Goal: Task Accomplishment & Management: Use online tool/utility

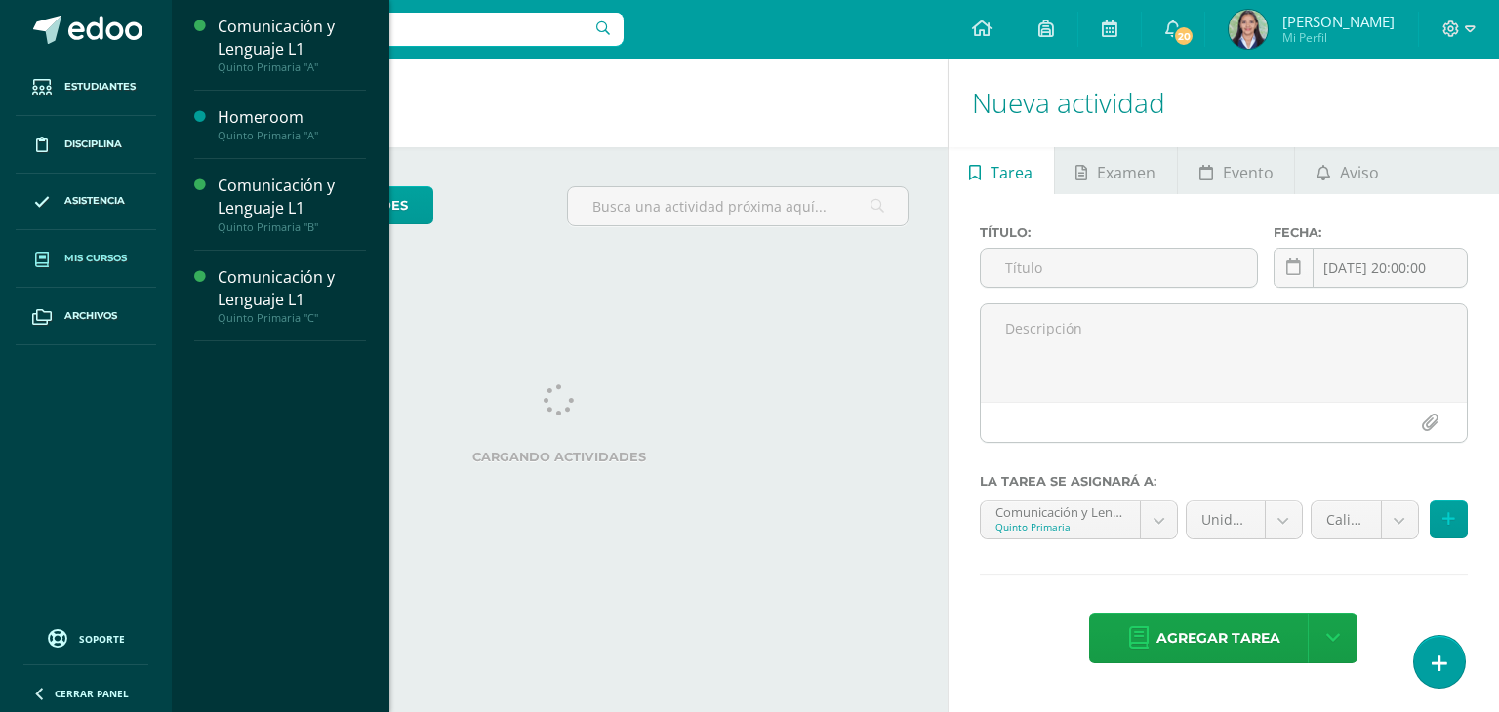
click at [101, 252] on span "Mis cursos" at bounding box center [95, 259] width 62 height 16
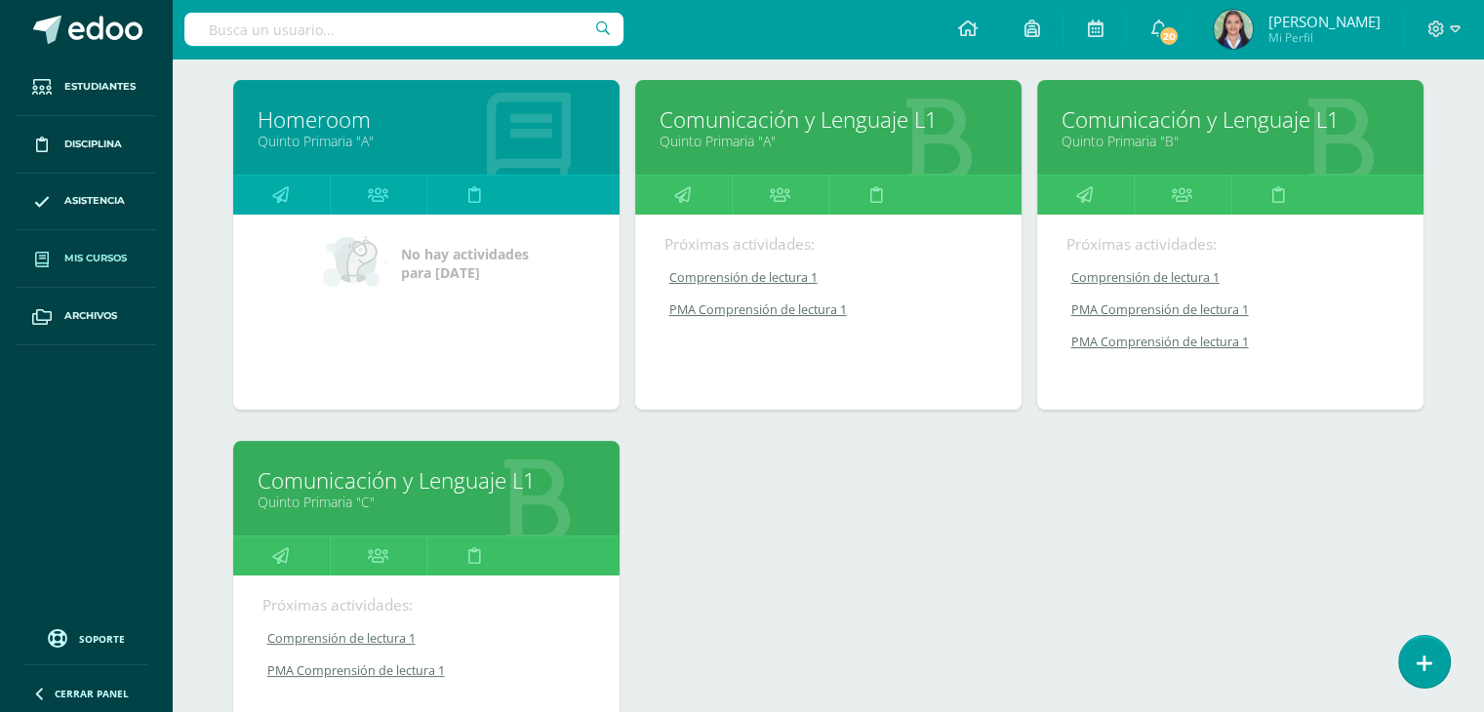
scroll to position [289, 0]
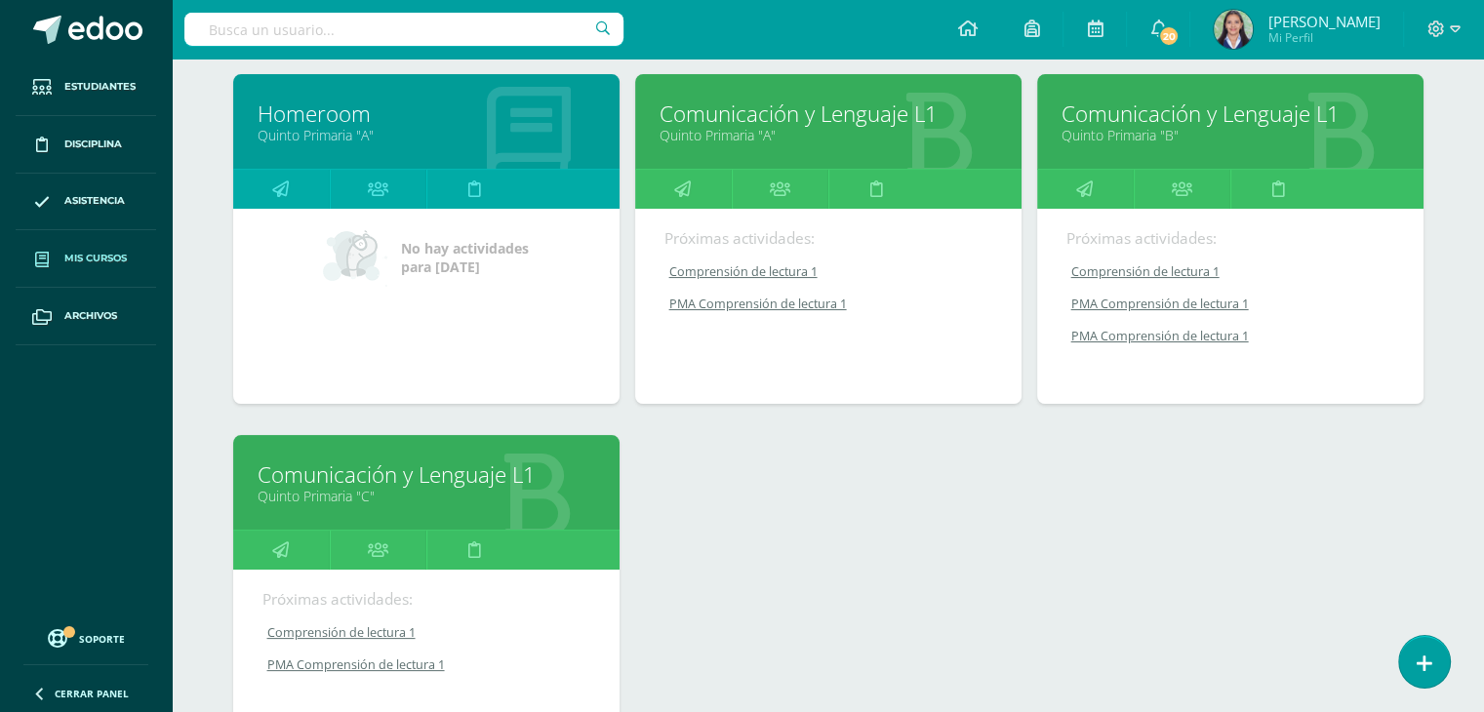
click at [390, 489] on link "Quinto Primaria "C"" at bounding box center [427, 496] width 338 height 19
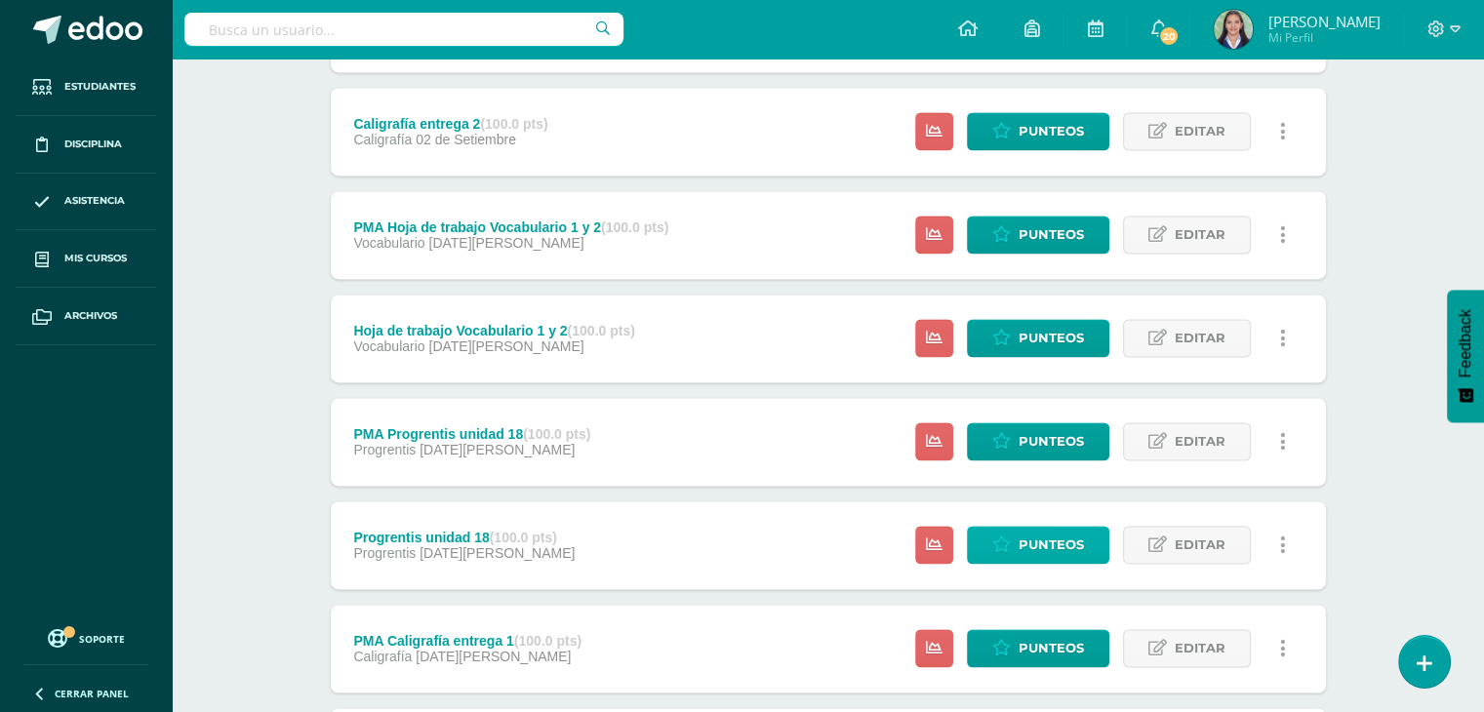
scroll to position [3243, 0]
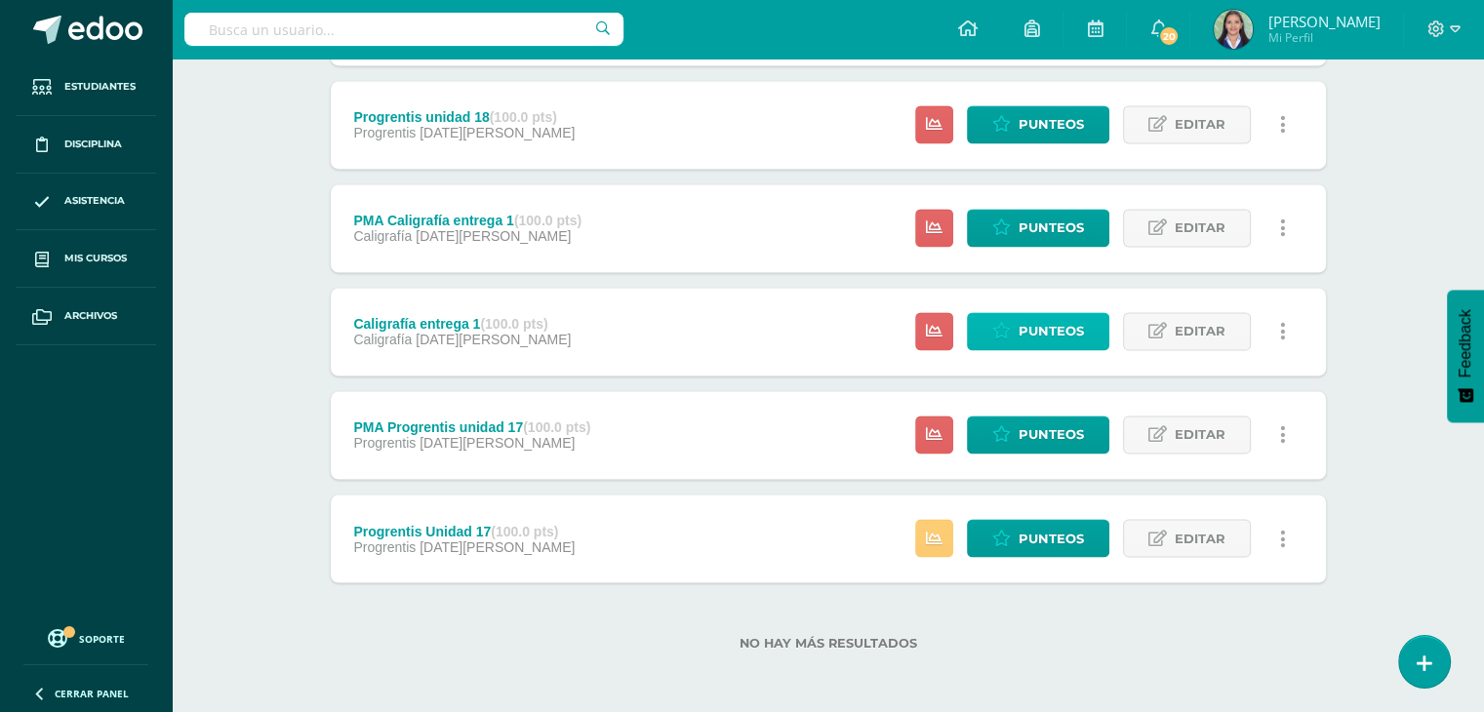
click at [1054, 336] on span "Punteos" at bounding box center [1051, 331] width 65 height 36
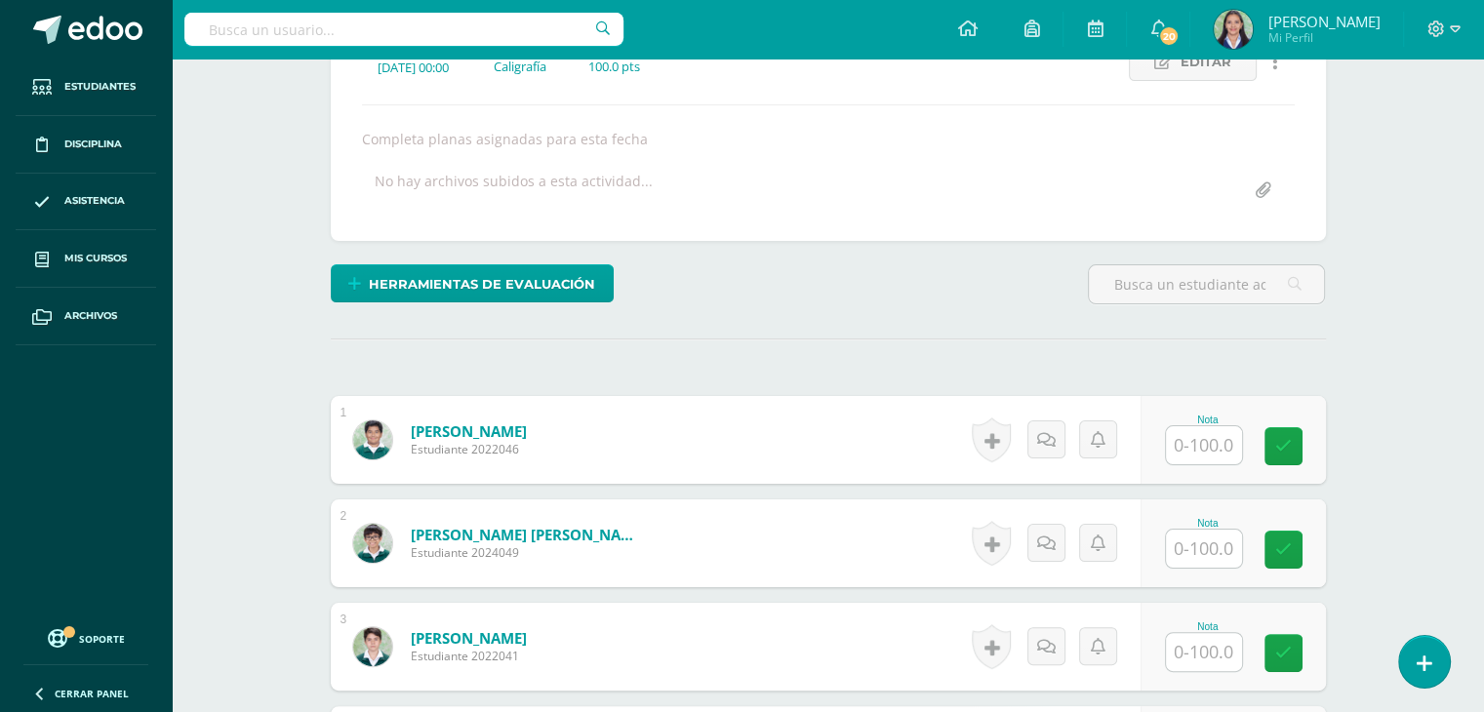
scroll to position [304, 0]
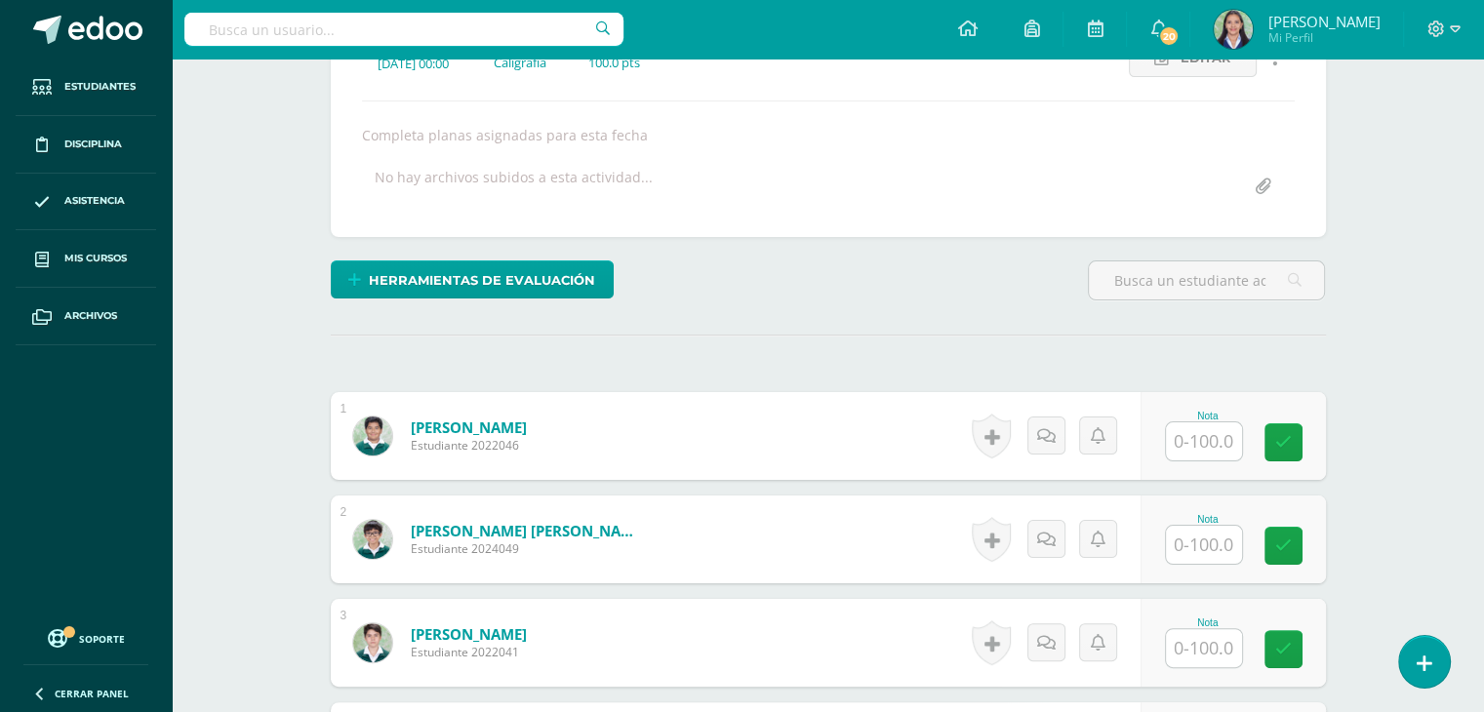
click at [1225, 432] on input "text" at bounding box center [1204, 441] width 76 height 38
type input "64"
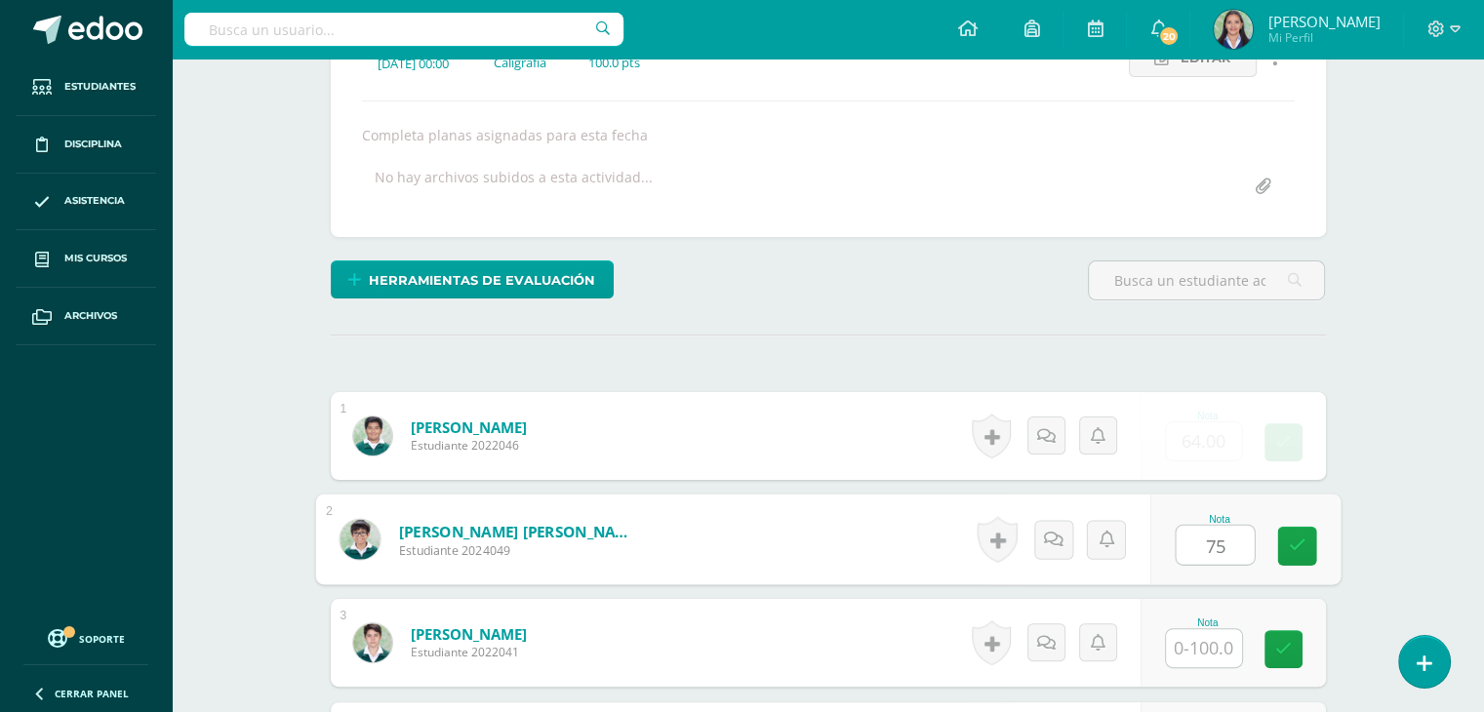
type input "75"
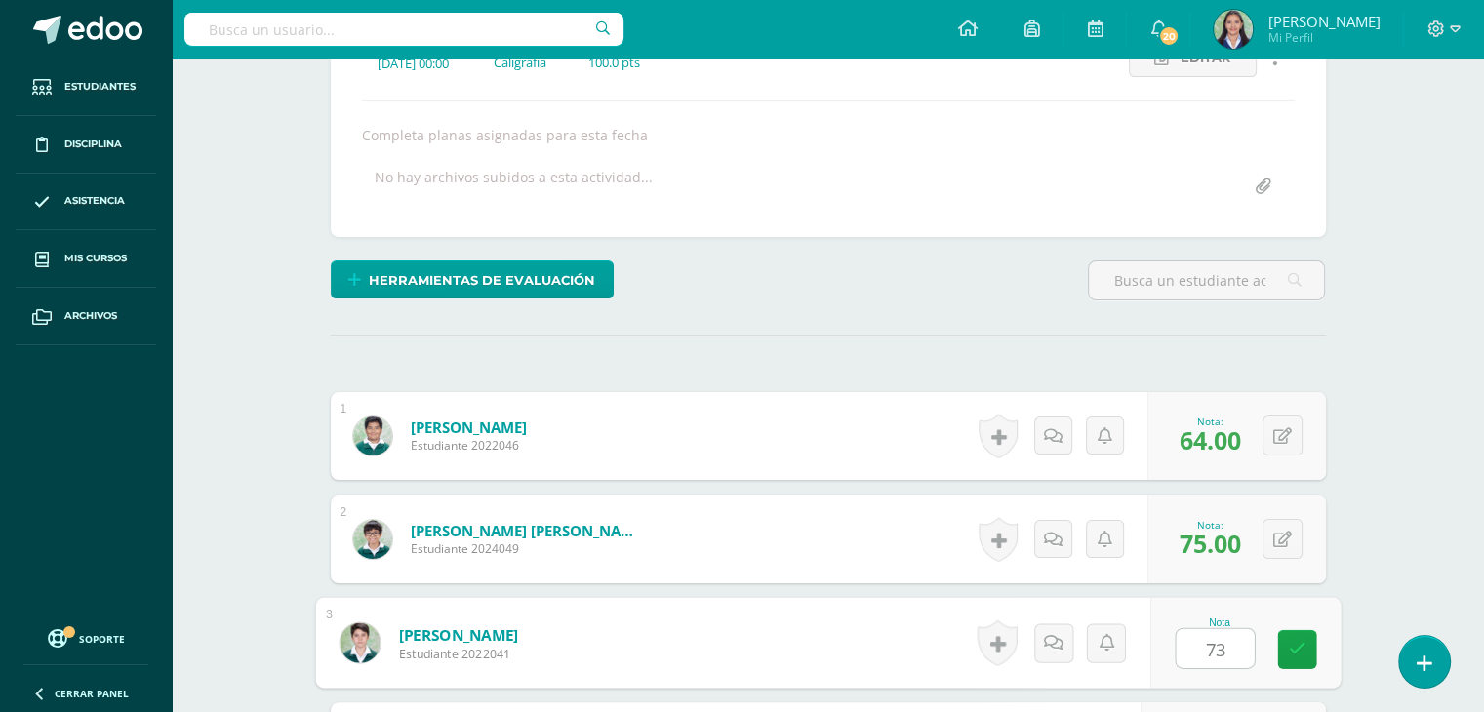
type input "73"
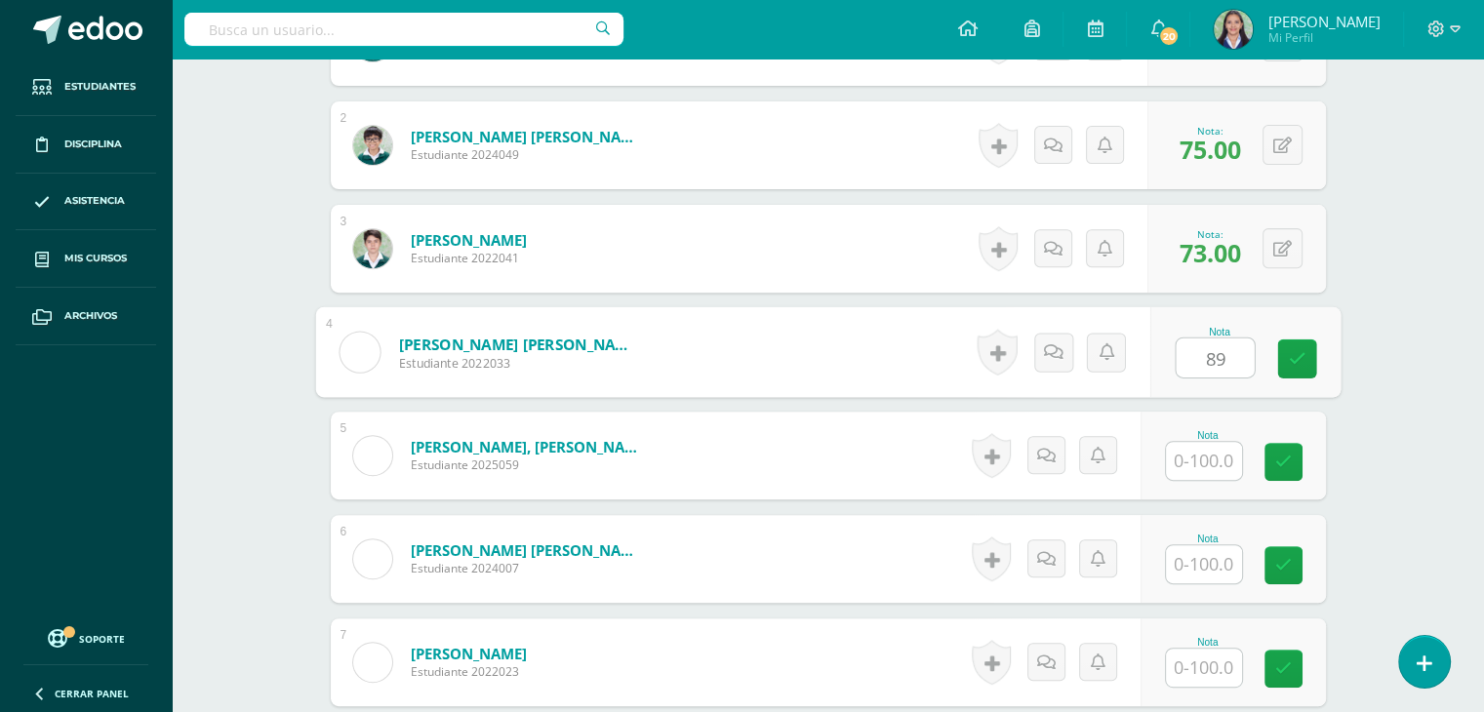
type input "89"
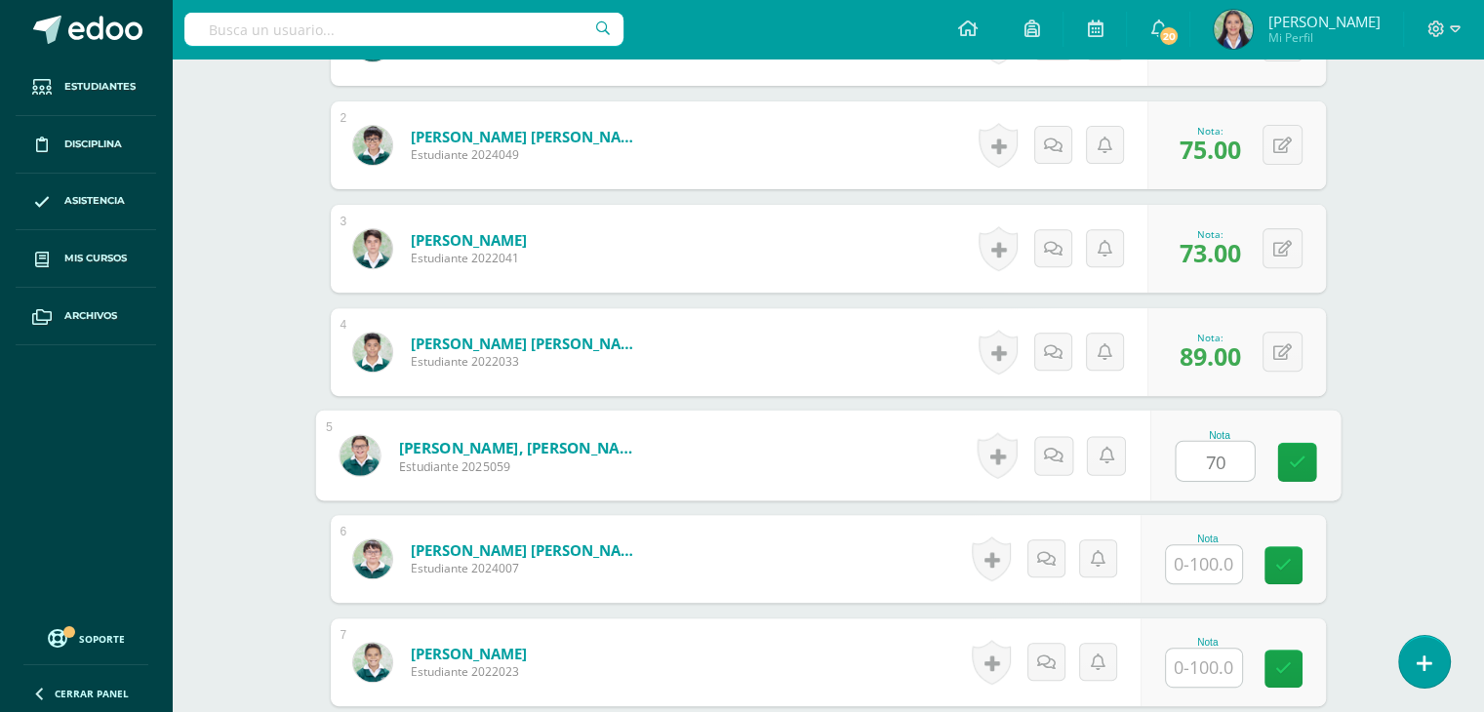
type input "70"
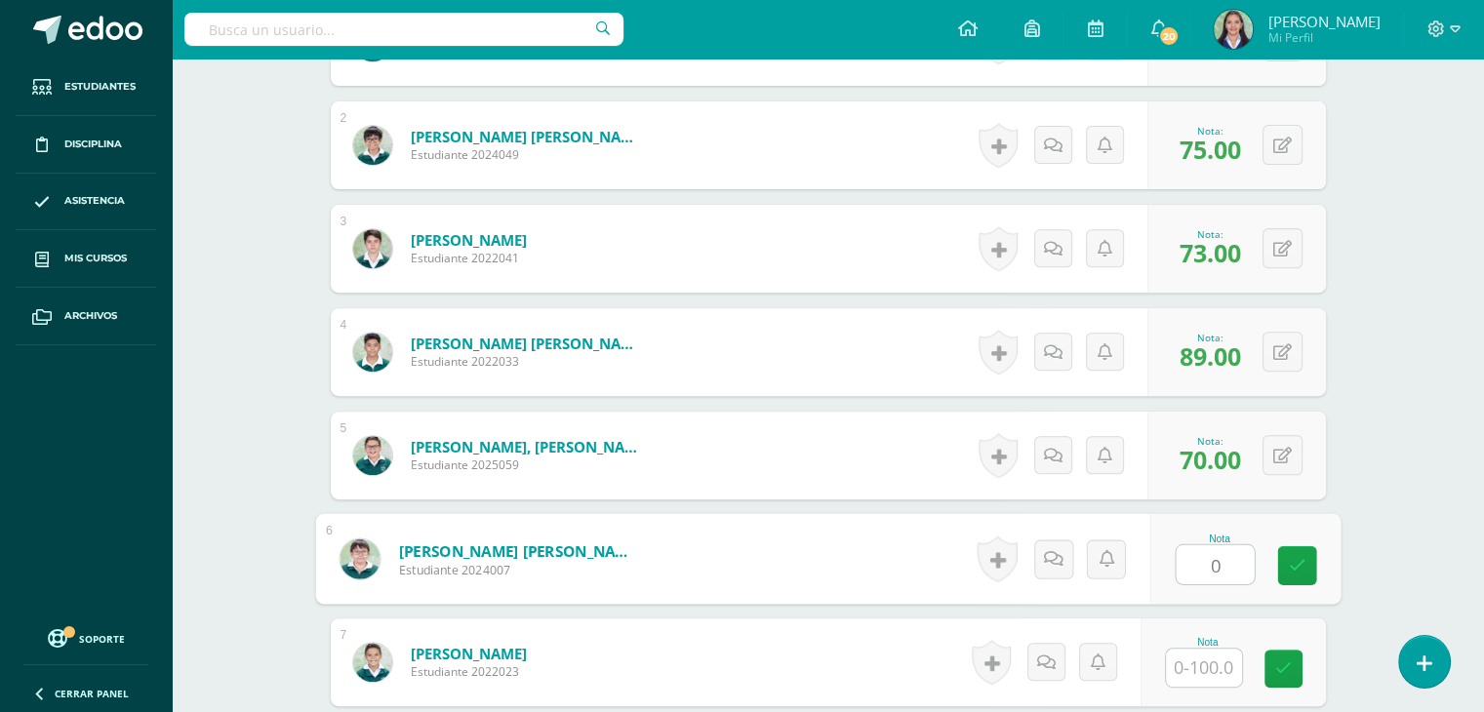
type input "0"
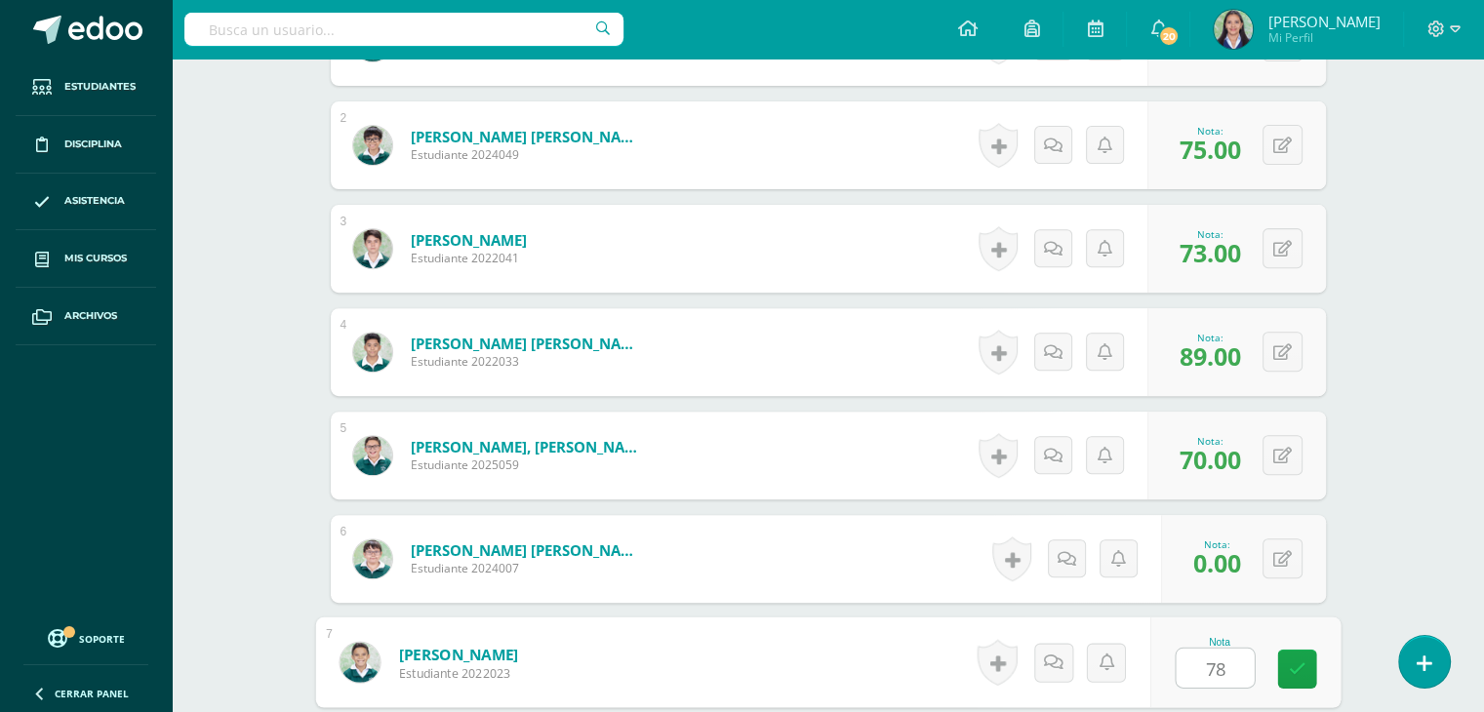
type input "78"
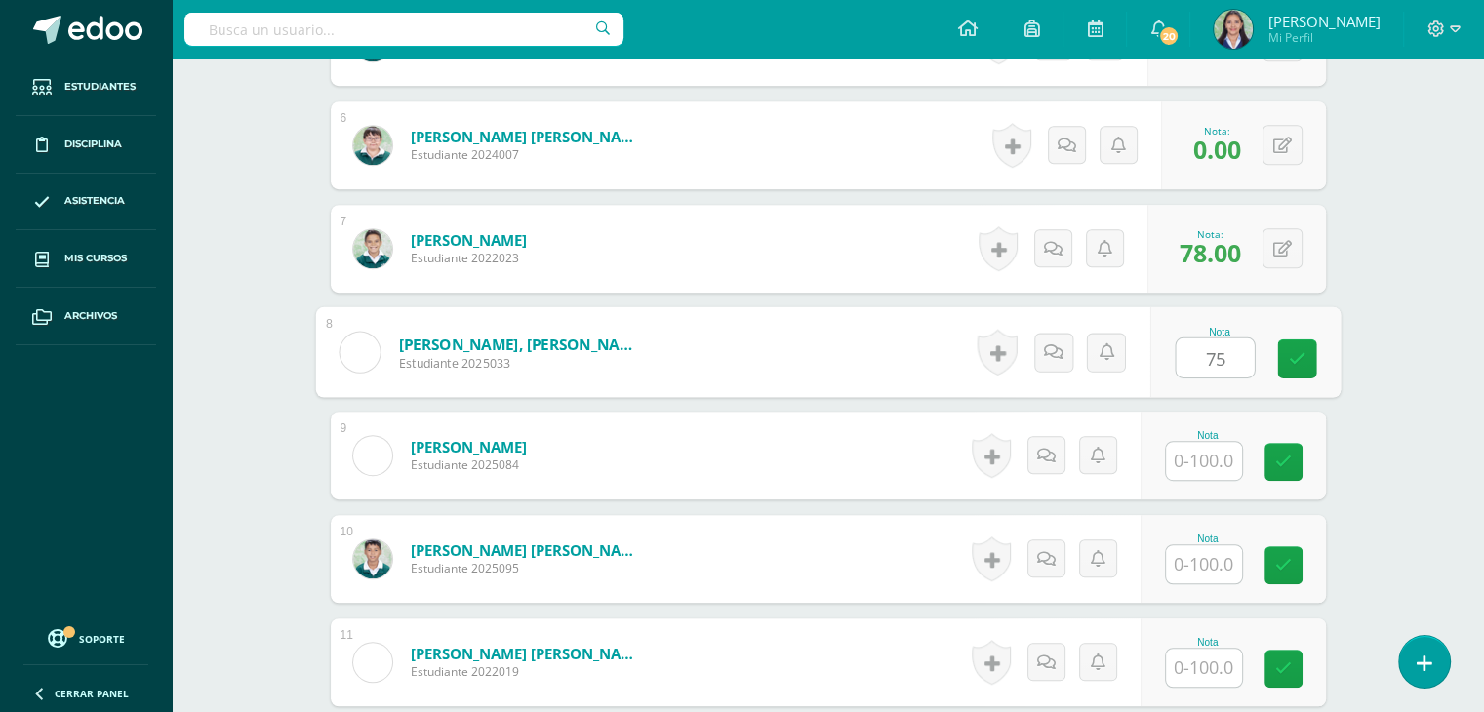
type input "75"
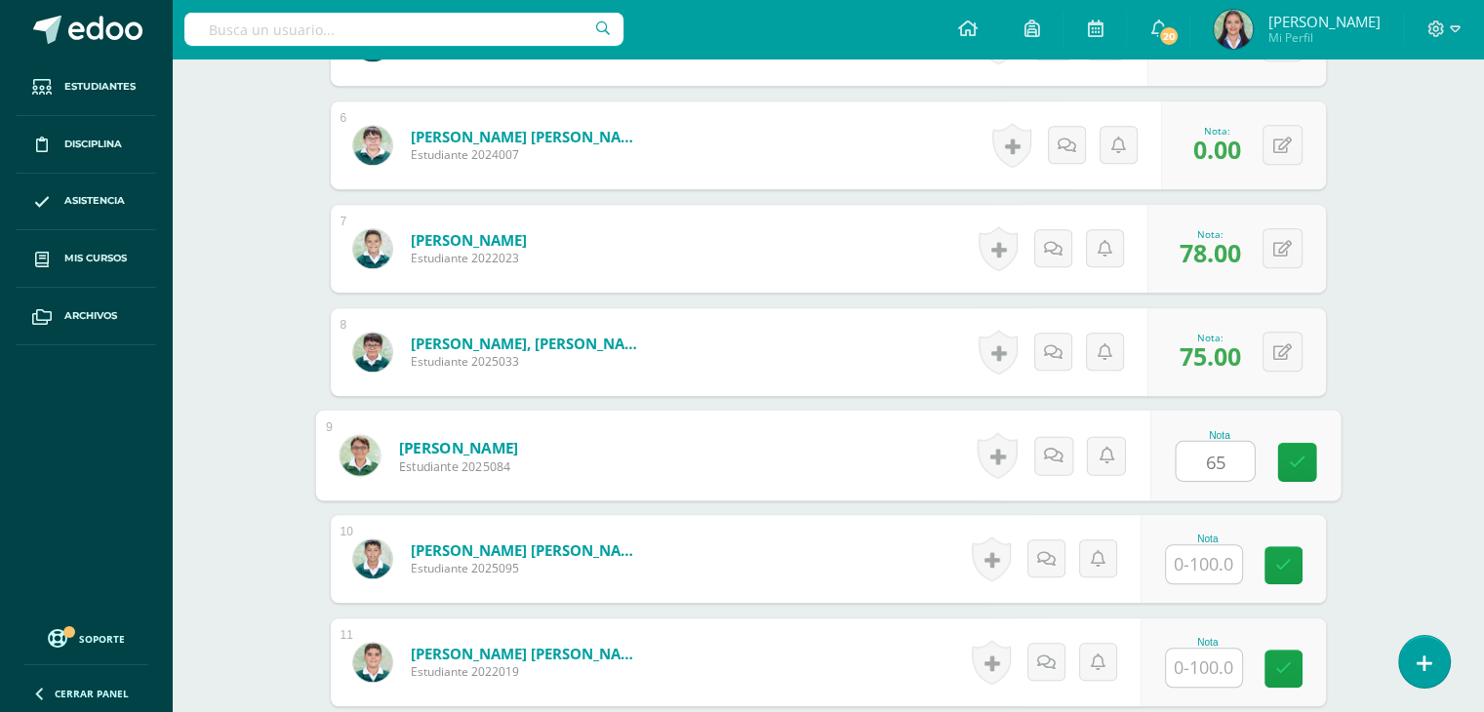
type input "65"
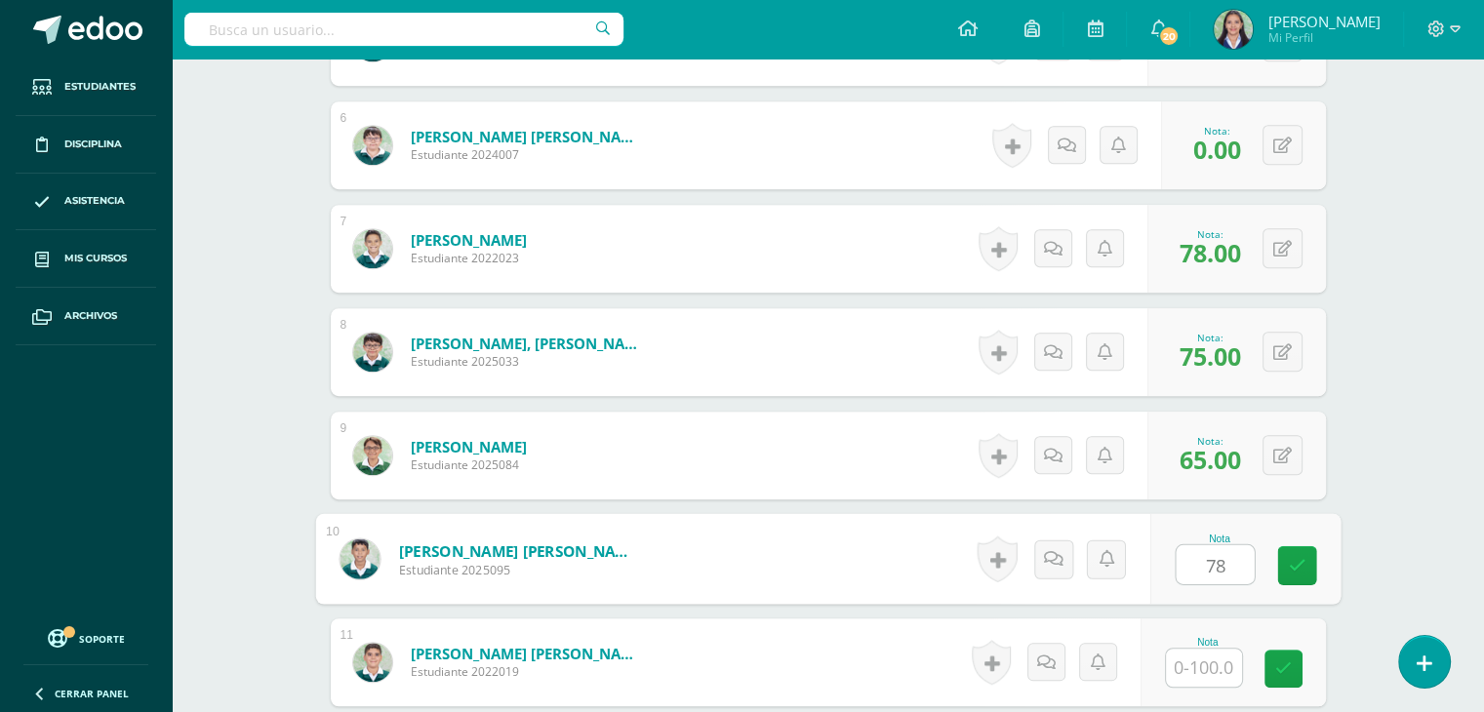
type input "78"
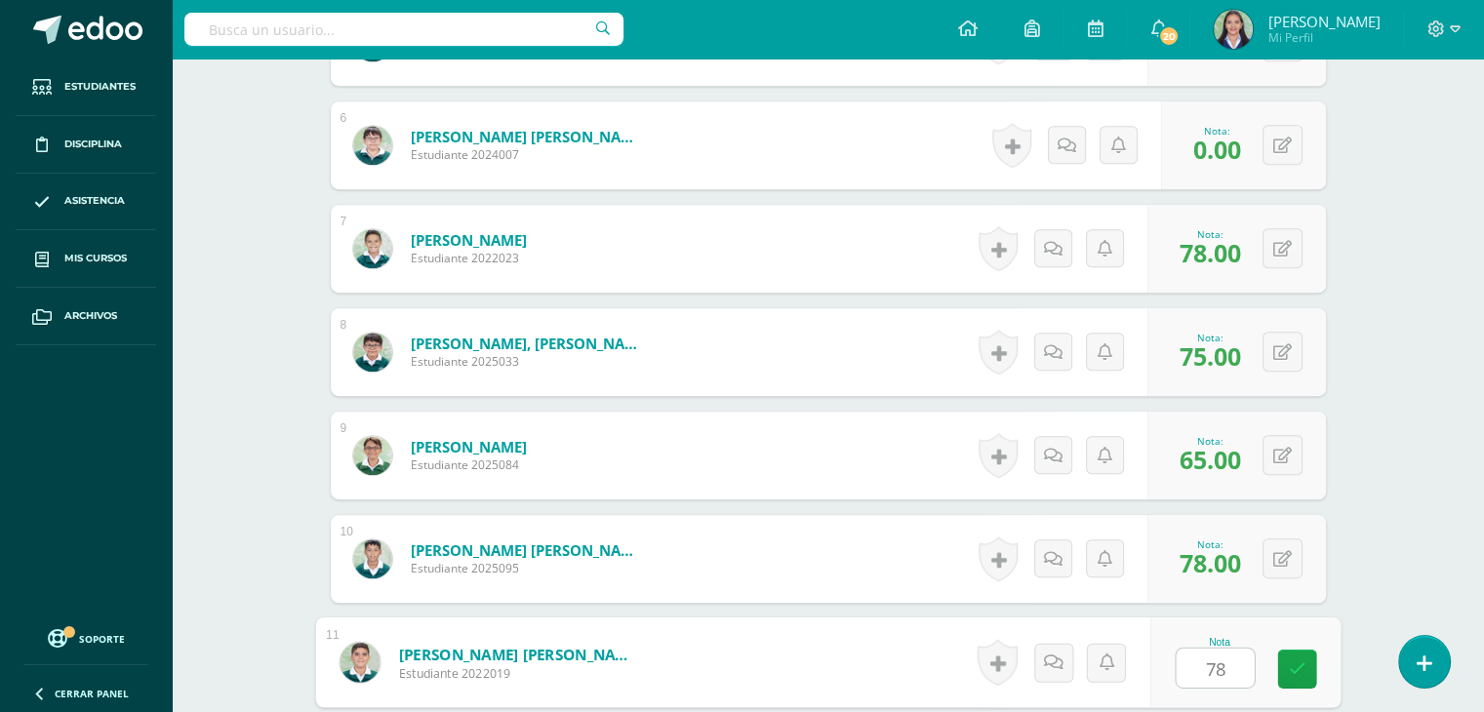
type input "78"
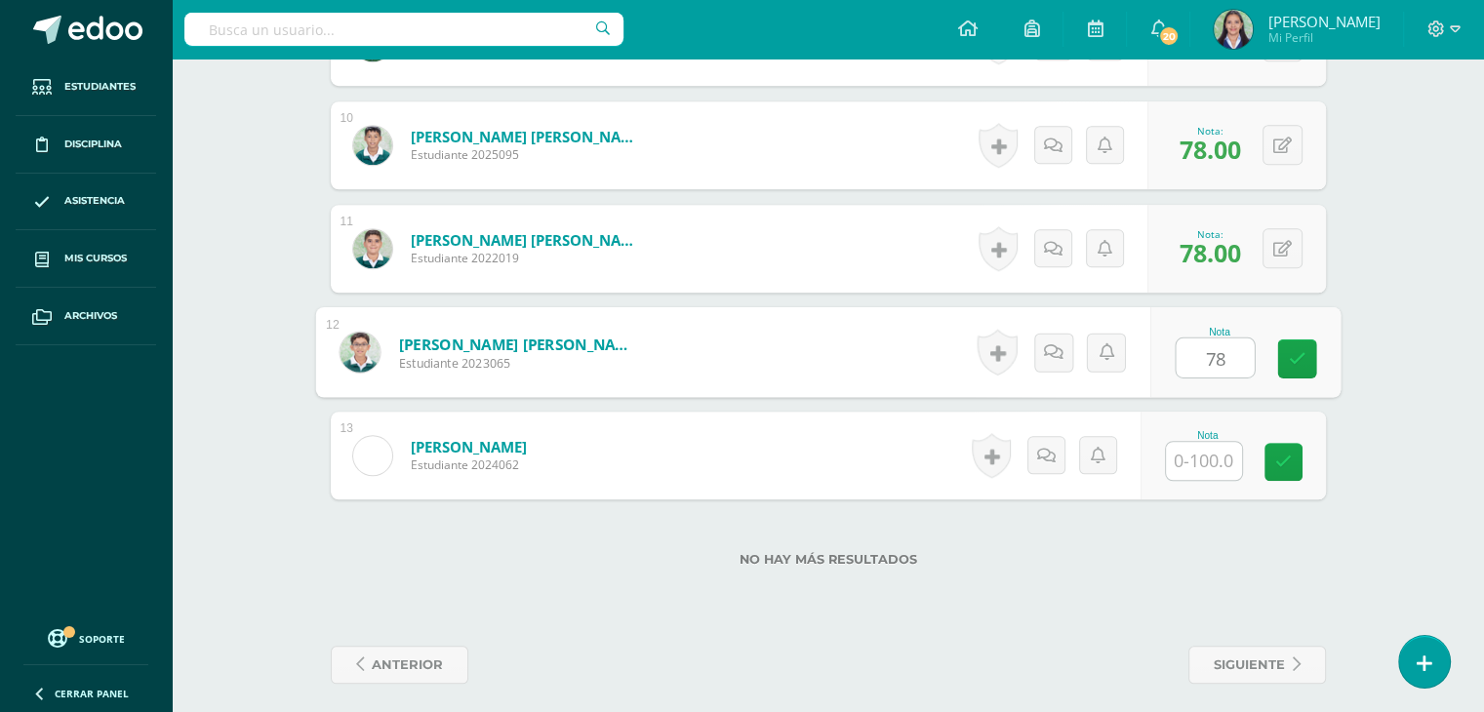
type input "78"
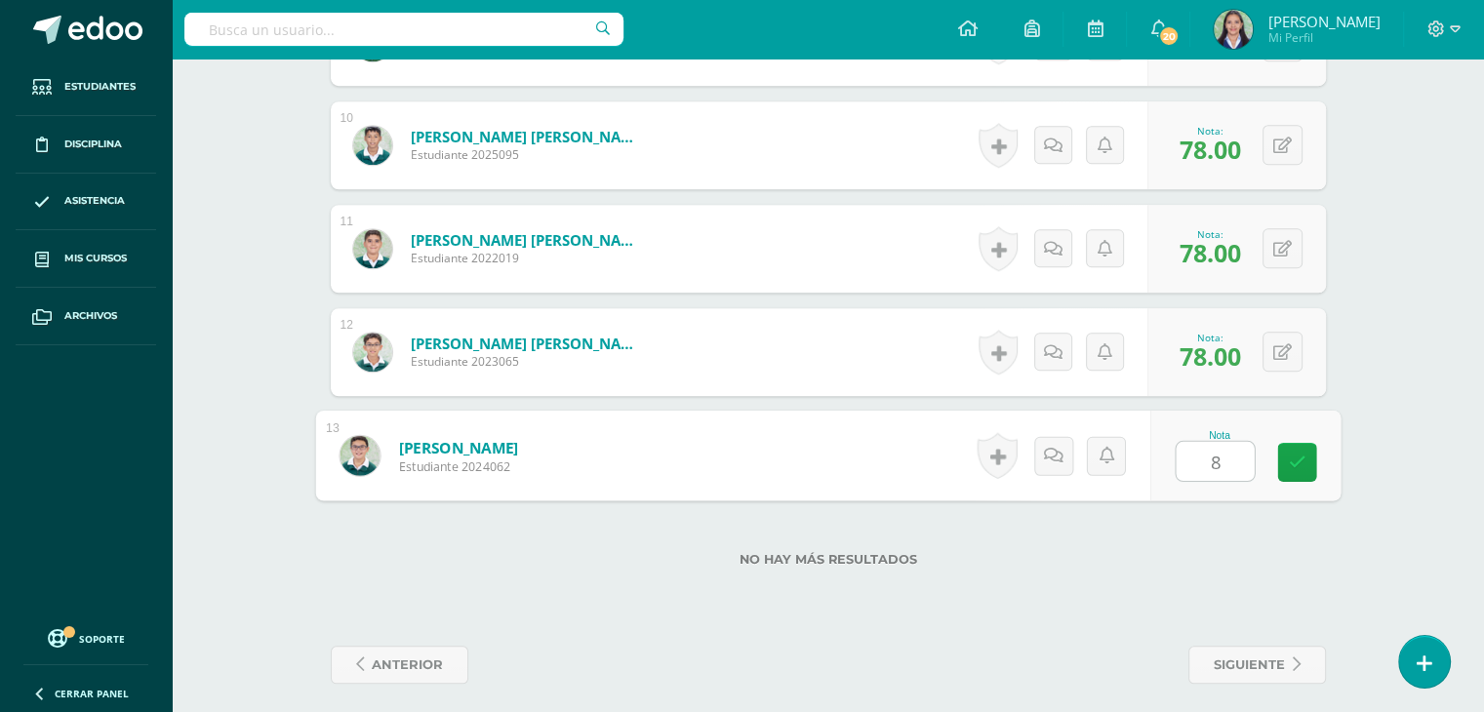
type input "80"
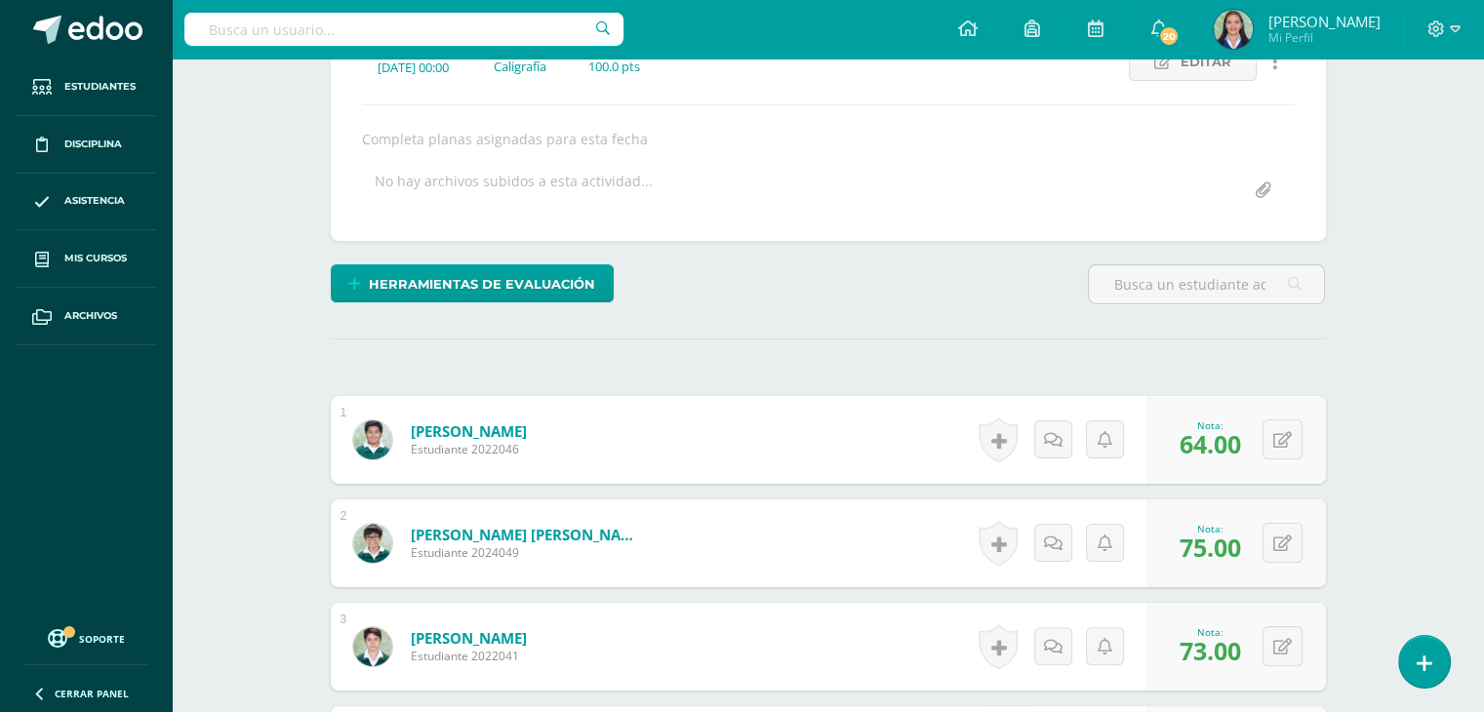
scroll to position [0, 0]
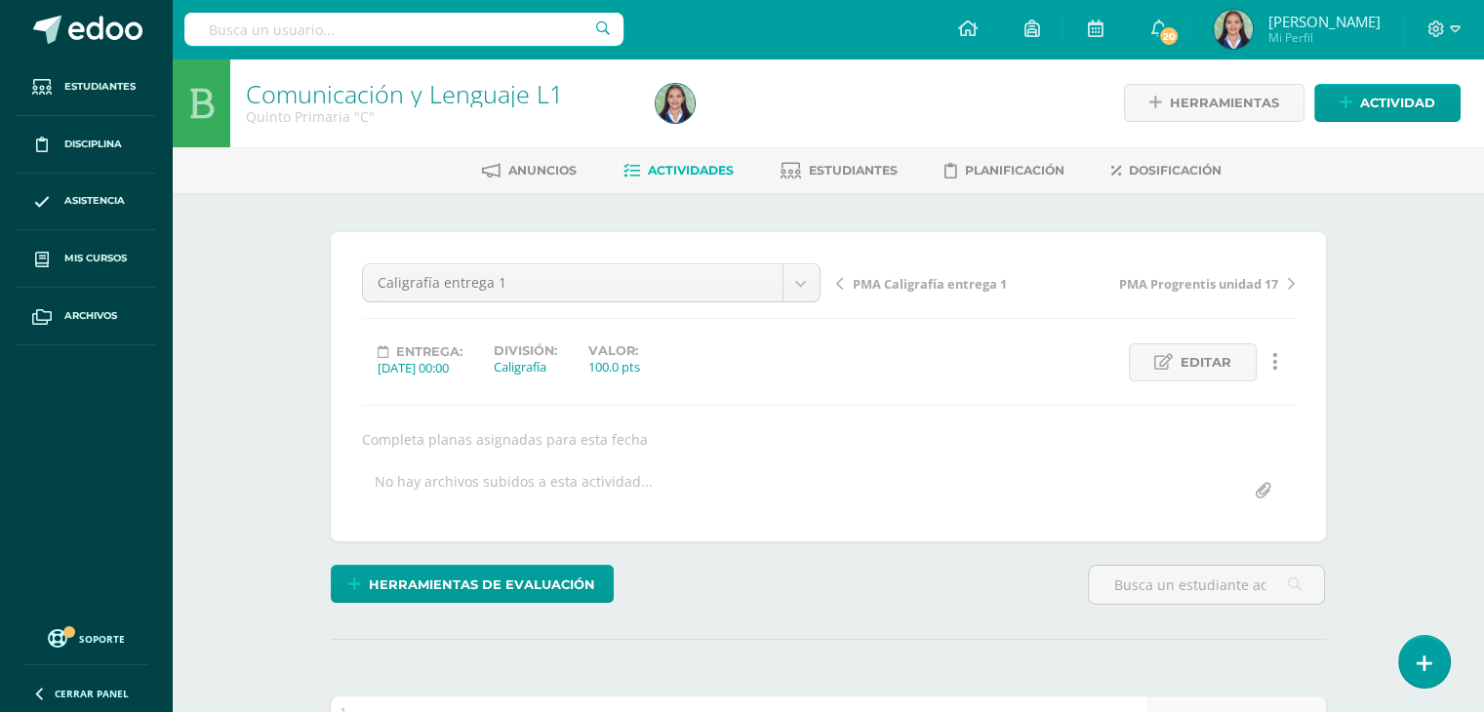
click at [913, 281] on span "PMA Caligrafía entrega 1" at bounding box center [930, 284] width 154 height 18
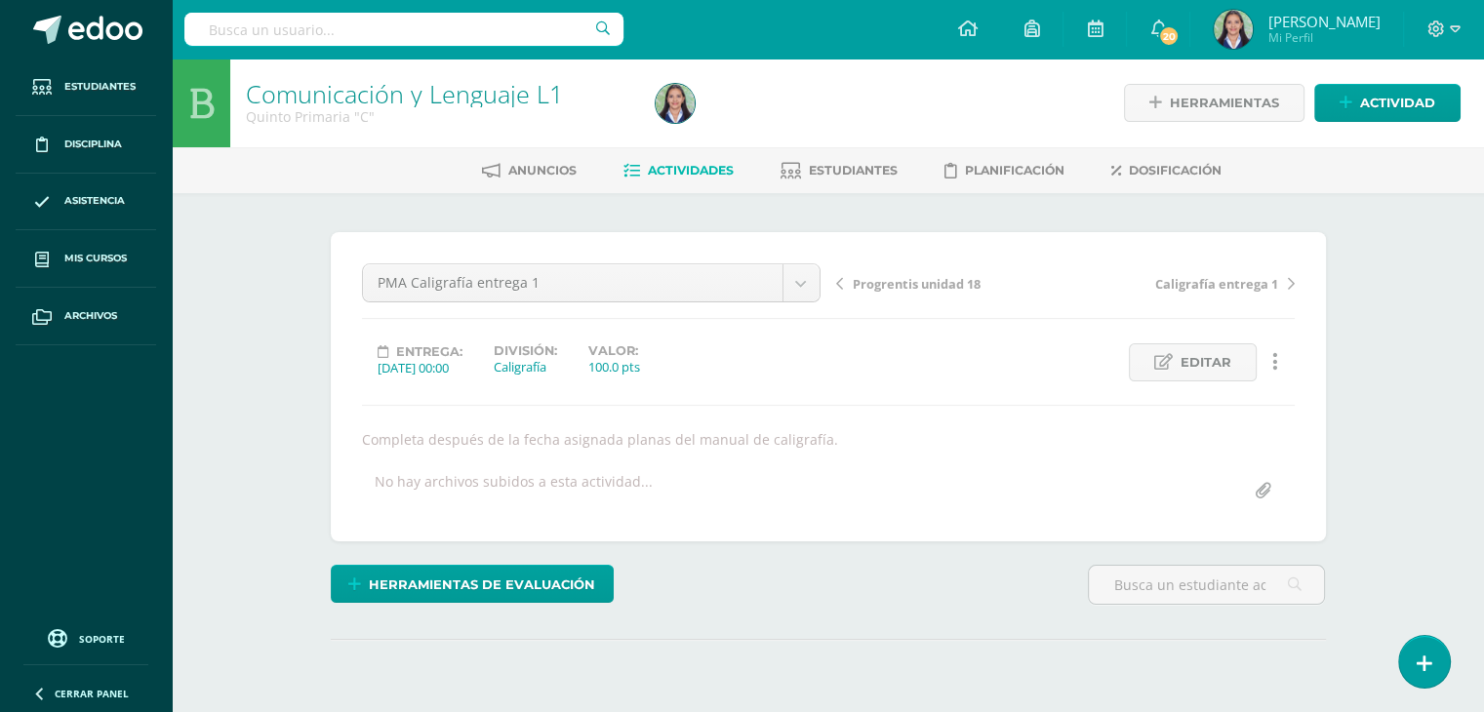
click at [901, 284] on span "Progrentis unidad 18" at bounding box center [917, 284] width 128 height 18
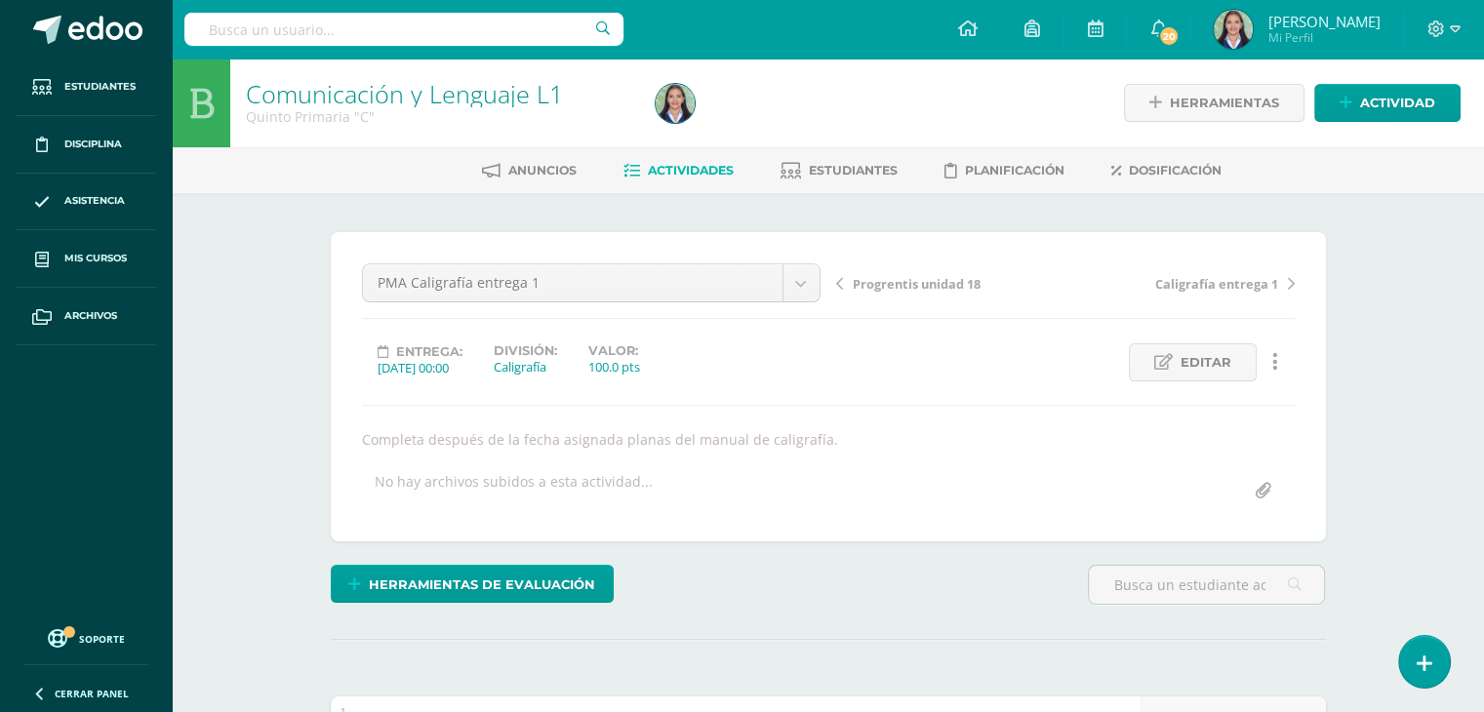
scroll to position [1, 0]
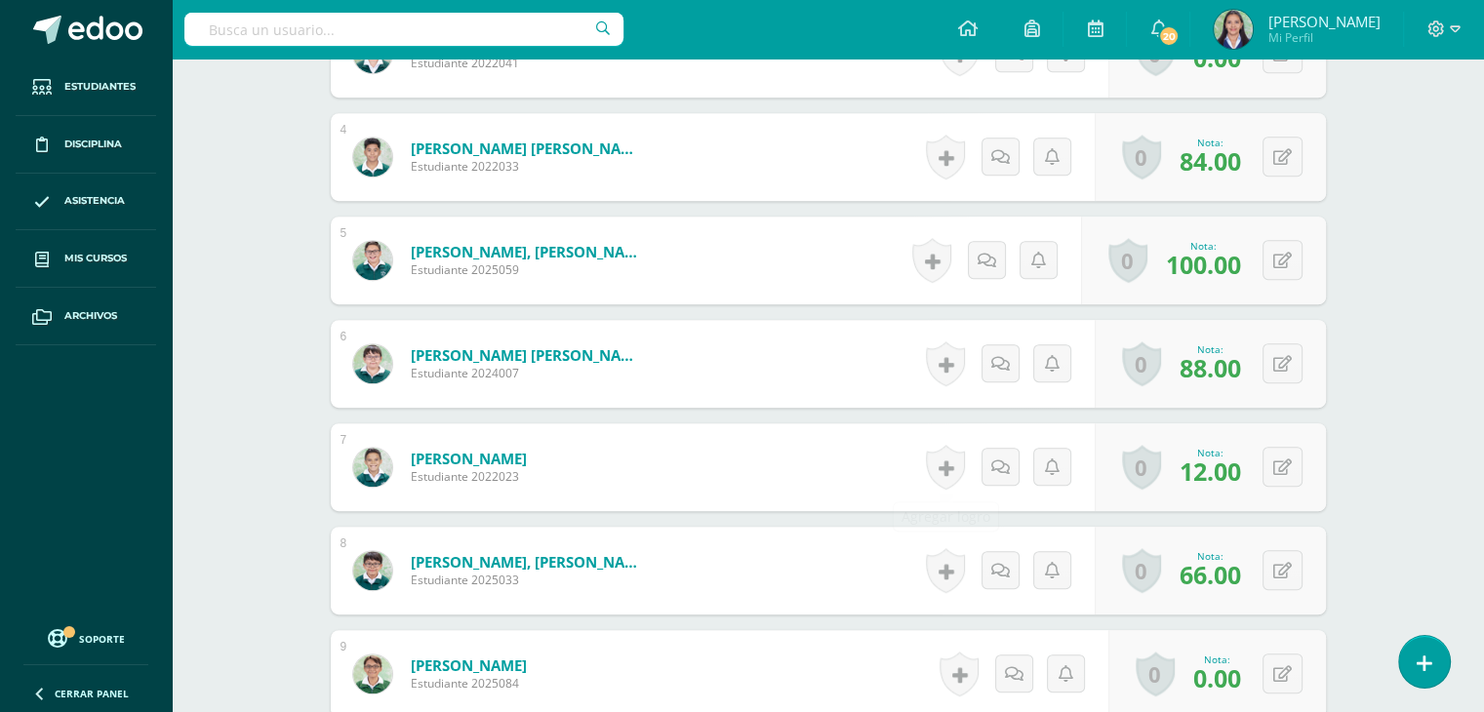
scroll to position [929, 0]
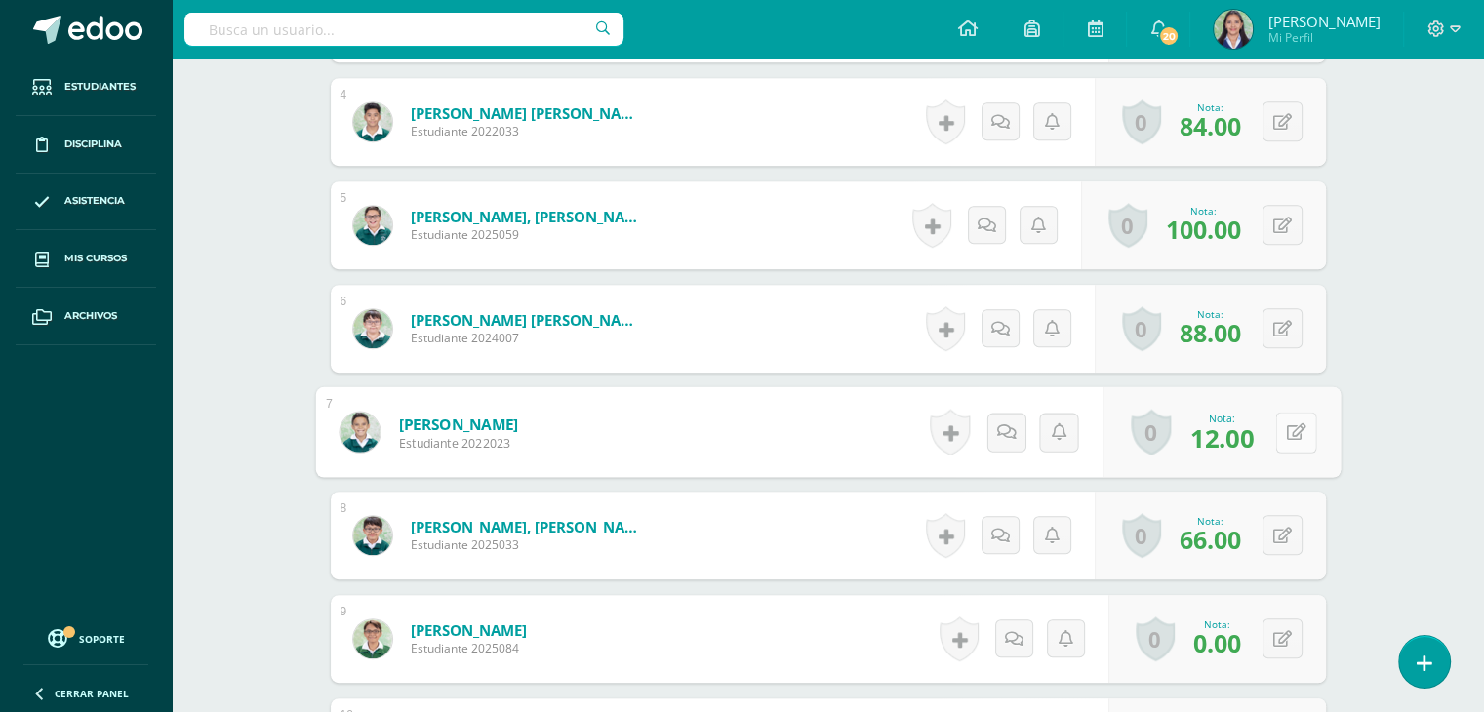
click at [1294, 431] on button at bounding box center [1295, 432] width 41 height 41
type input "83"
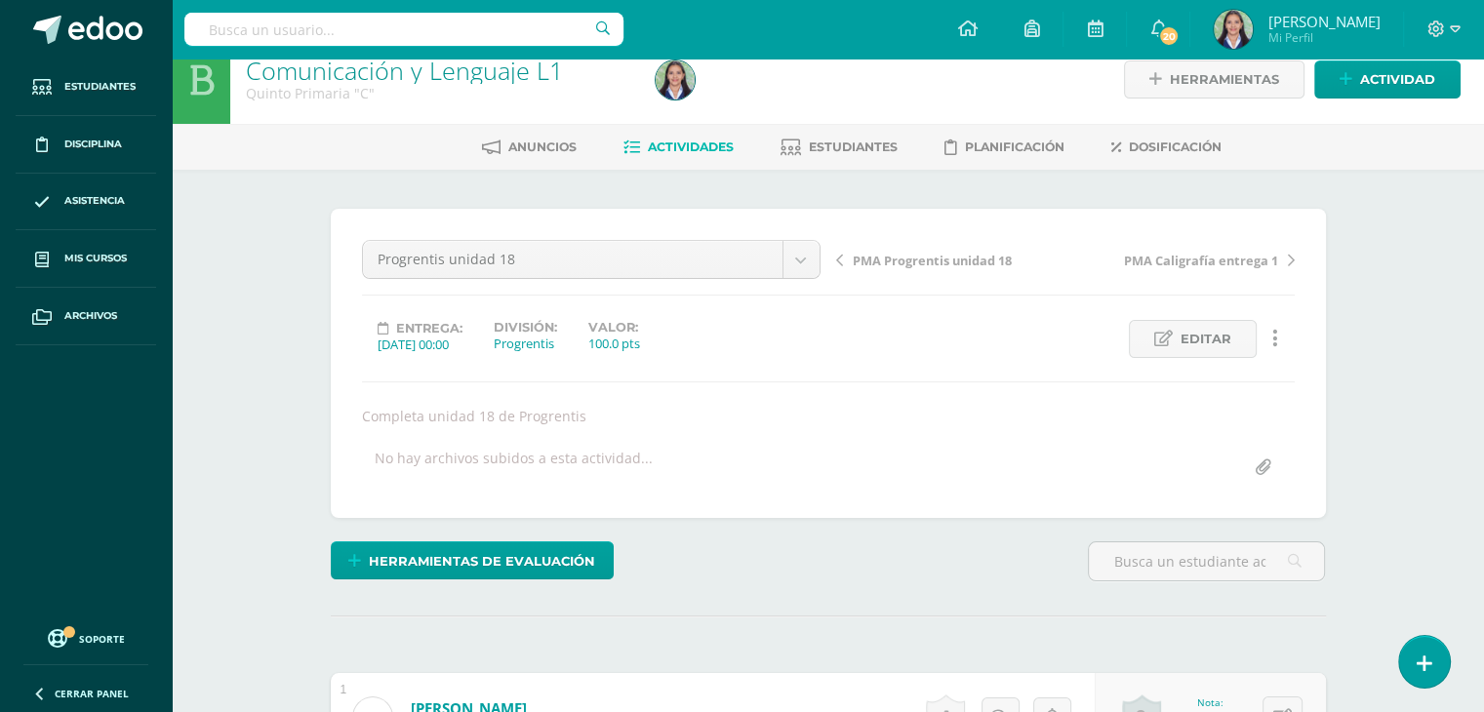
scroll to position [1, 0]
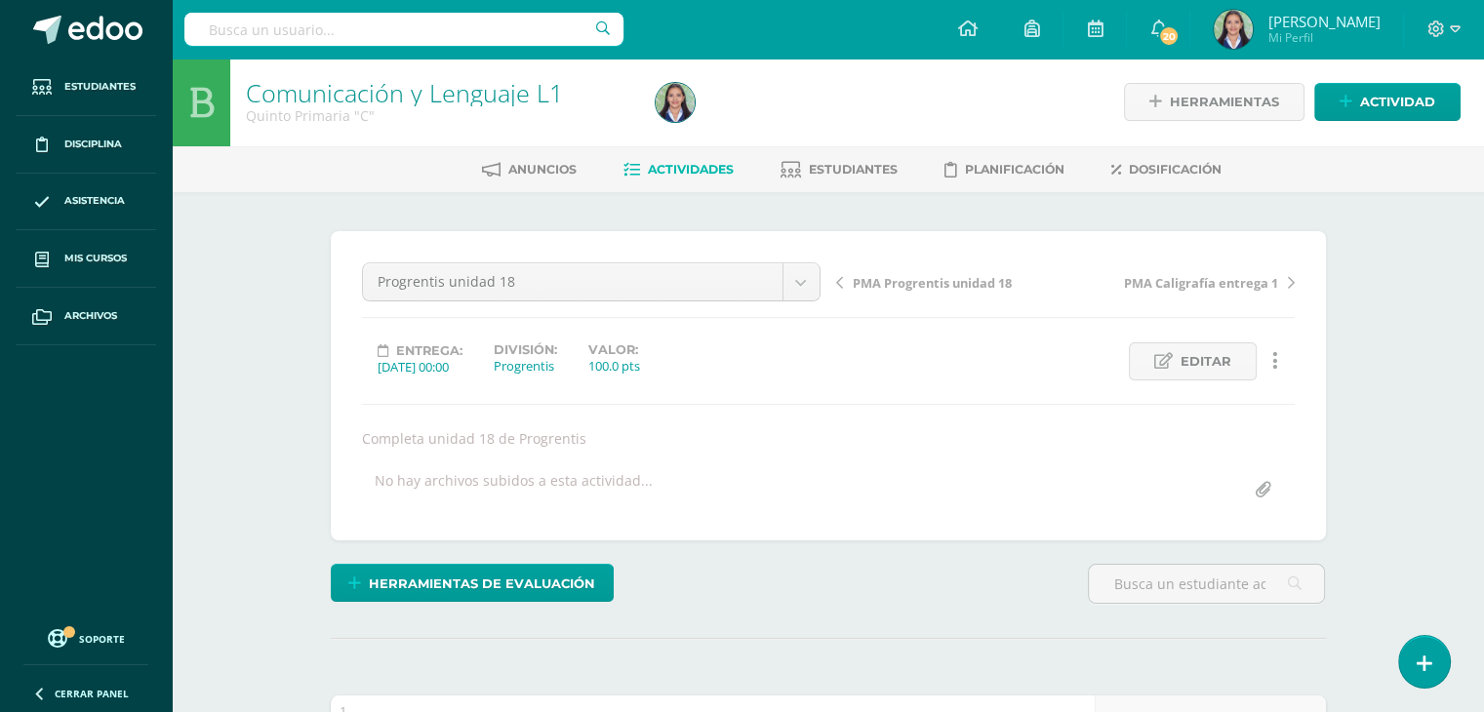
click at [901, 279] on span "PMA Progrentis unidad 18" at bounding box center [932, 283] width 159 height 18
drag, startPoint x: 0, startPoint y: 0, endPoint x: 901, endPoint y: 279, distance: 943.7
click at [901, 279] on span "Hoja de trabajo Vocabulario 1 y 2" at bounding box center [955, 284] width 205 height 18
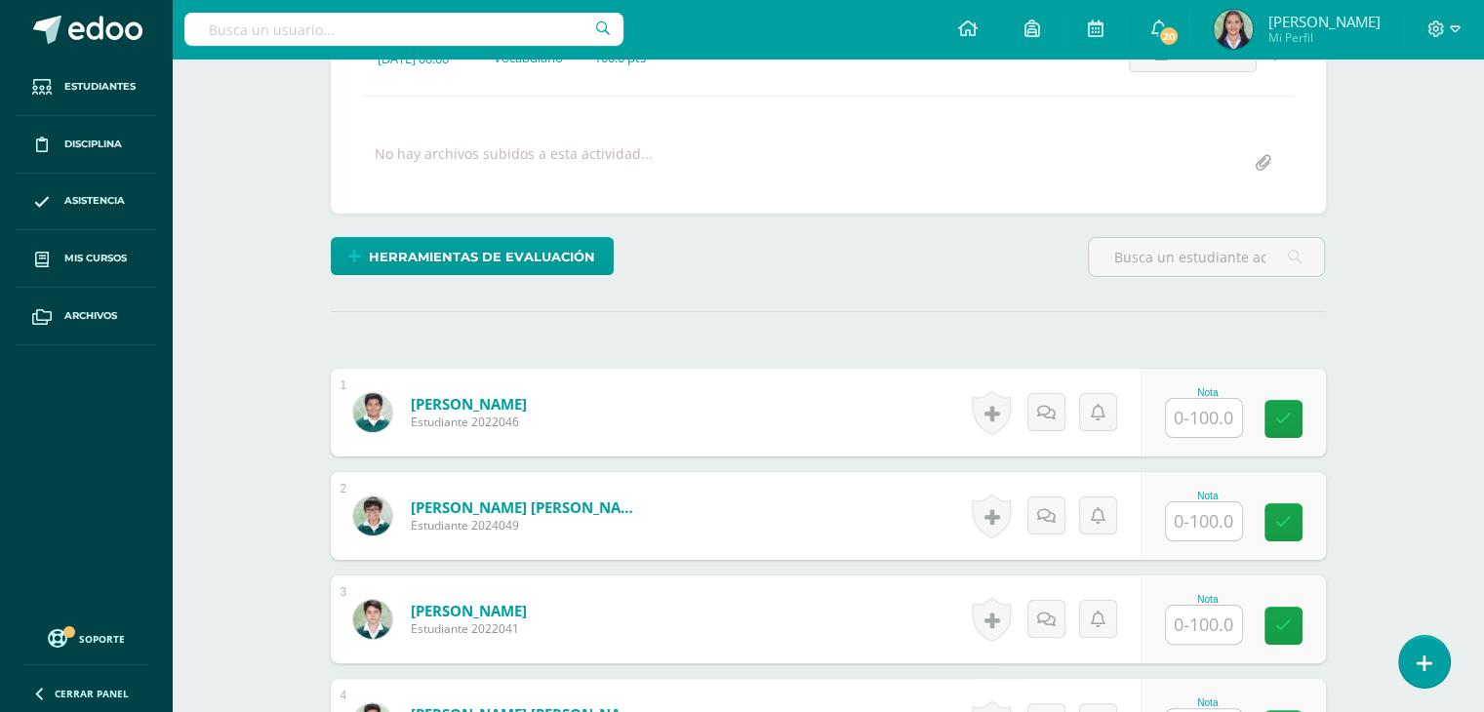
scroll to position [320, 0]
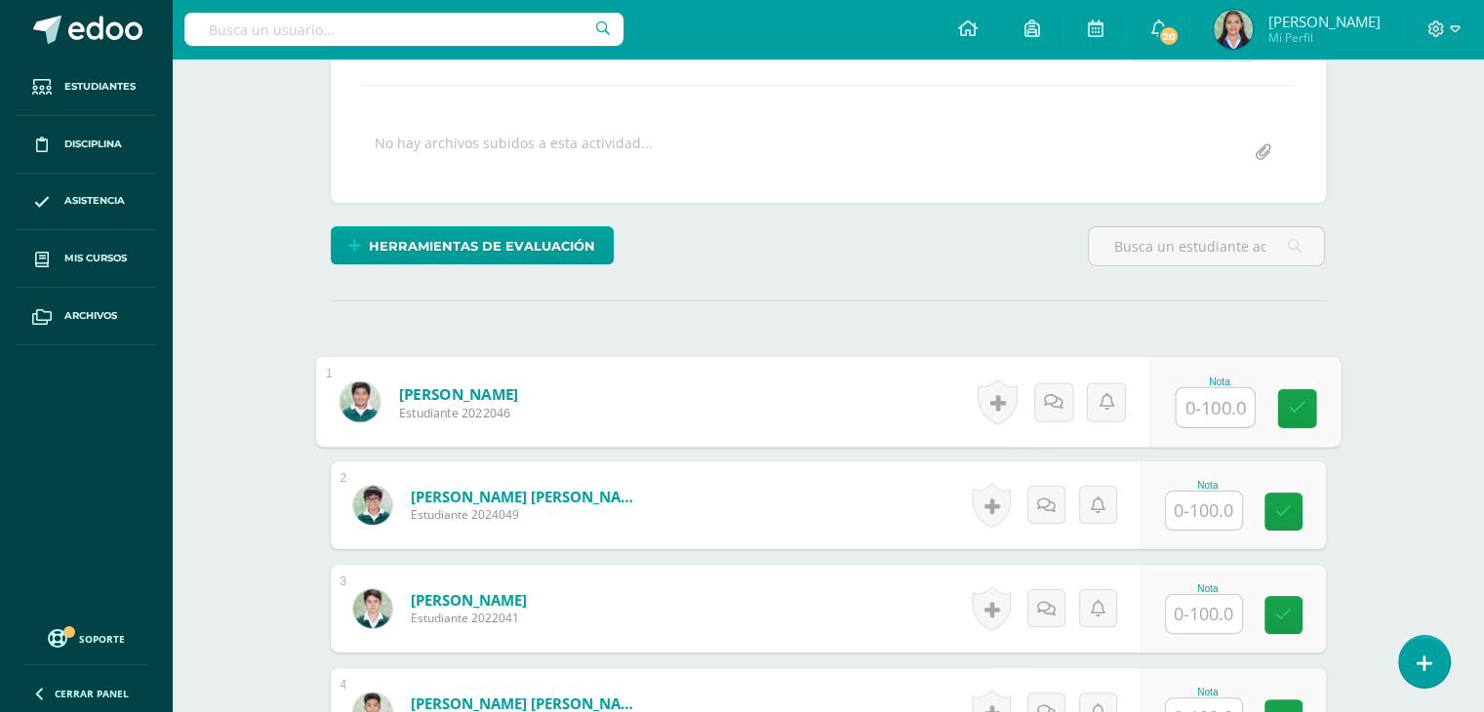
click at [1215, 411] on input "text" at bounding box center [1215, 407] width 78 height 39
type input "90"
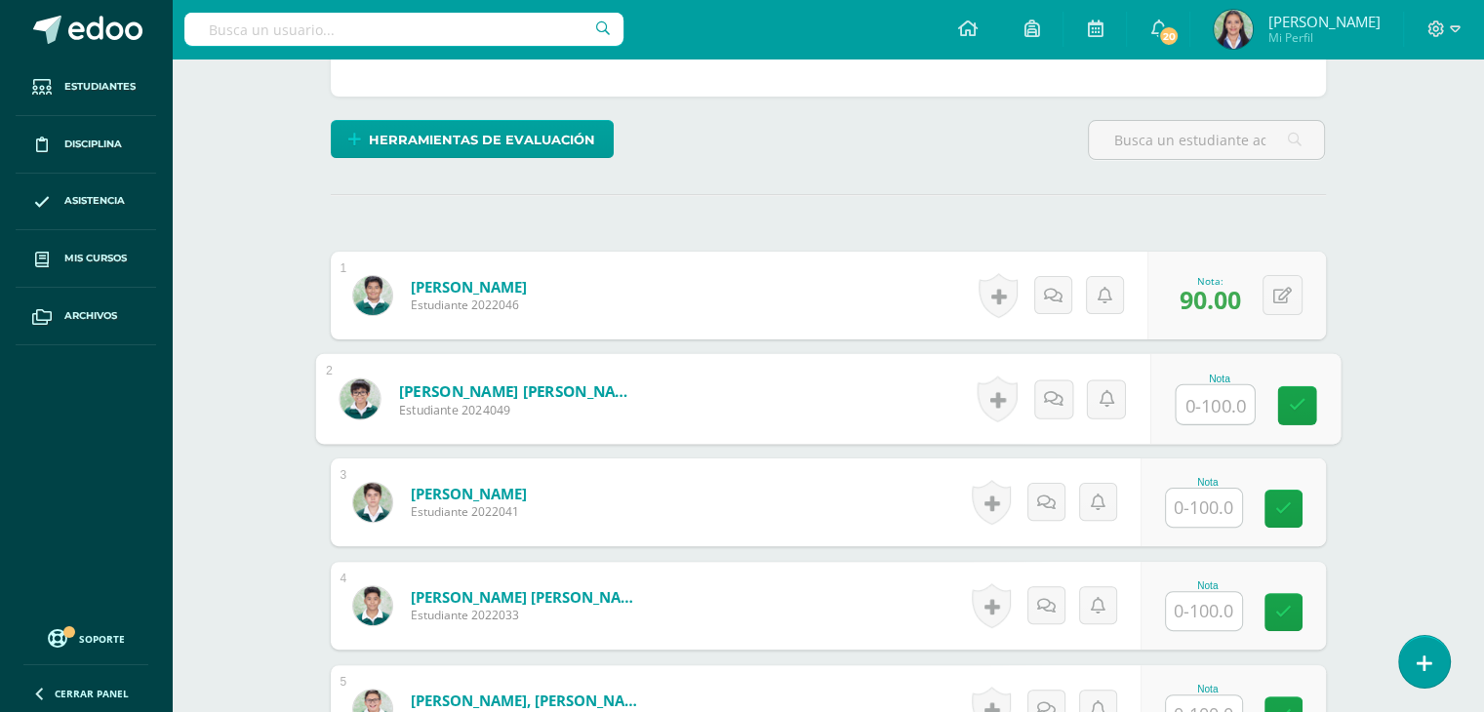
scroll to position [428, 0]
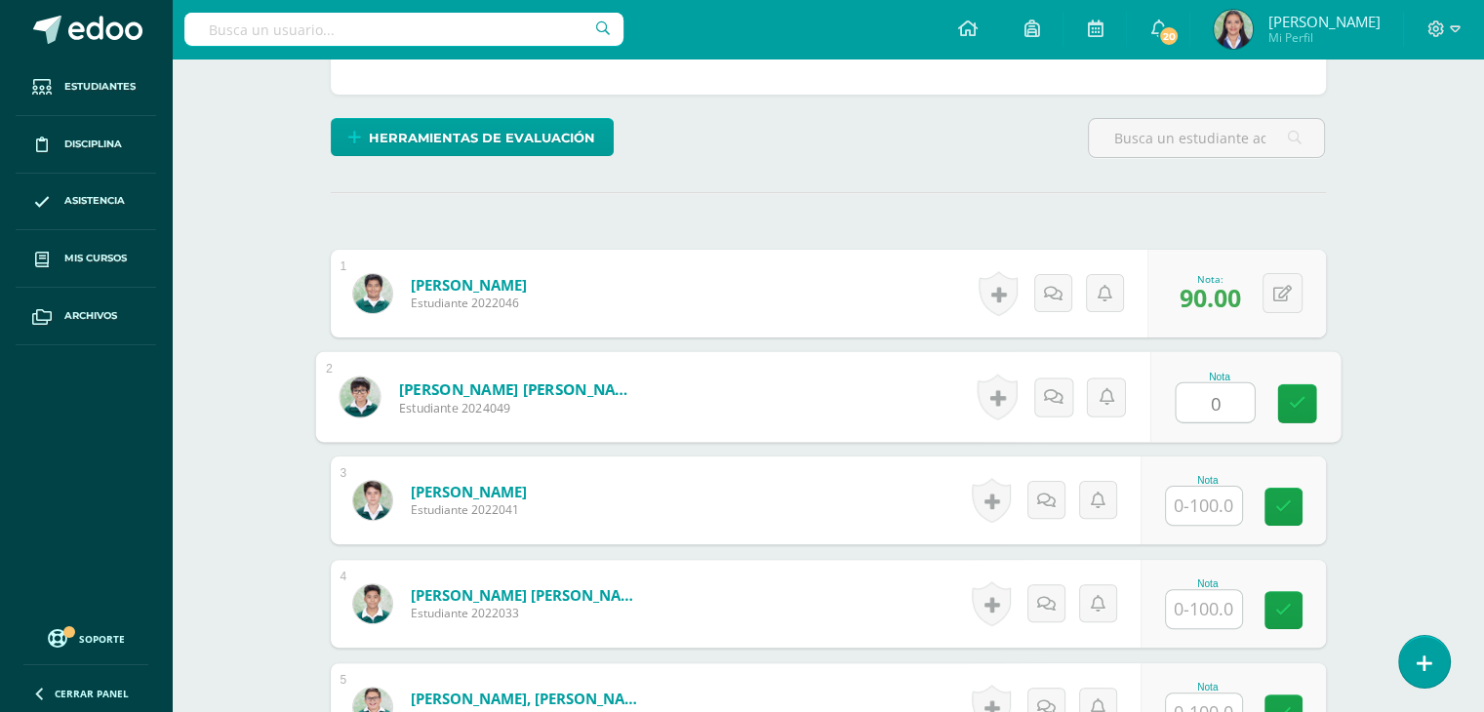
type input "0"
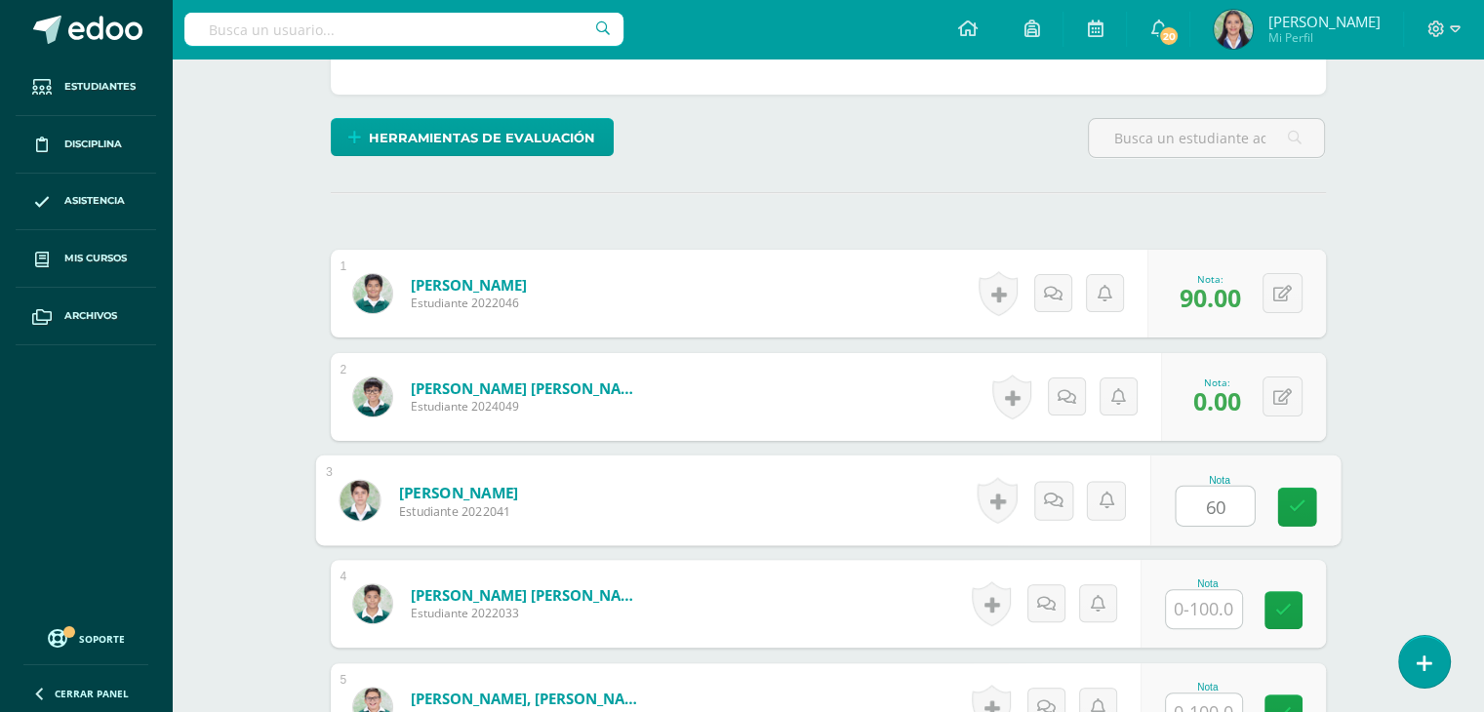
type input "60"
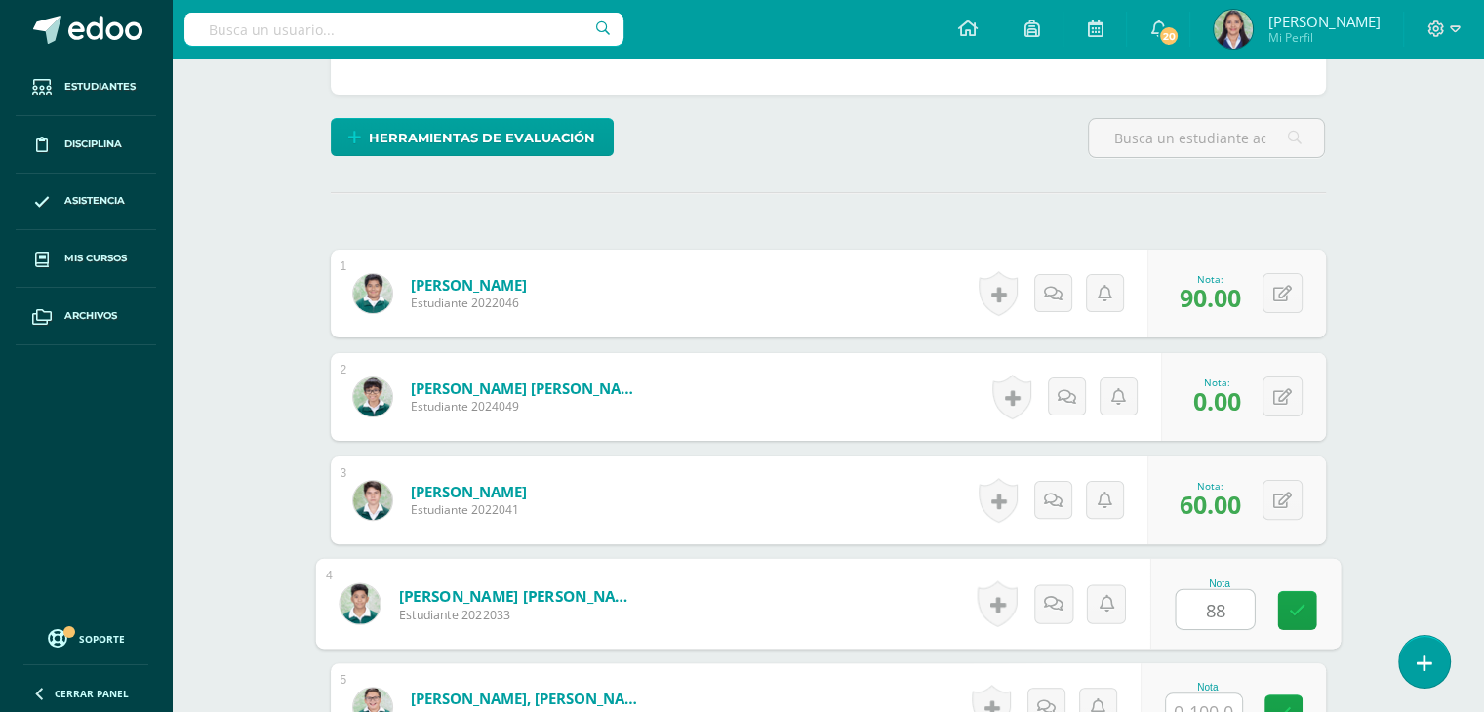
type input "88"
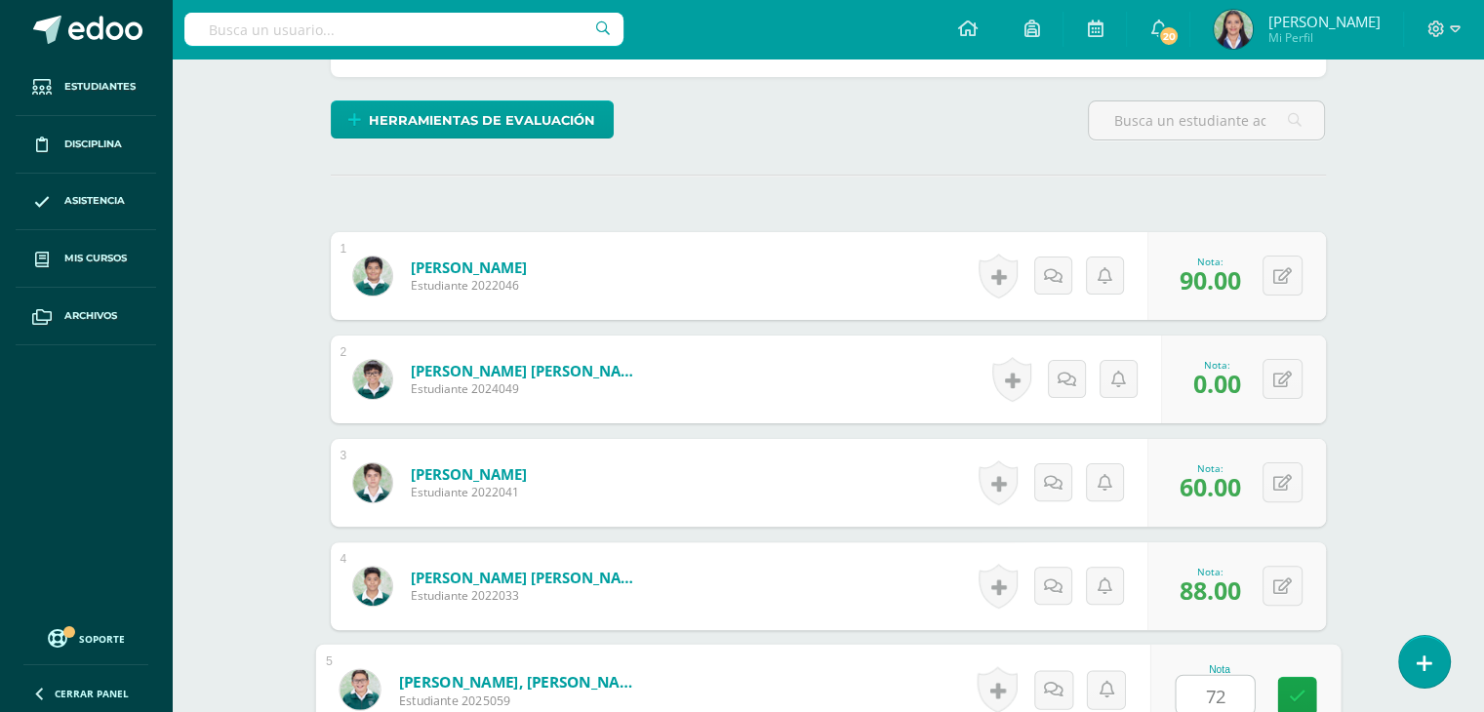
type input "72"
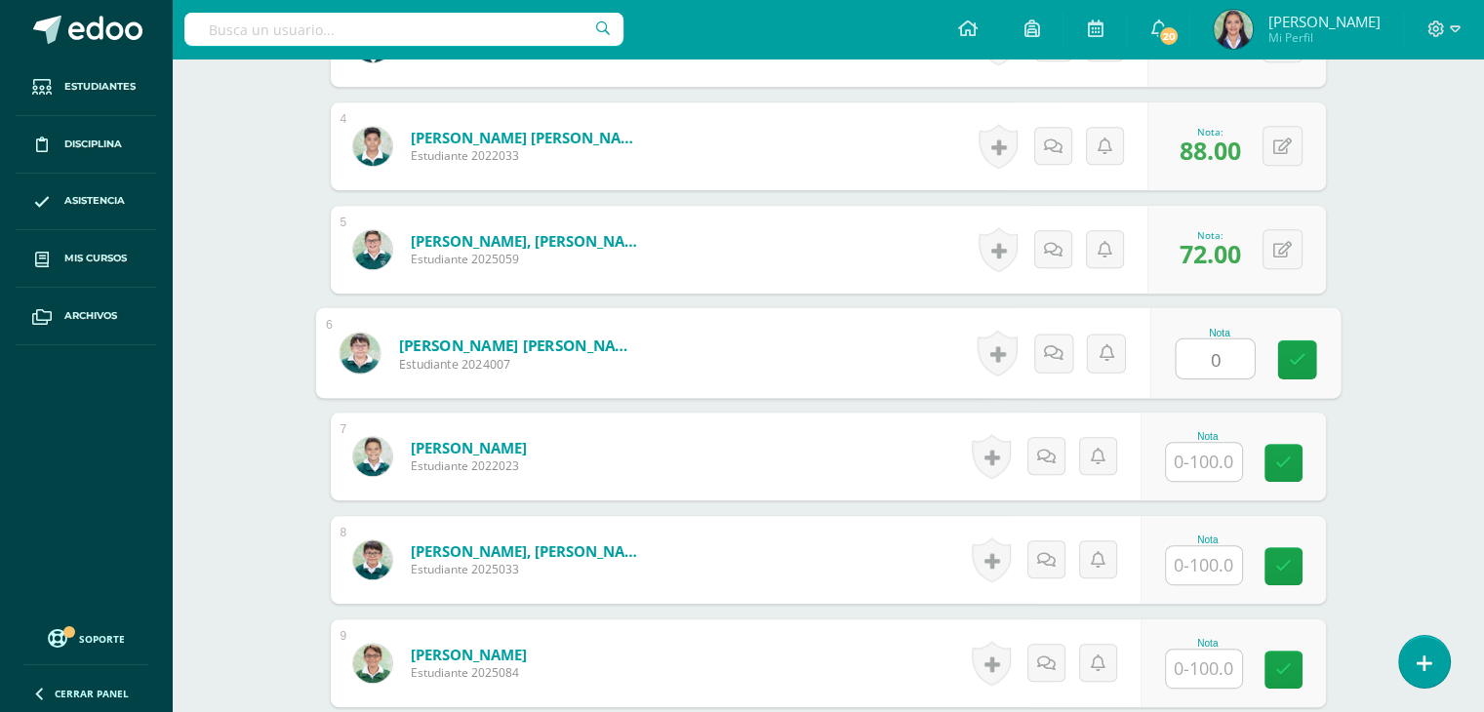
type input "0"
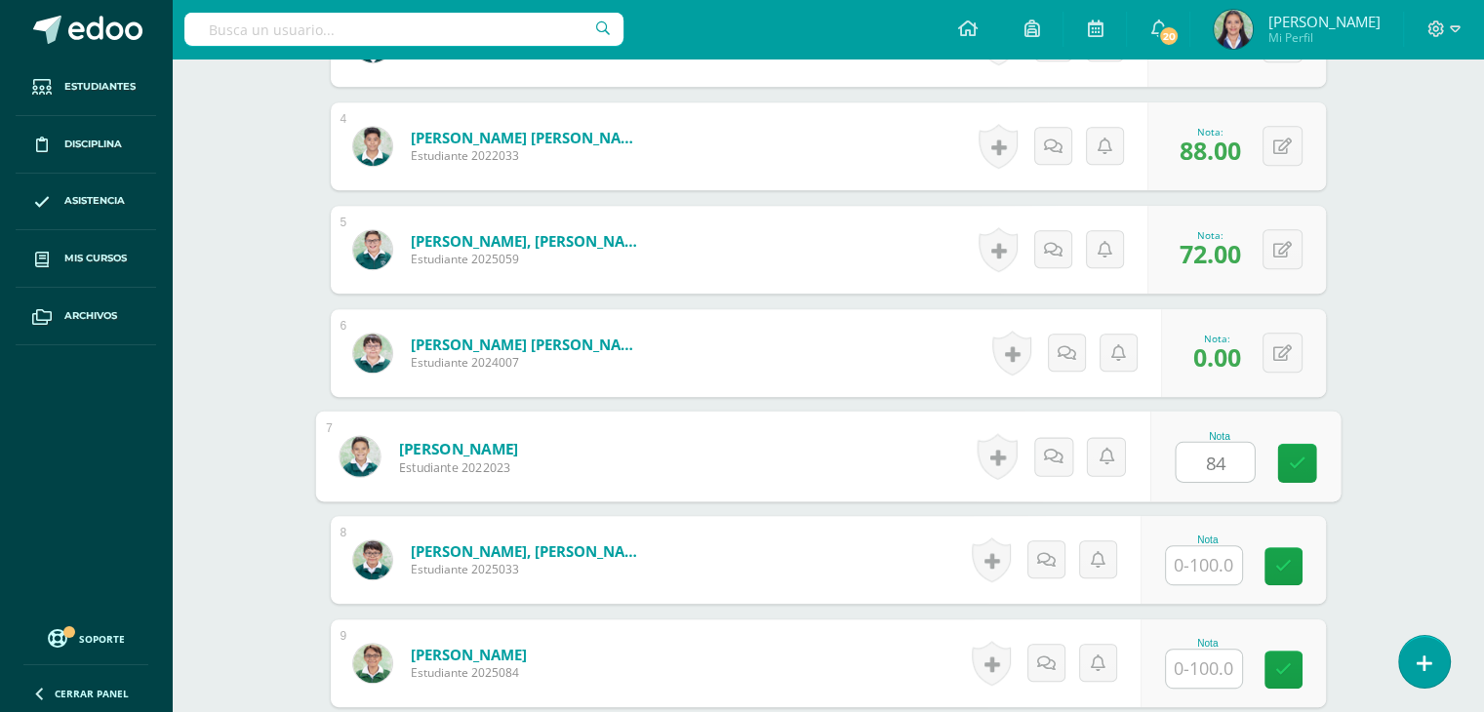
type input "84"
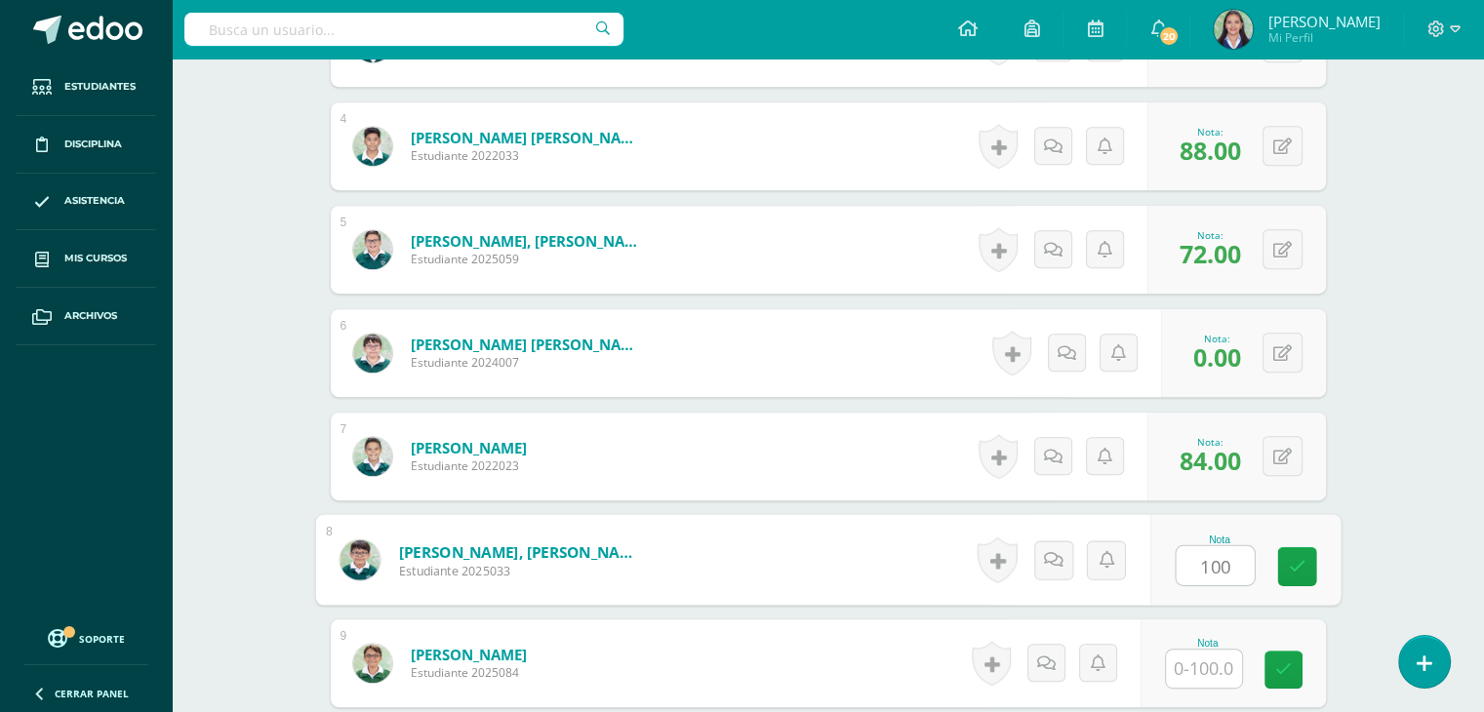
type input "100"
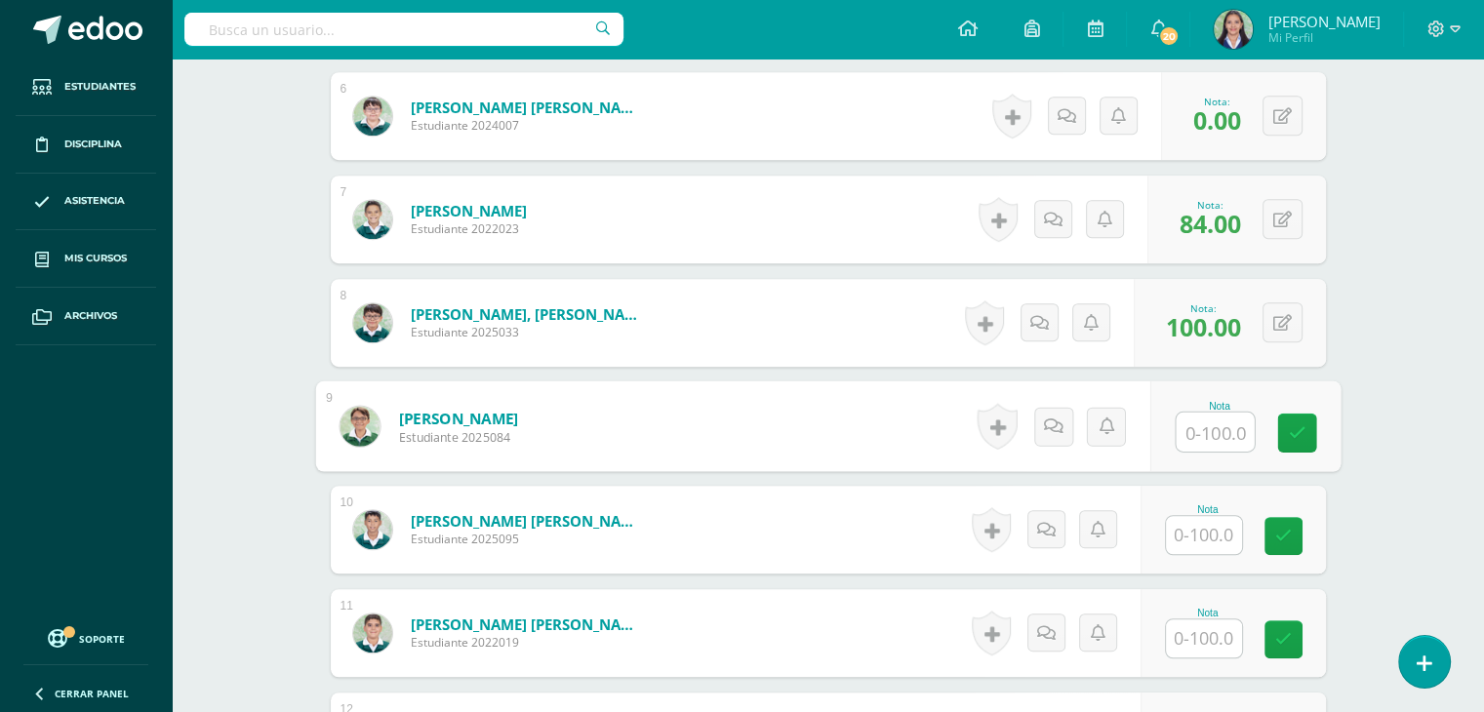
scroll to position [1132, 0]
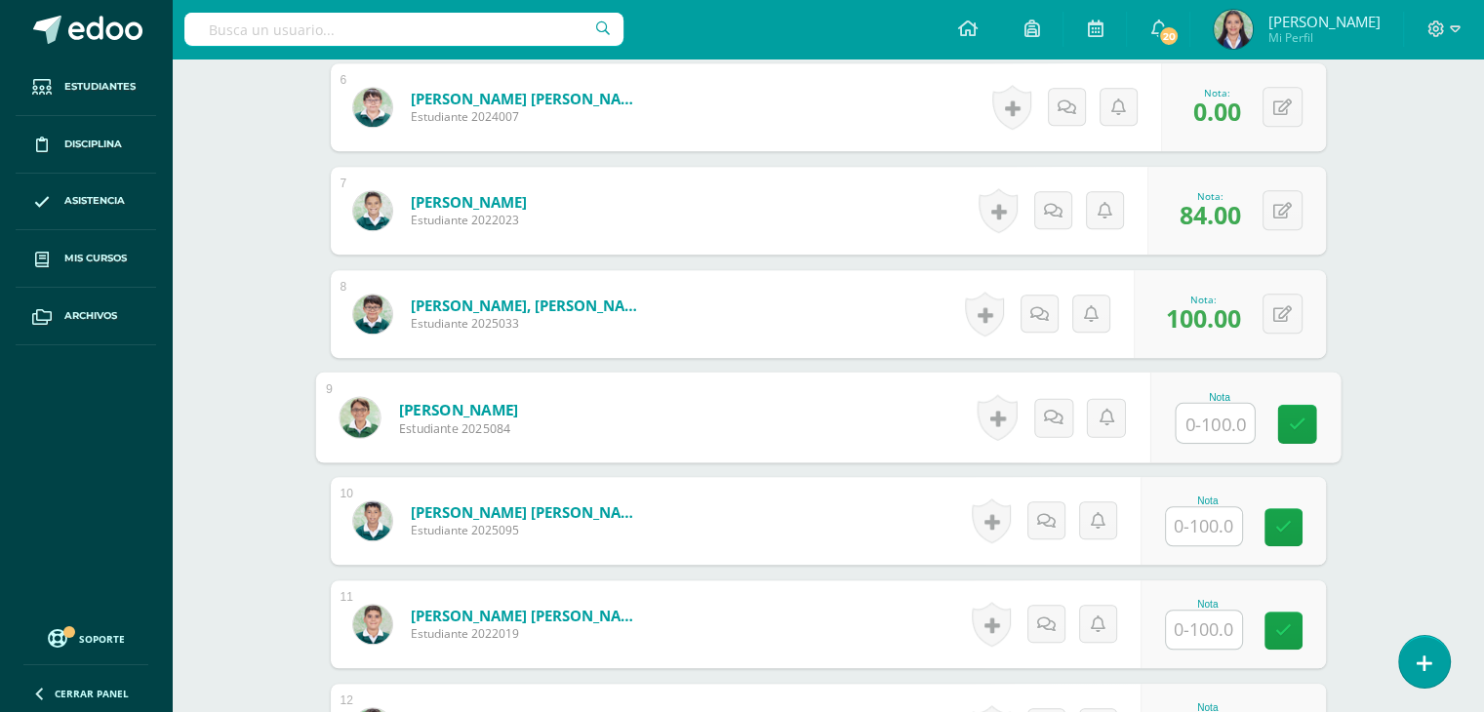
click at [1207, 631] on input "text" at bounding box center [1204, 630] width 76 height 38
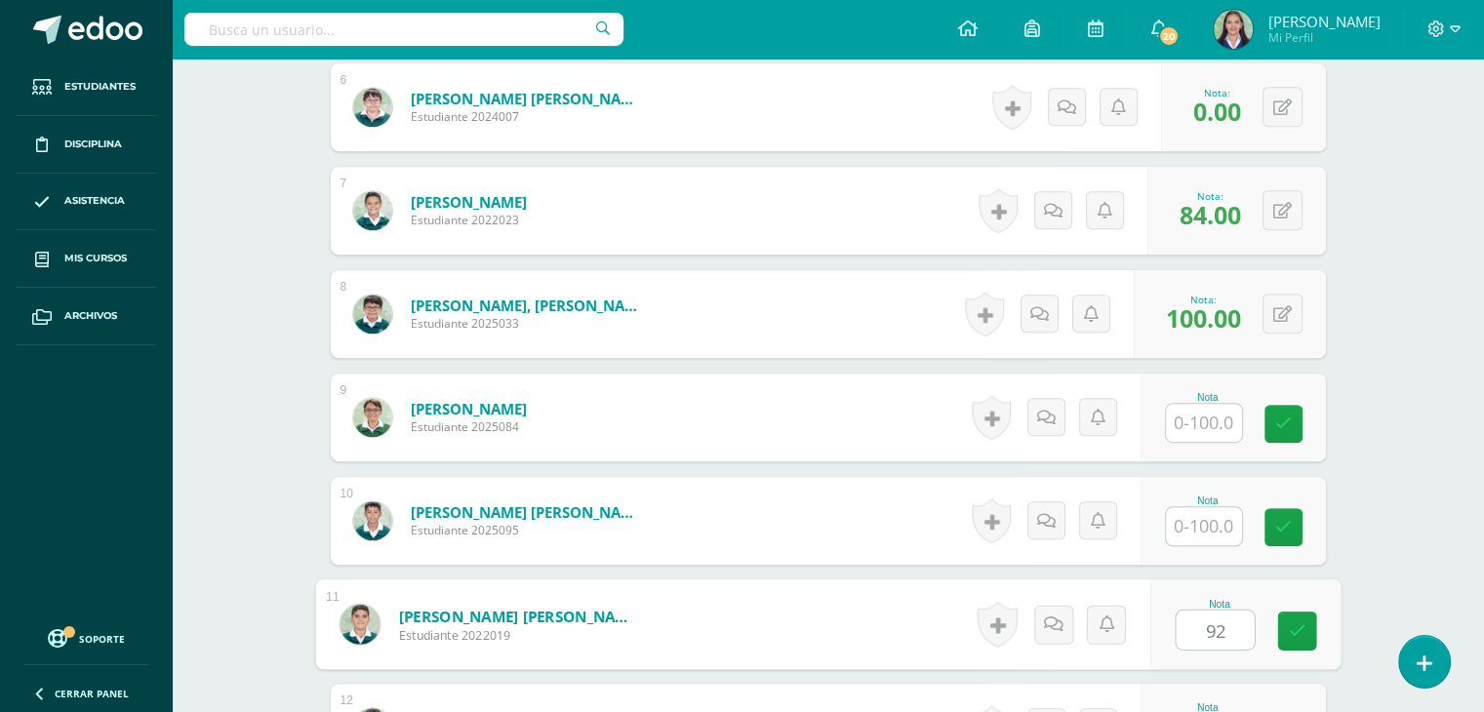
type input "92"
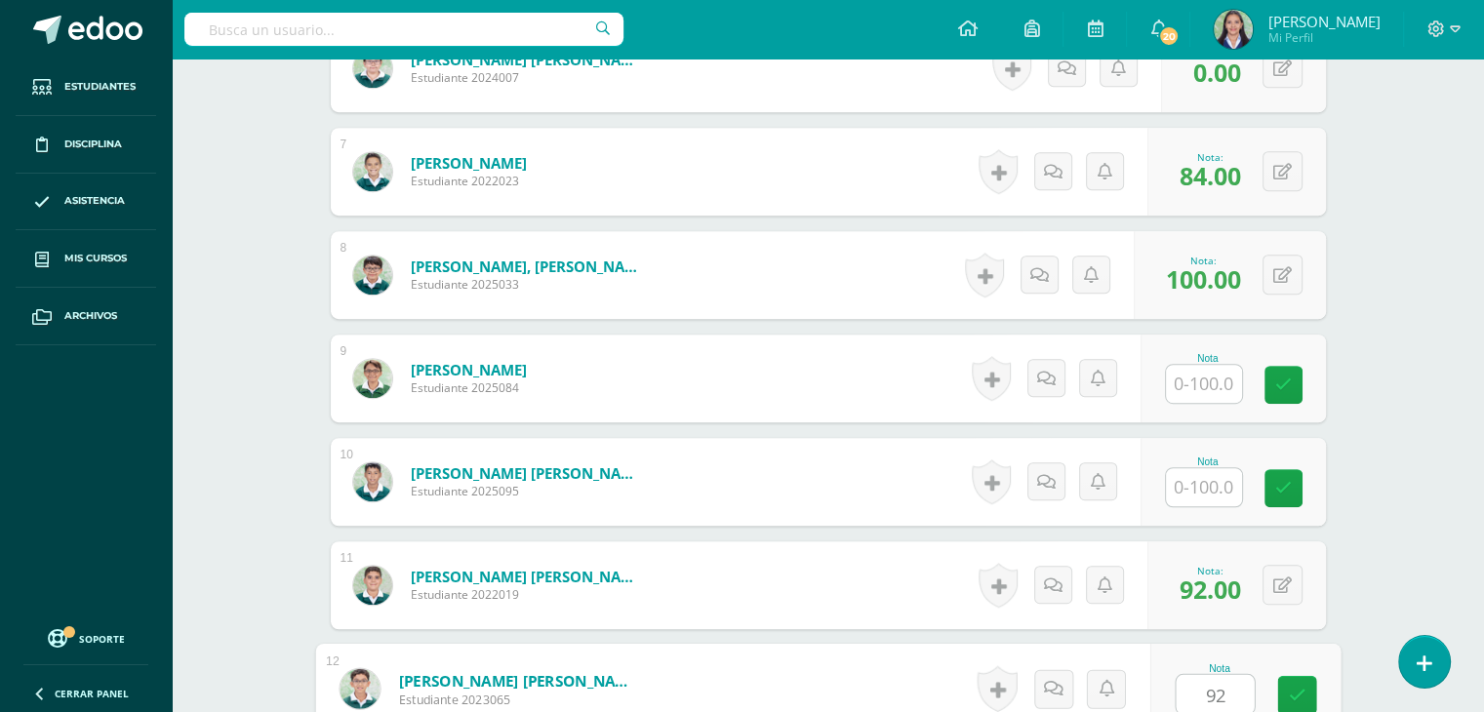
type input "92"
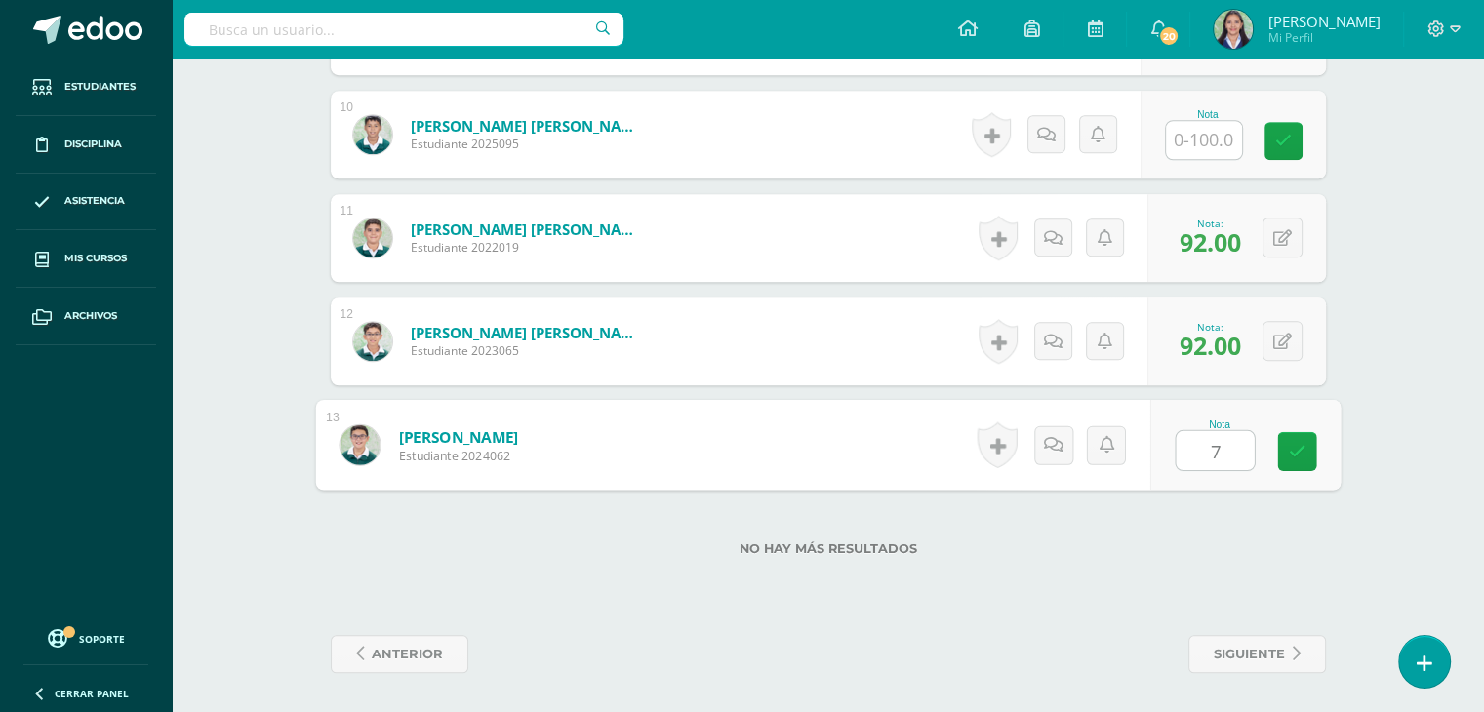
type input "74"
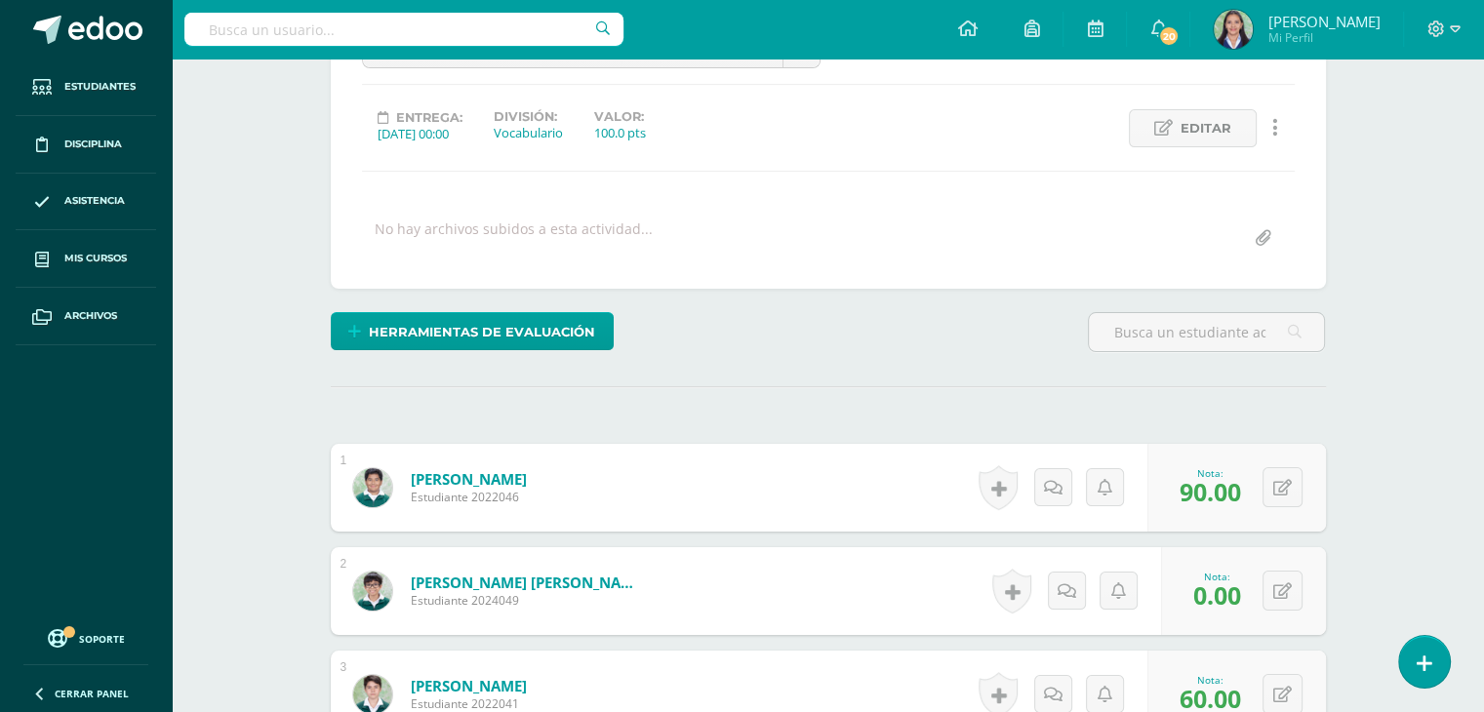
scroll to position [0, 0]
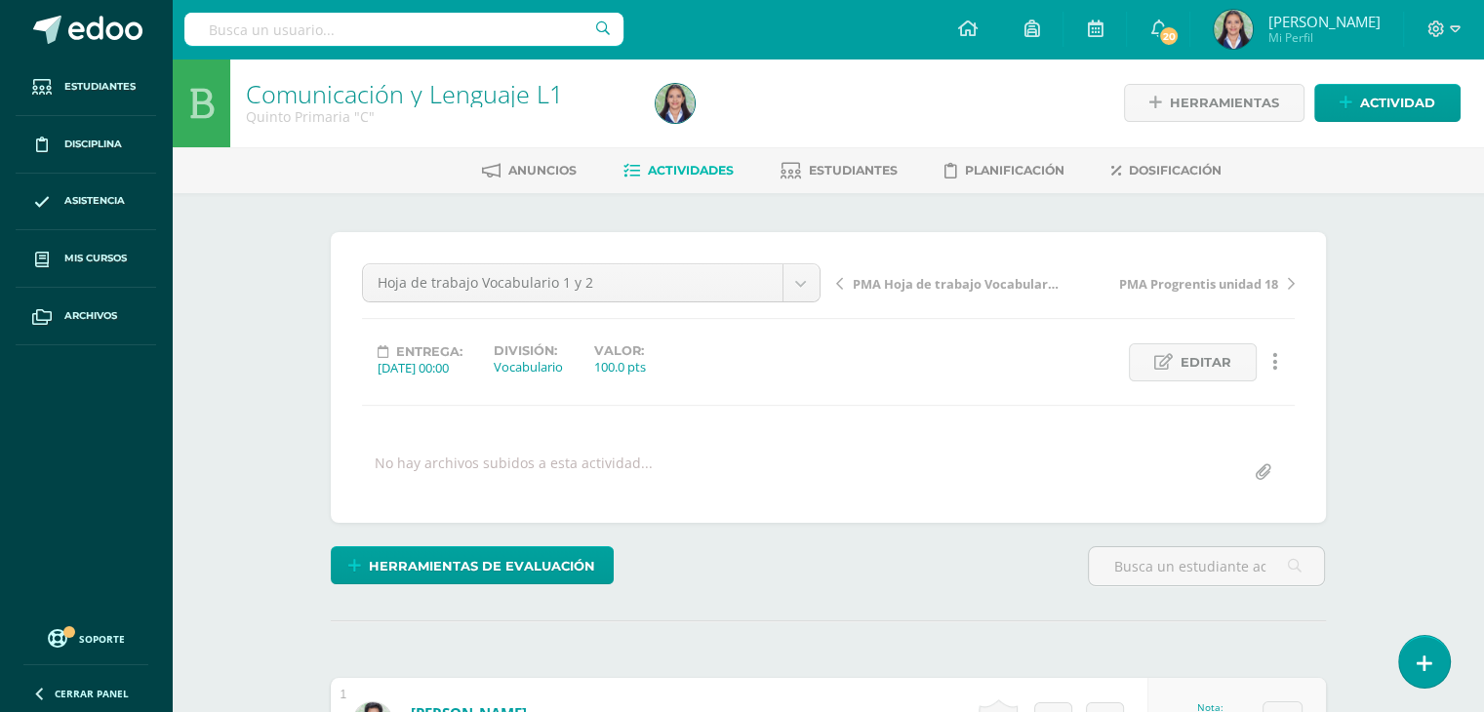
click at [948, 284] on span "PMA Hoja de trabajo Vocabulario 1 y 2" at bounding box center [956, 284] width 207 height 18
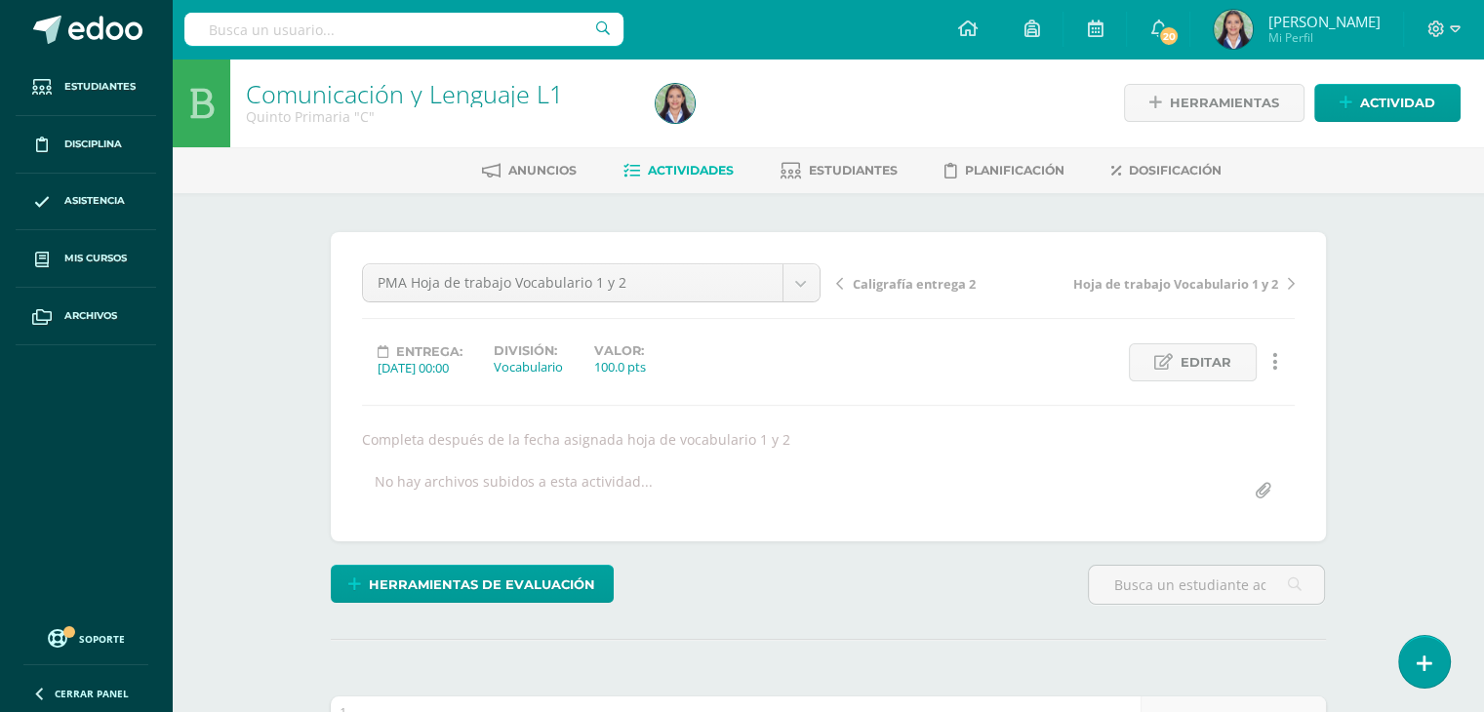
scroll to position [1, 0]
click at [948, 284] on span "Caligrafía entrega 2" at bounding box center [914, 283] width 123 height 18
drag, startPoint x: 0, startPoint y: 0, endPoint x: 948, endPoint y: 284, distance: 989.9
click at [948, 284] on span "PMA Caligrafía entrega 2" at bounding box center [930, 284] width 154 height 18
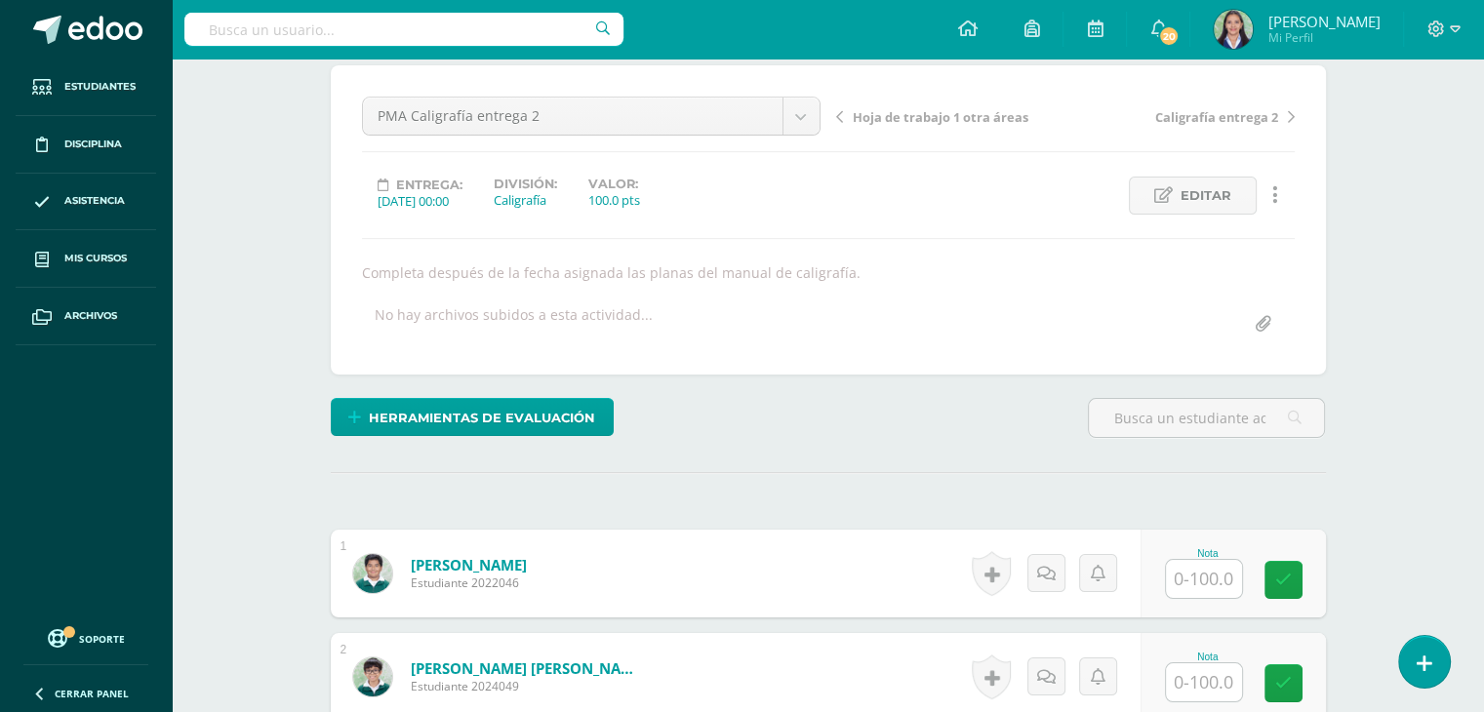
click at [1243, 114] on span "Caligrafía entrega 2" at bounding box center [1216, 117] width 123 height 18
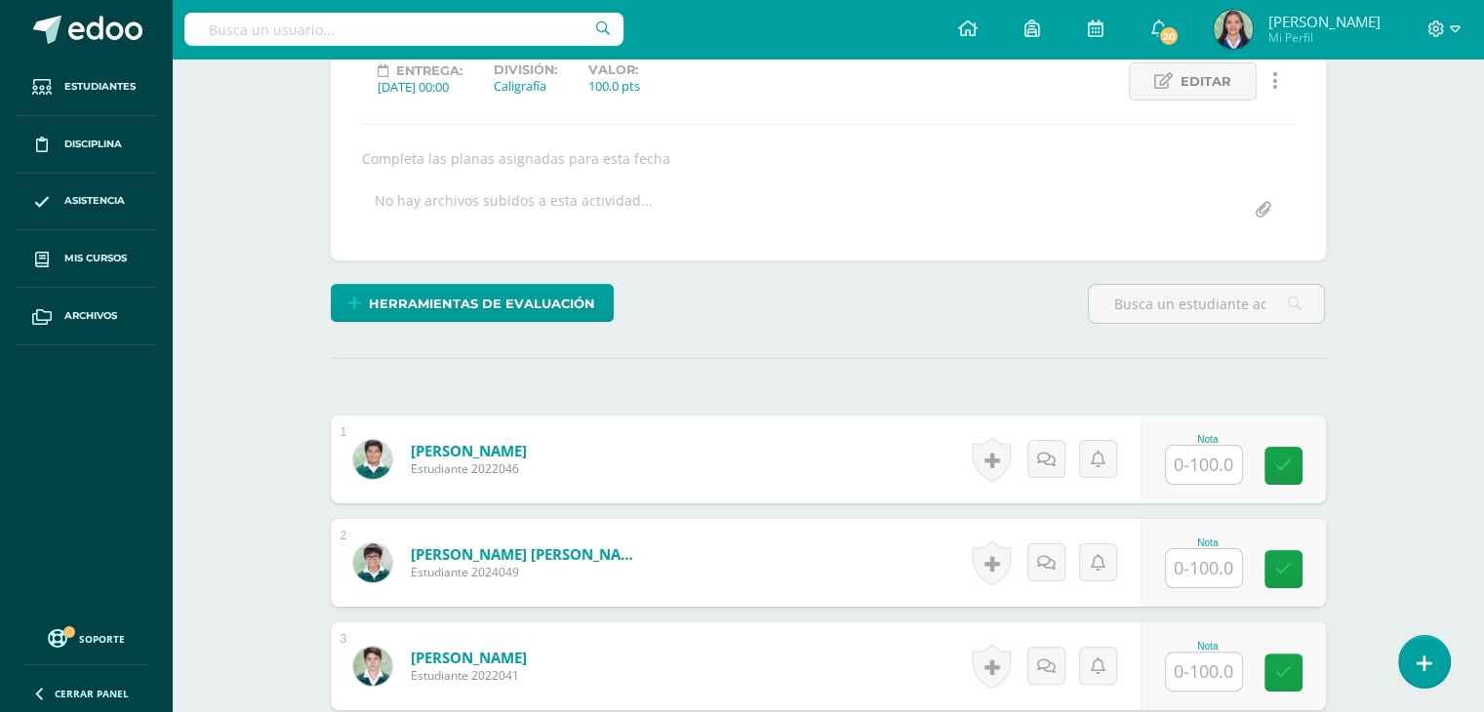
scroll to position [282, 0]
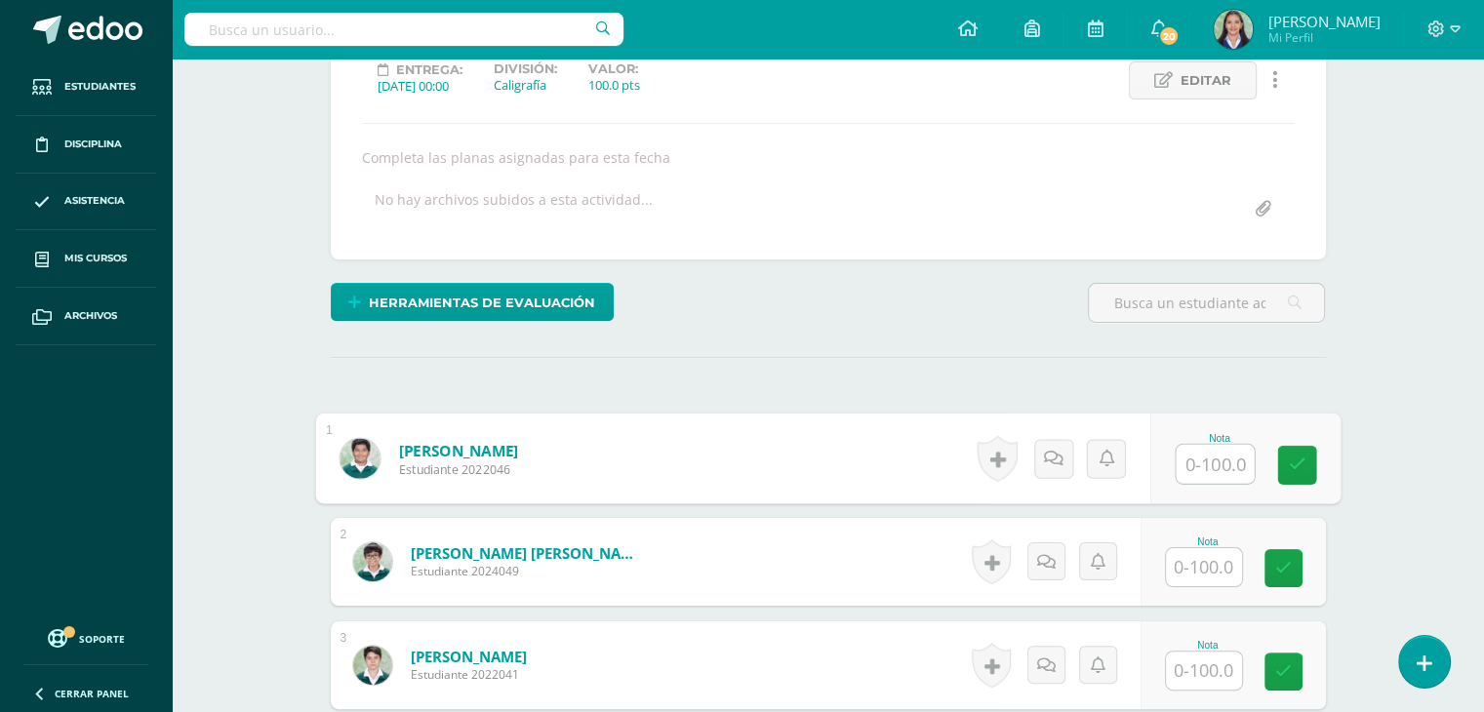
click at [1201, 469] on input "text" at bounding box center [1215, 464] width 78 height 39
type input "75"
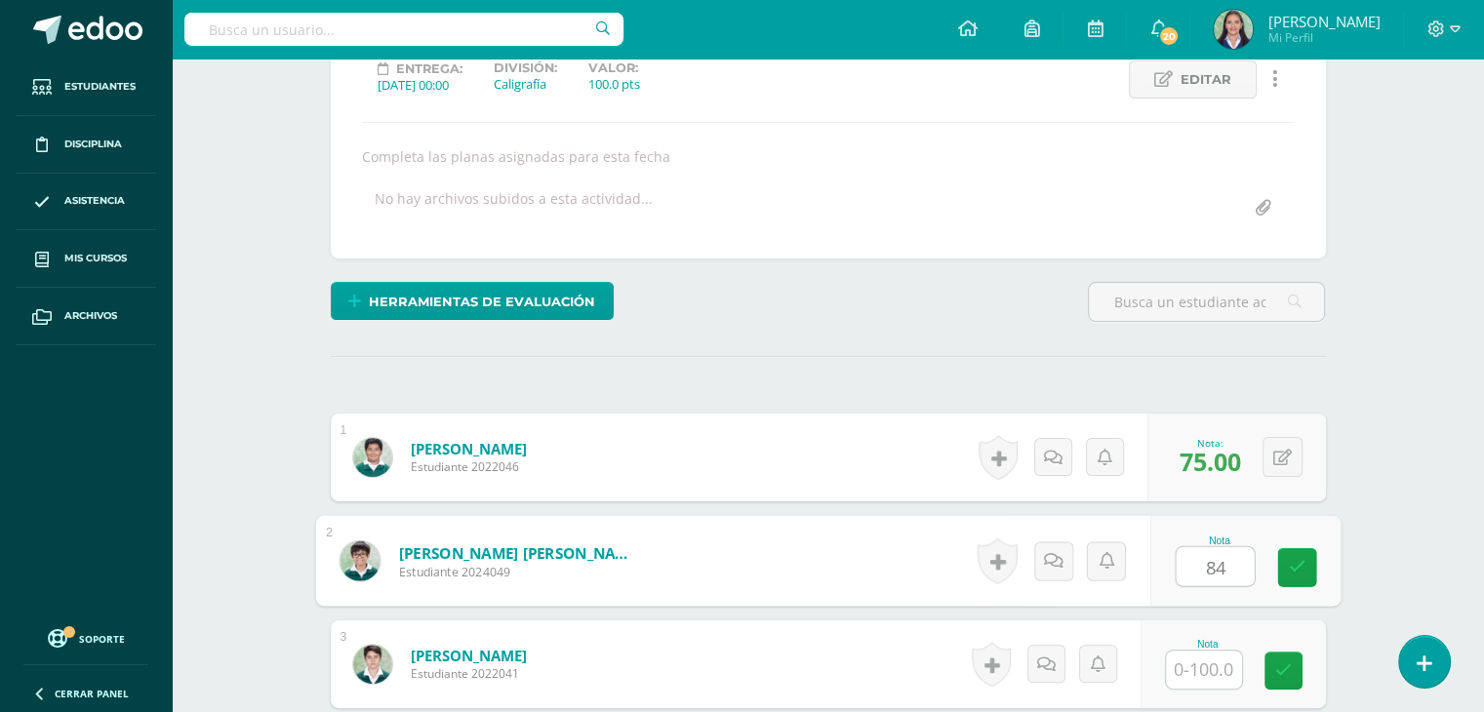
type input "84"
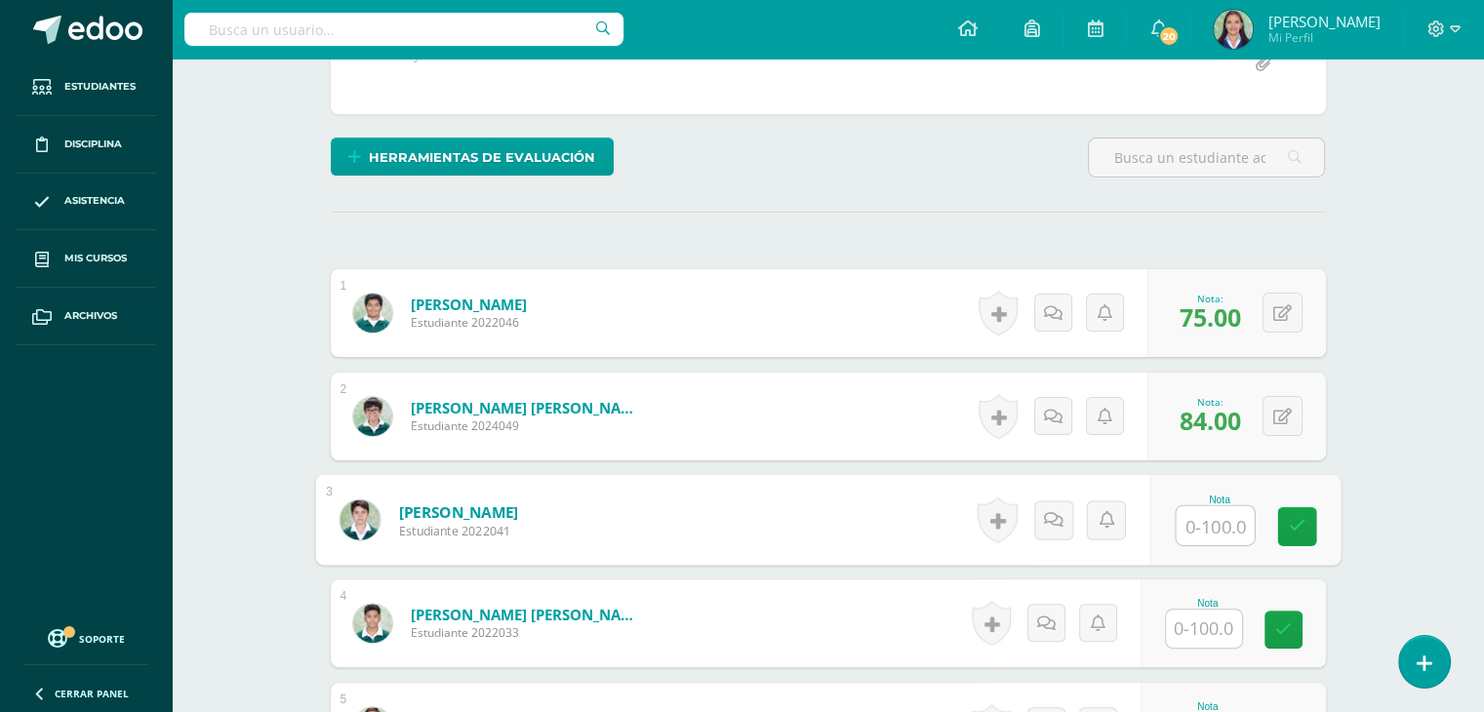
scroll to position [429, 0]
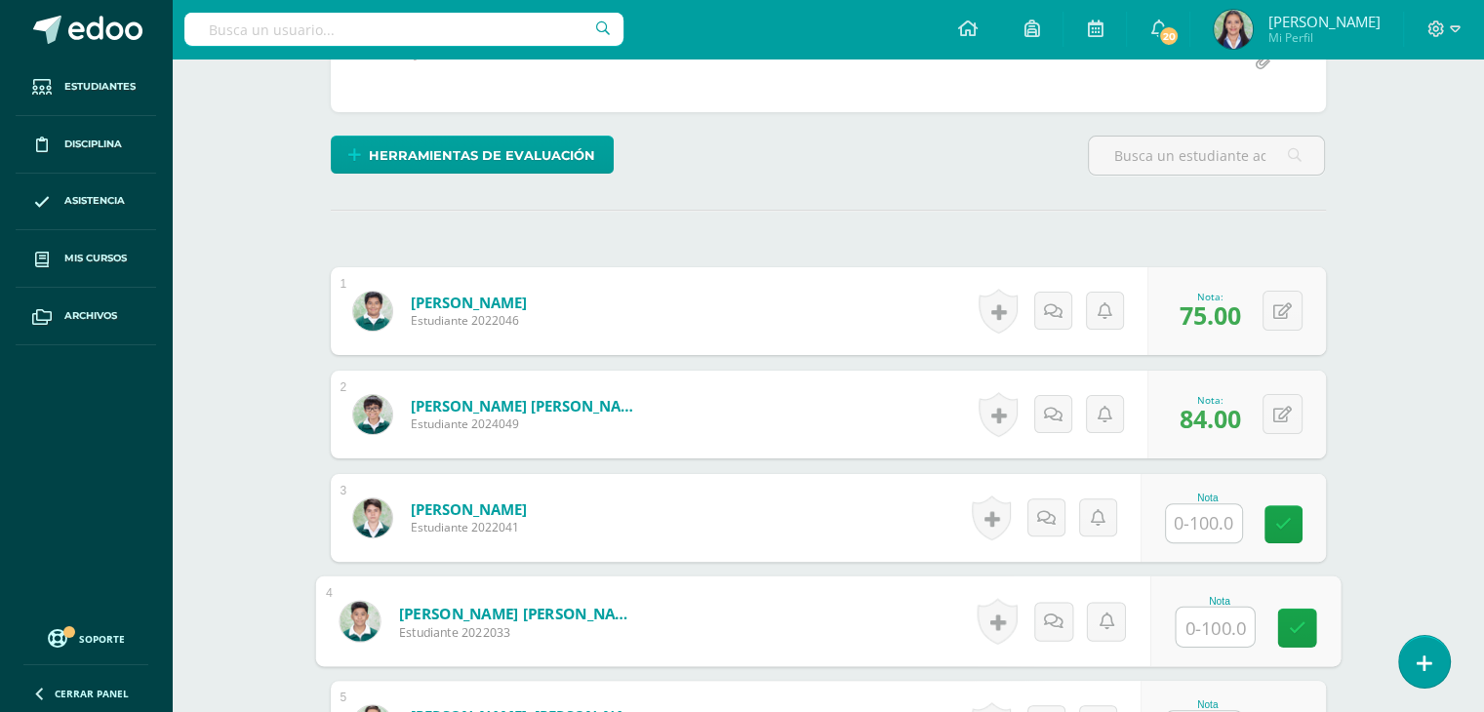
click at [1218, 643] on input "text" at bounding box center [1215, 627] width 78 height 39
type input "94"
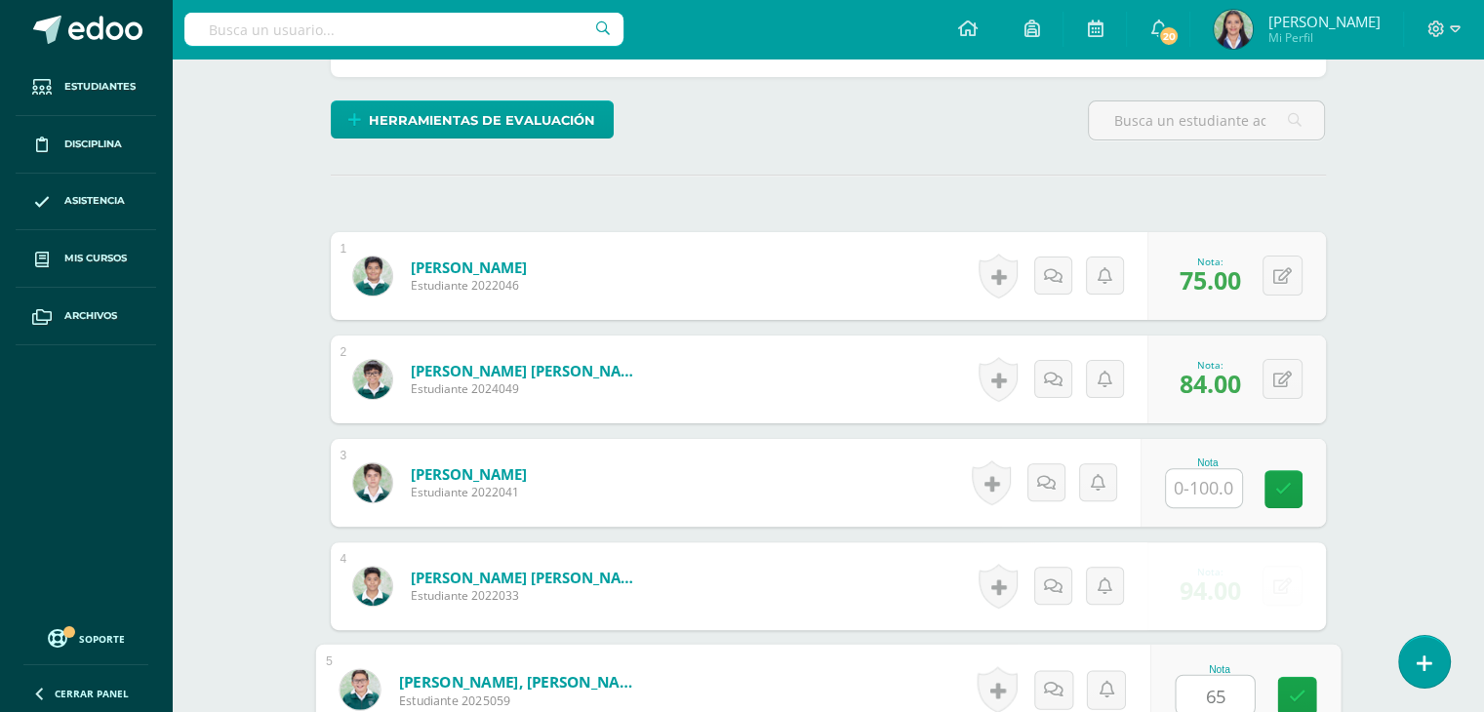
type input "65"
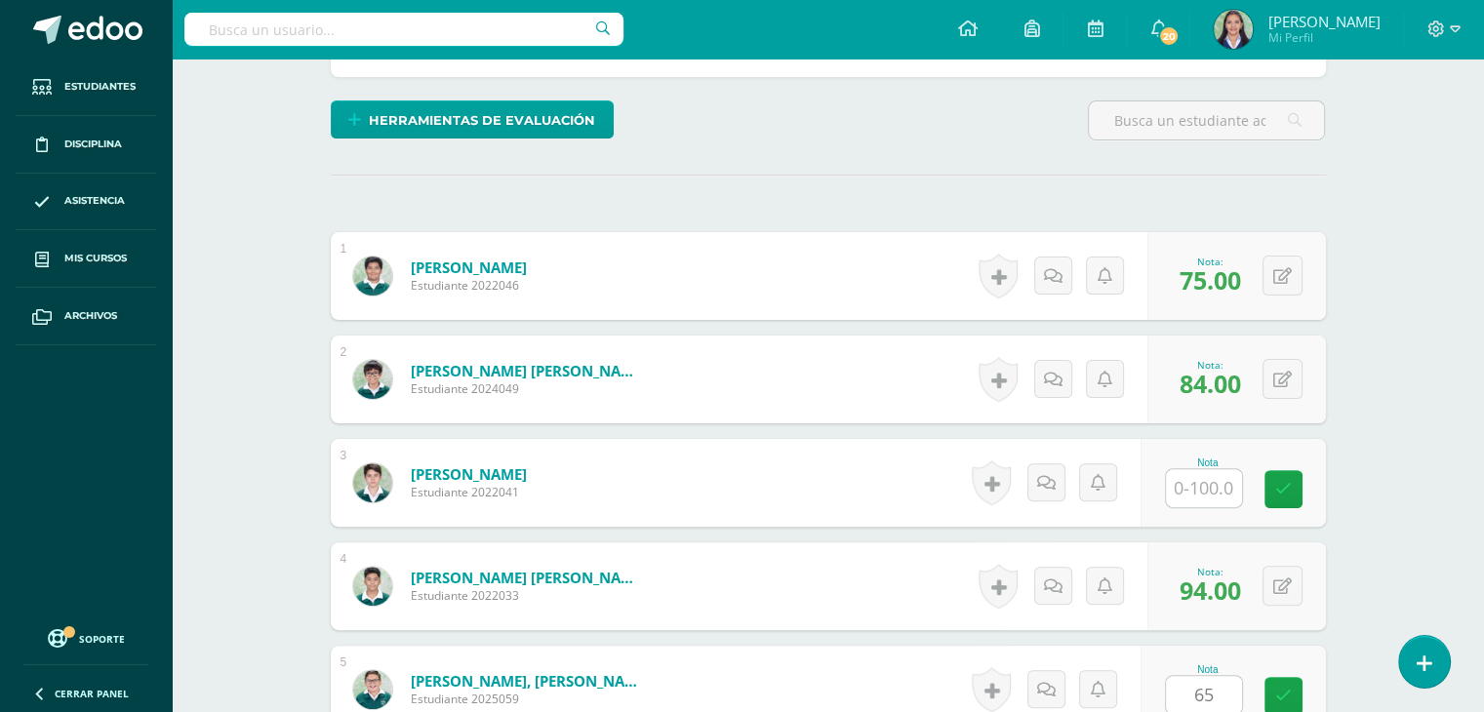
scroll to position [905, 0]
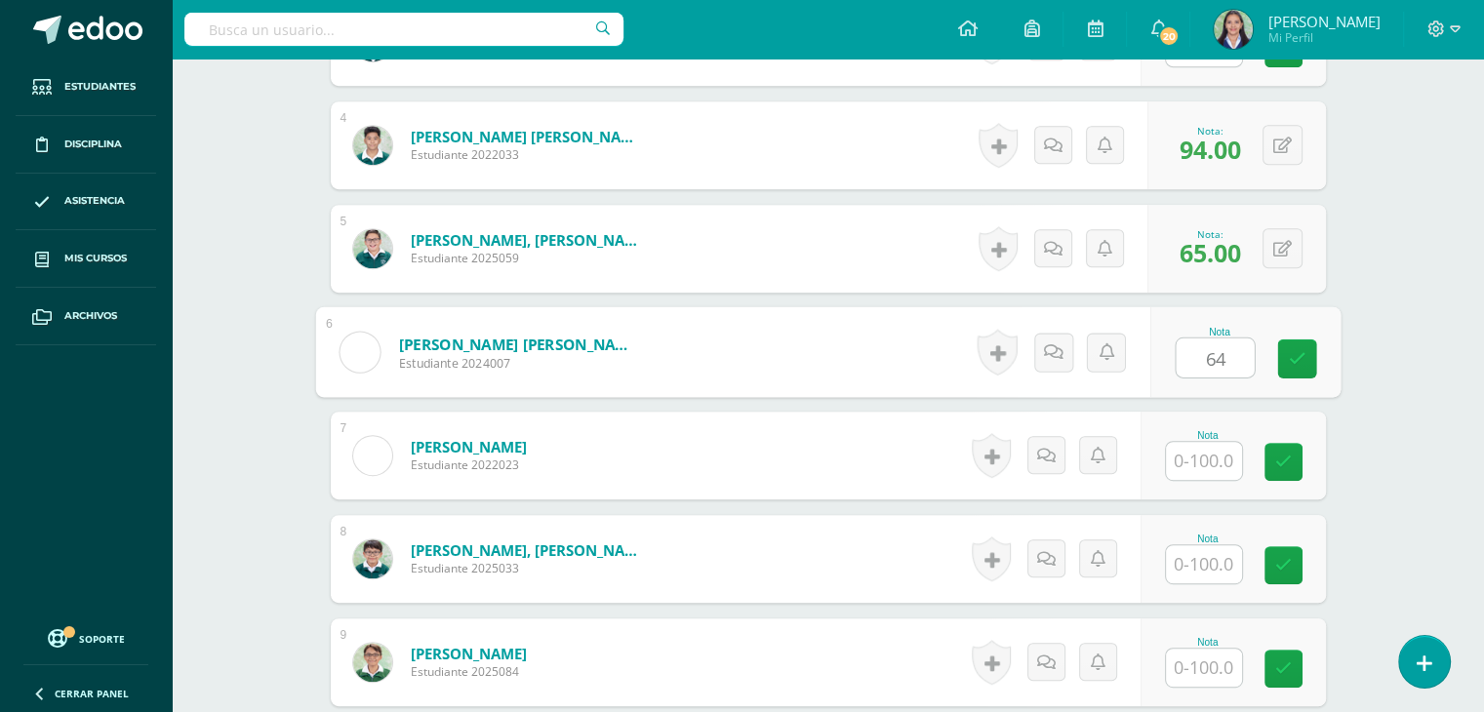
type input "64"
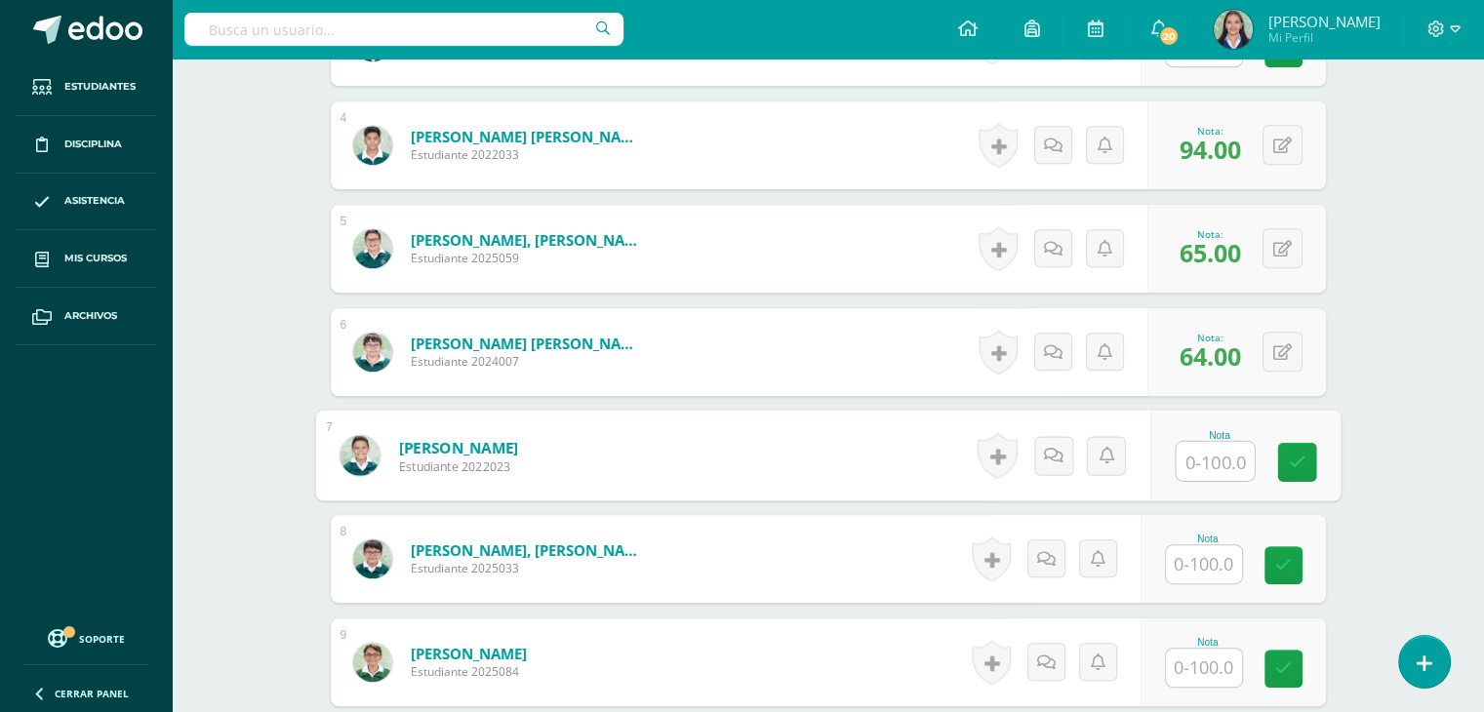
type input "7"
type input "65"
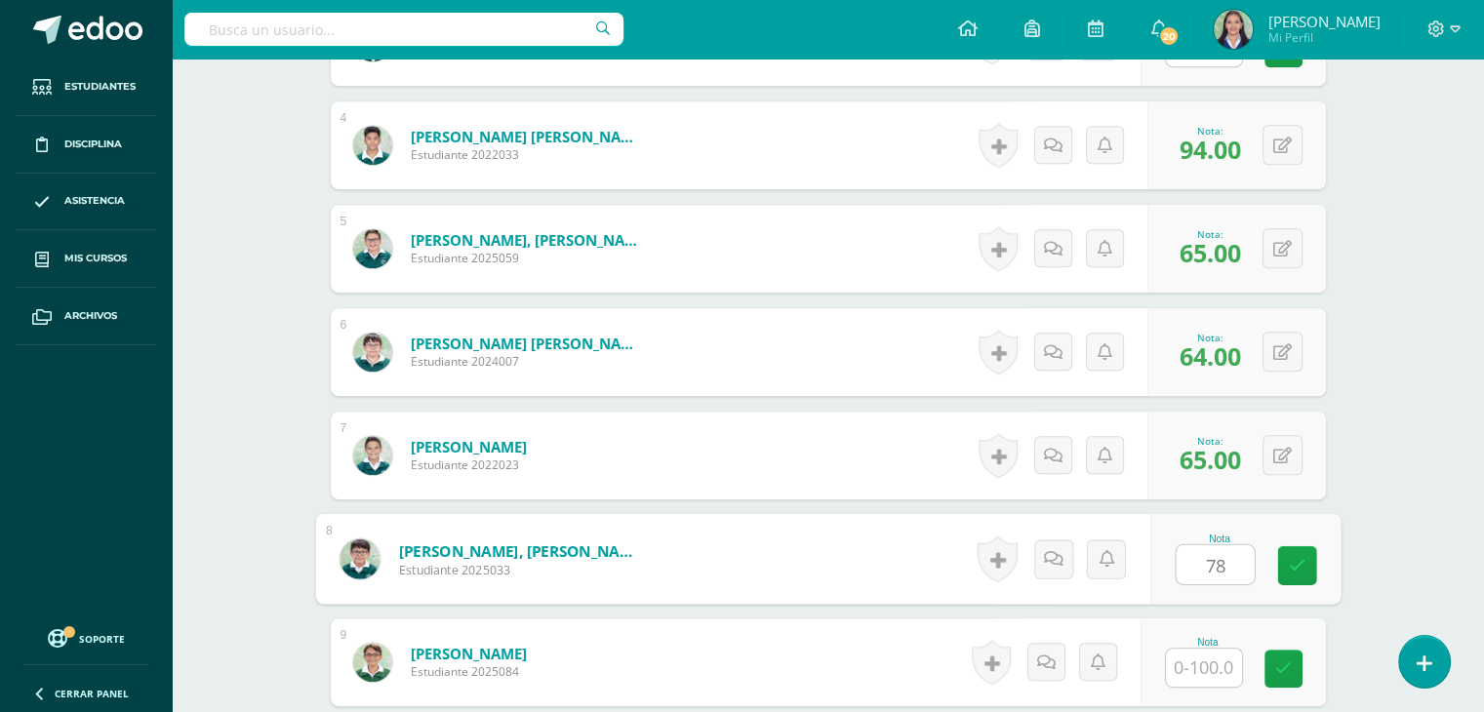
type input "78"
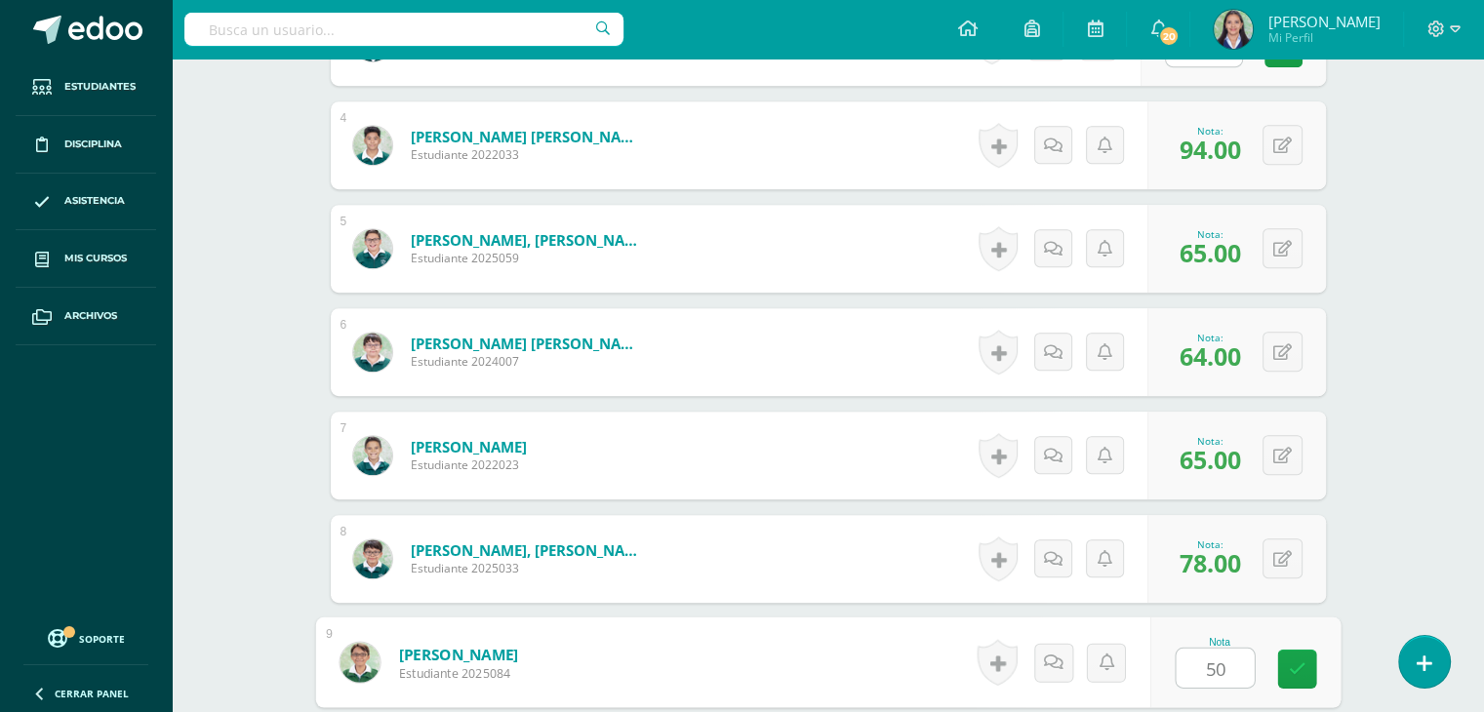
type input "50"
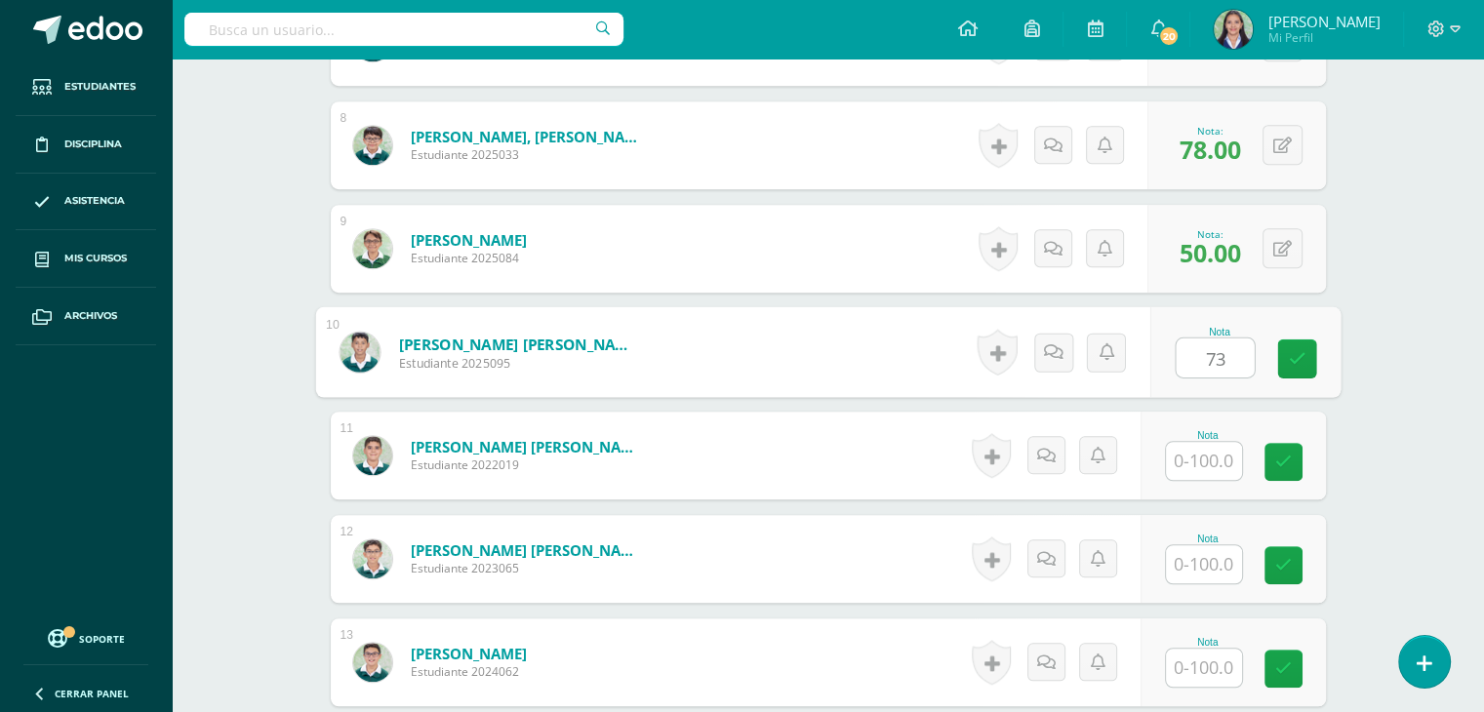
type input "73"
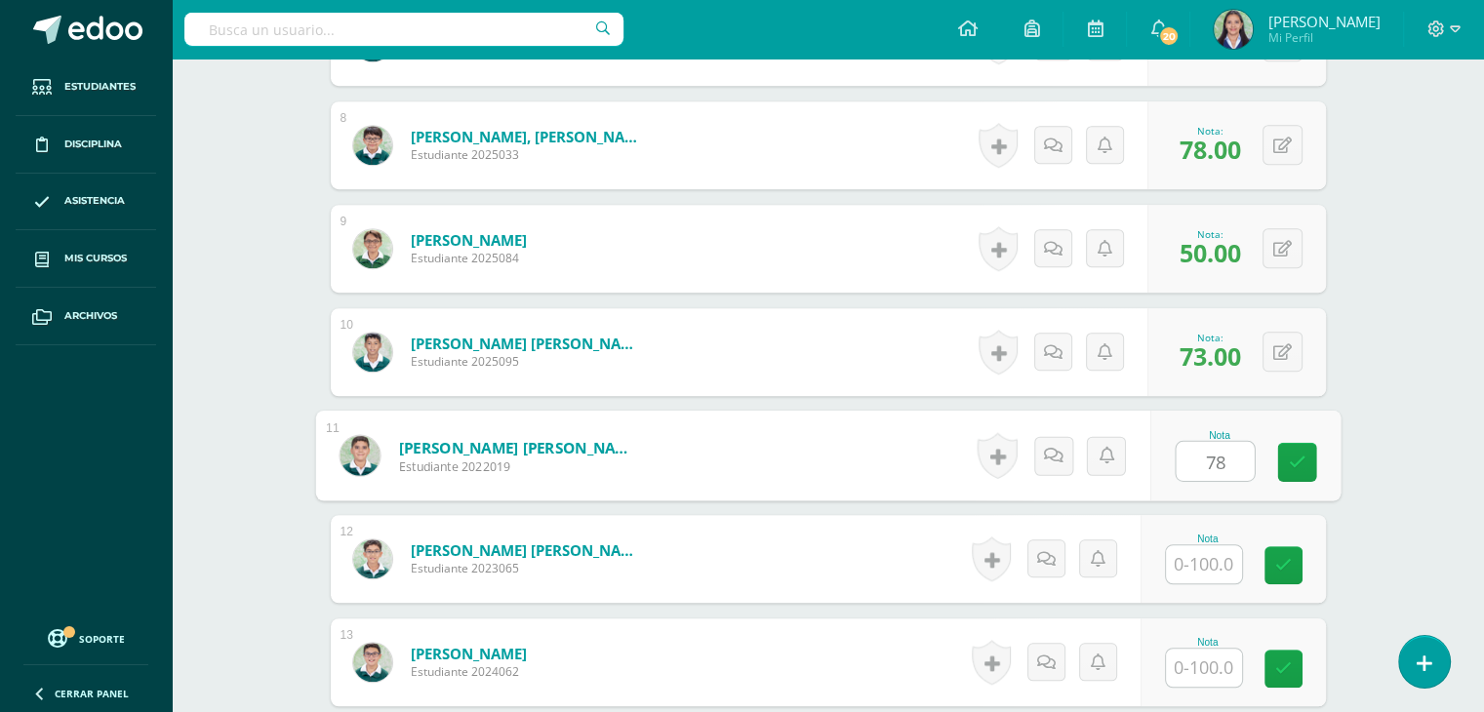
type input "78"
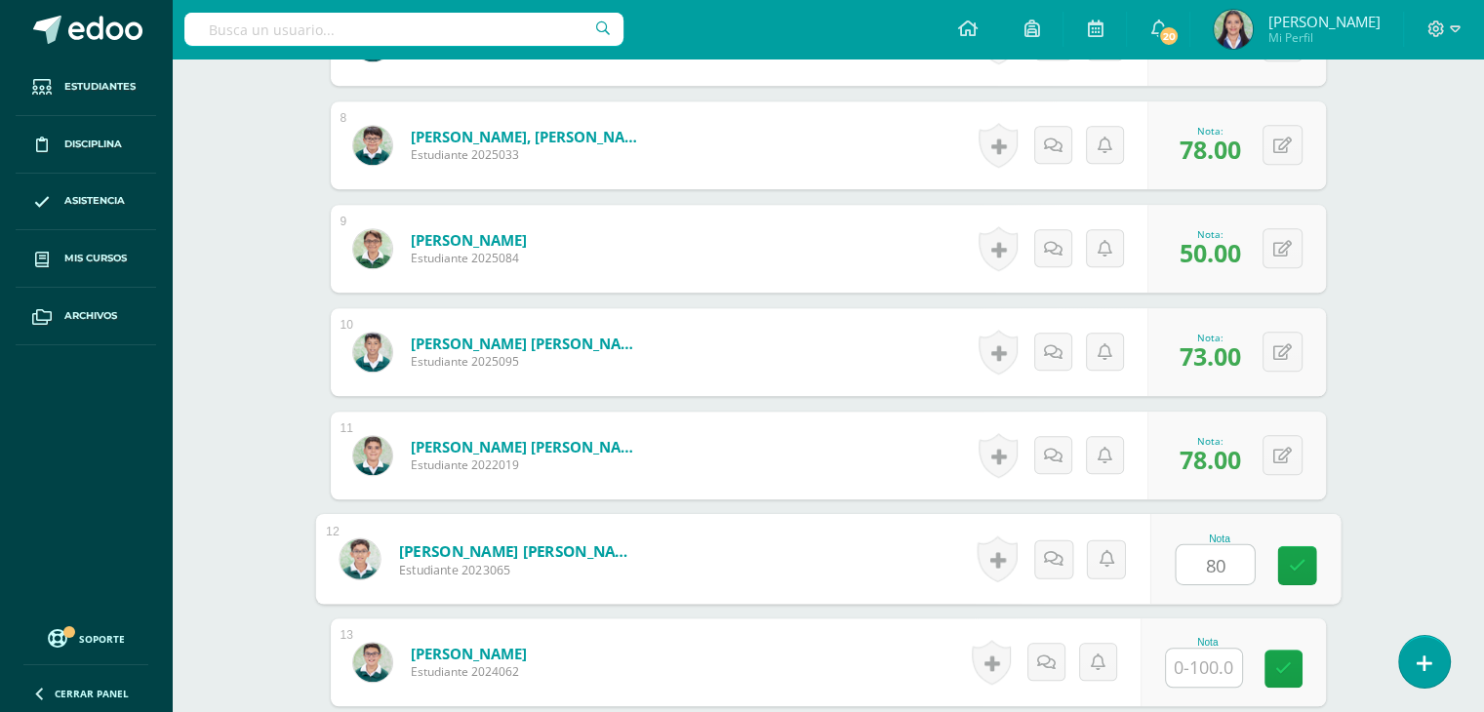
type input "80"
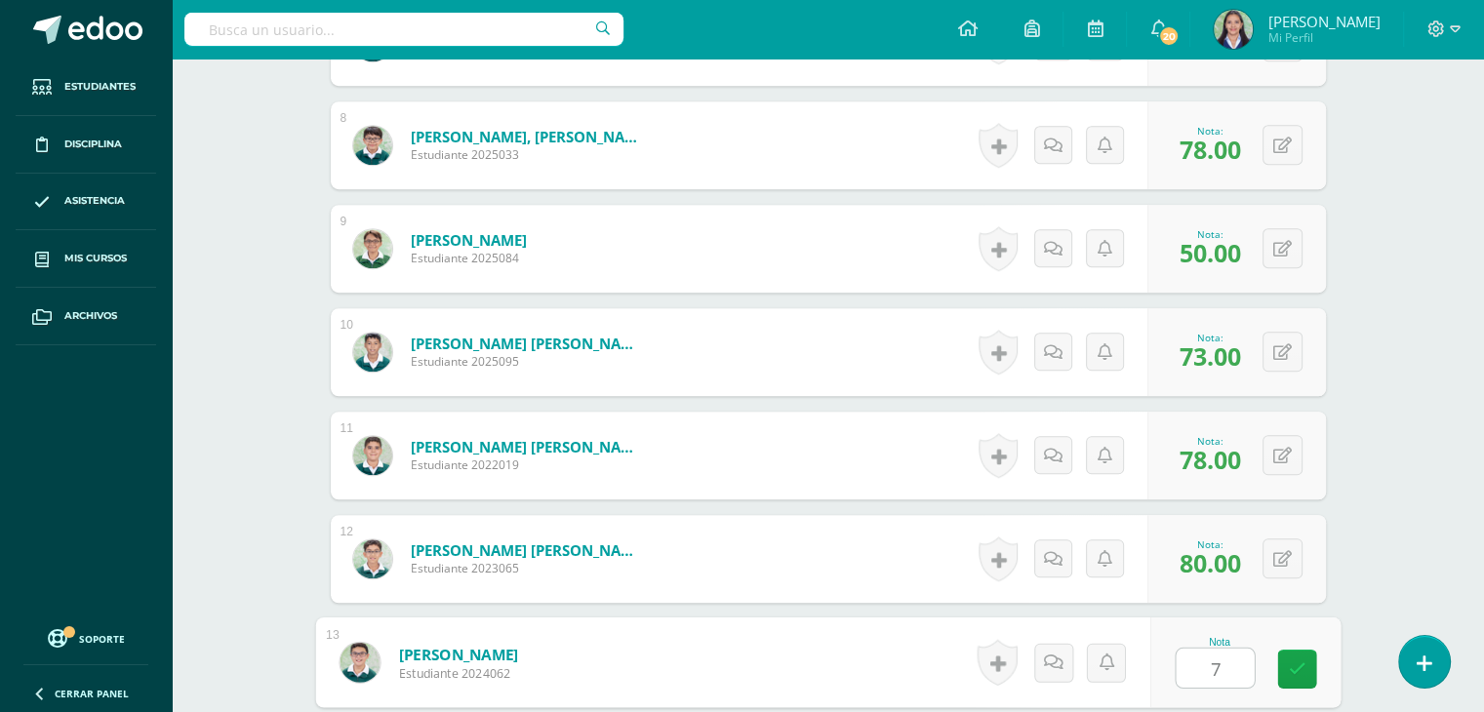
type input "73"
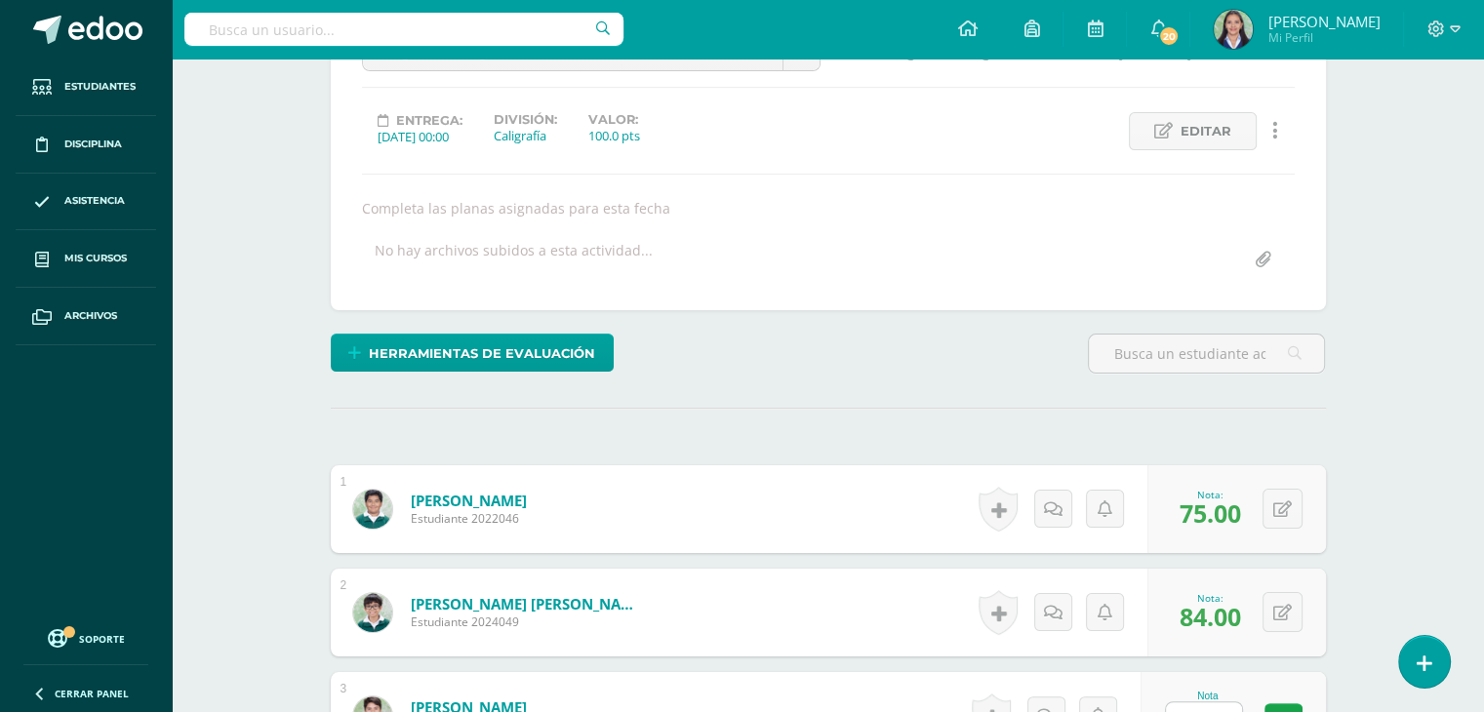
scroll to position [0, 0]
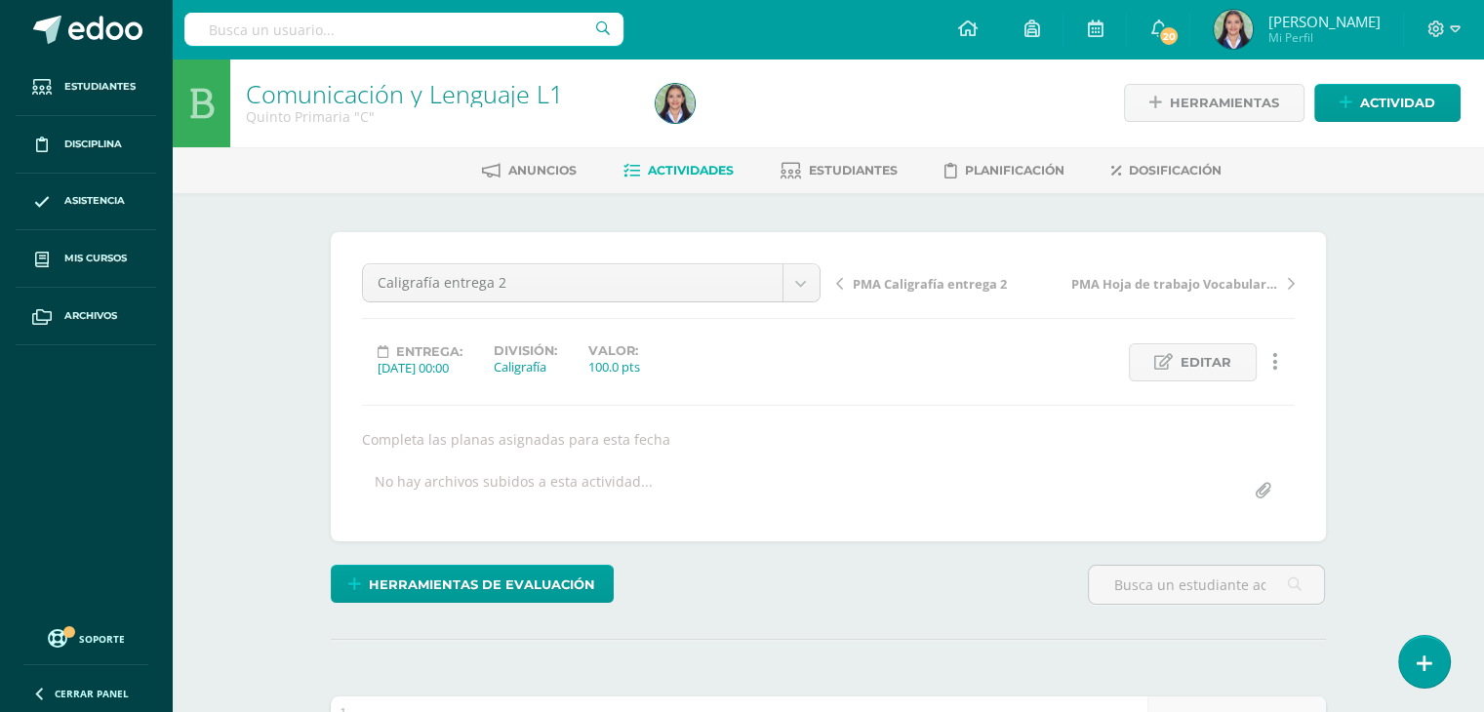
click at [972, 286] on span "PMA Caligrafía entrega 2" at bounding box center [930, 284] width 154 height 18
click at [972, 287] on span "Hoja de trabajo 1 otra áreas" at bounding box center [941, 284] width 176 height 18
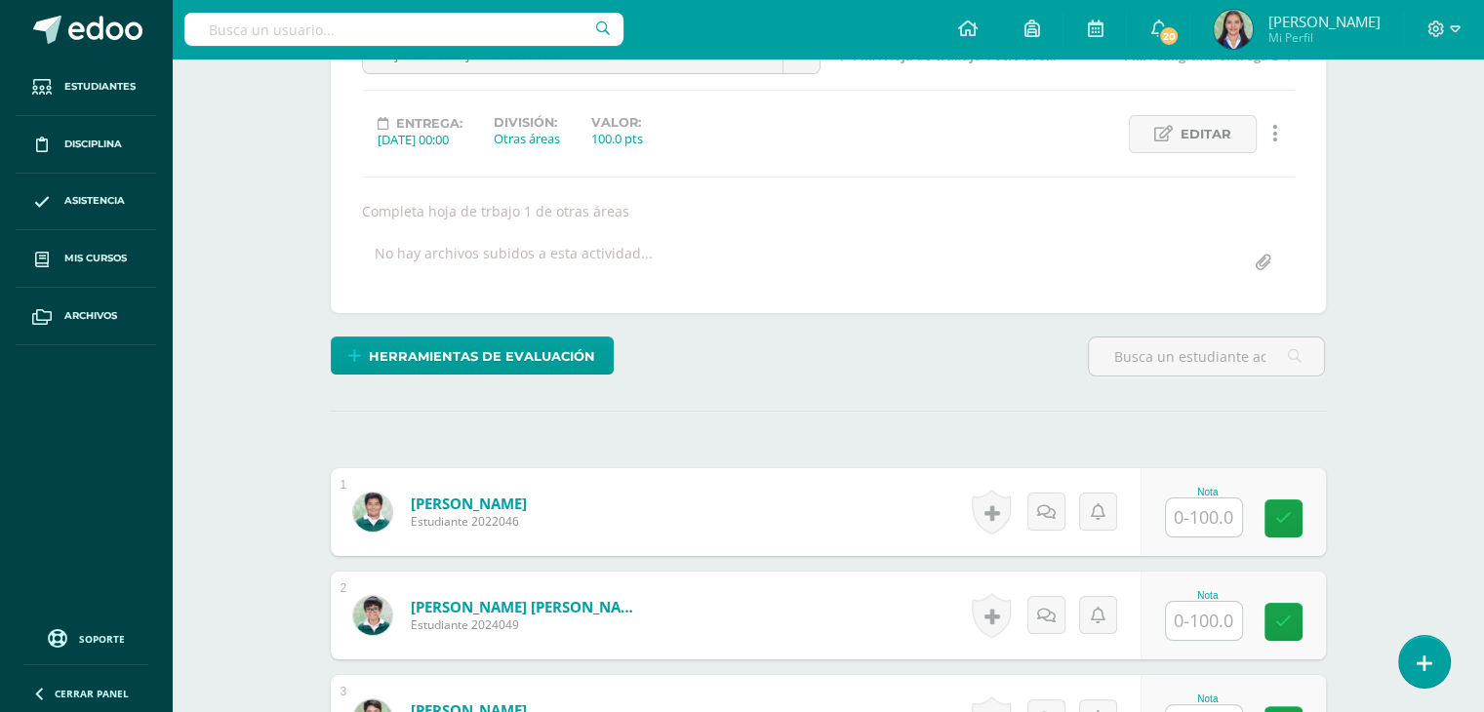
scroll to position [229, 0]
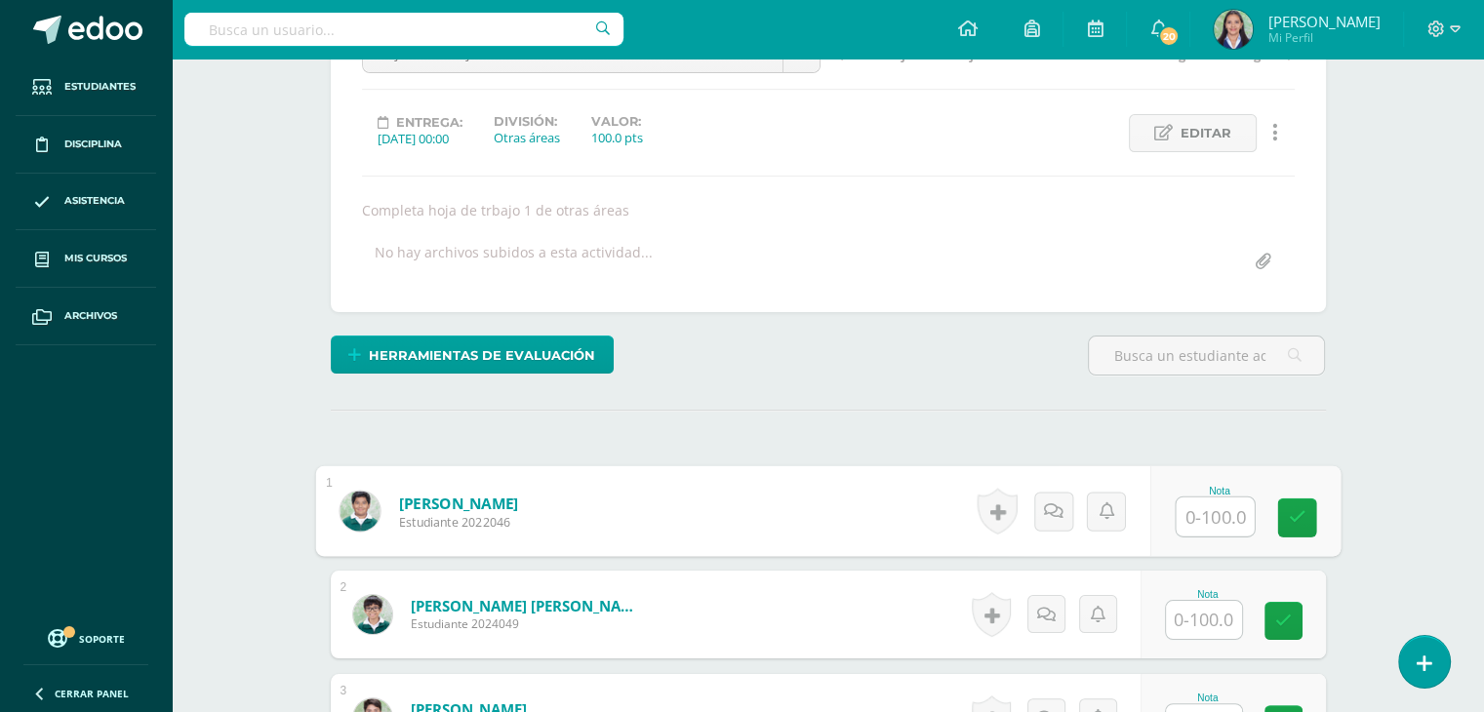
click at [1195, 512] on input "text" at bounding box center [1215, 517] width 78 height 39
type input "60"
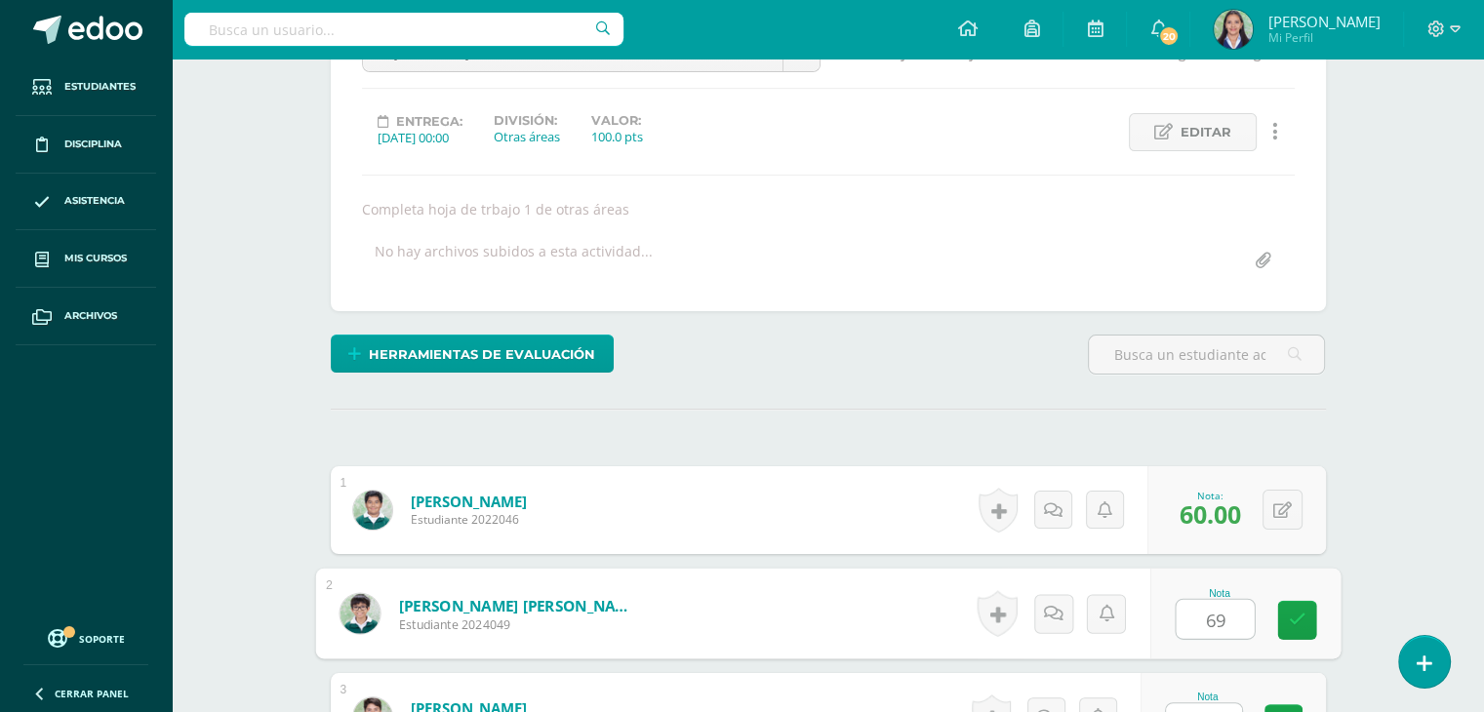
type input "69"
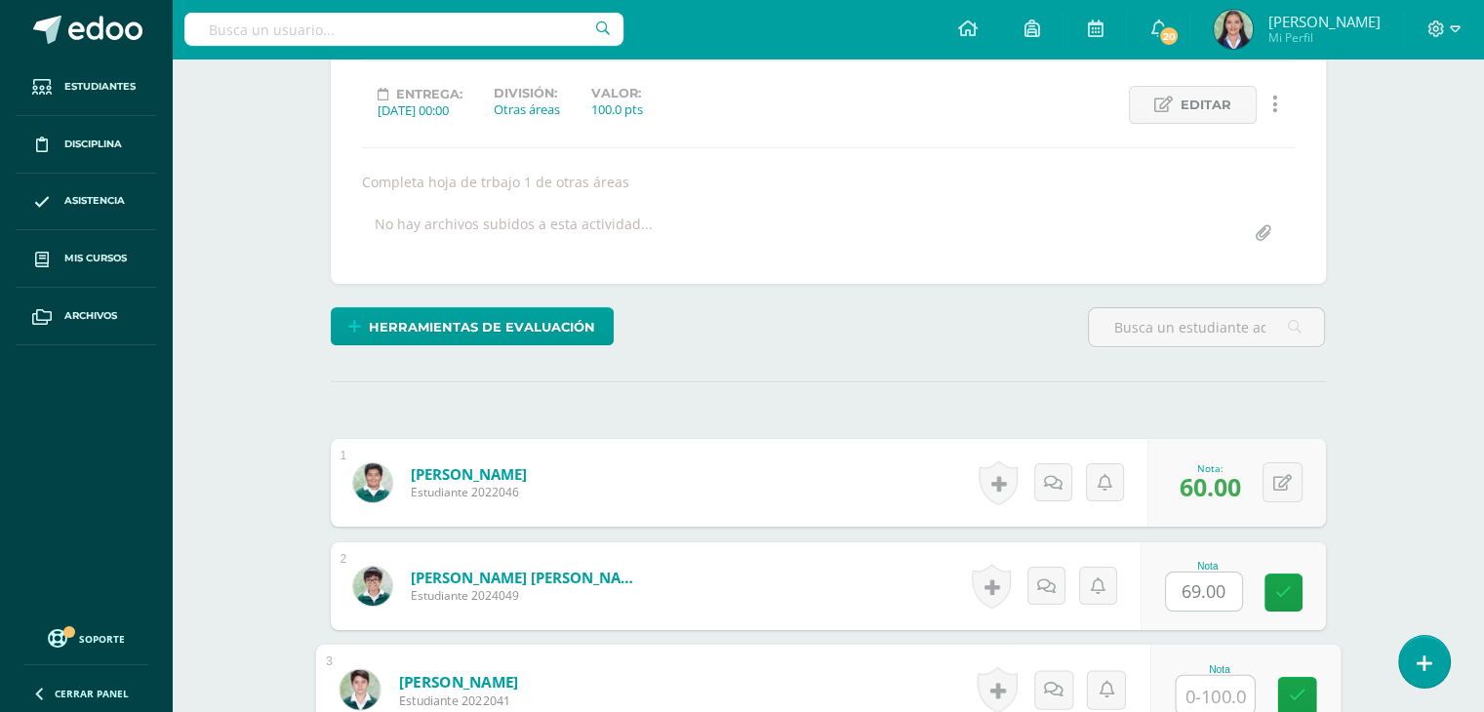
scroll to position [259, 0]
type input "60"
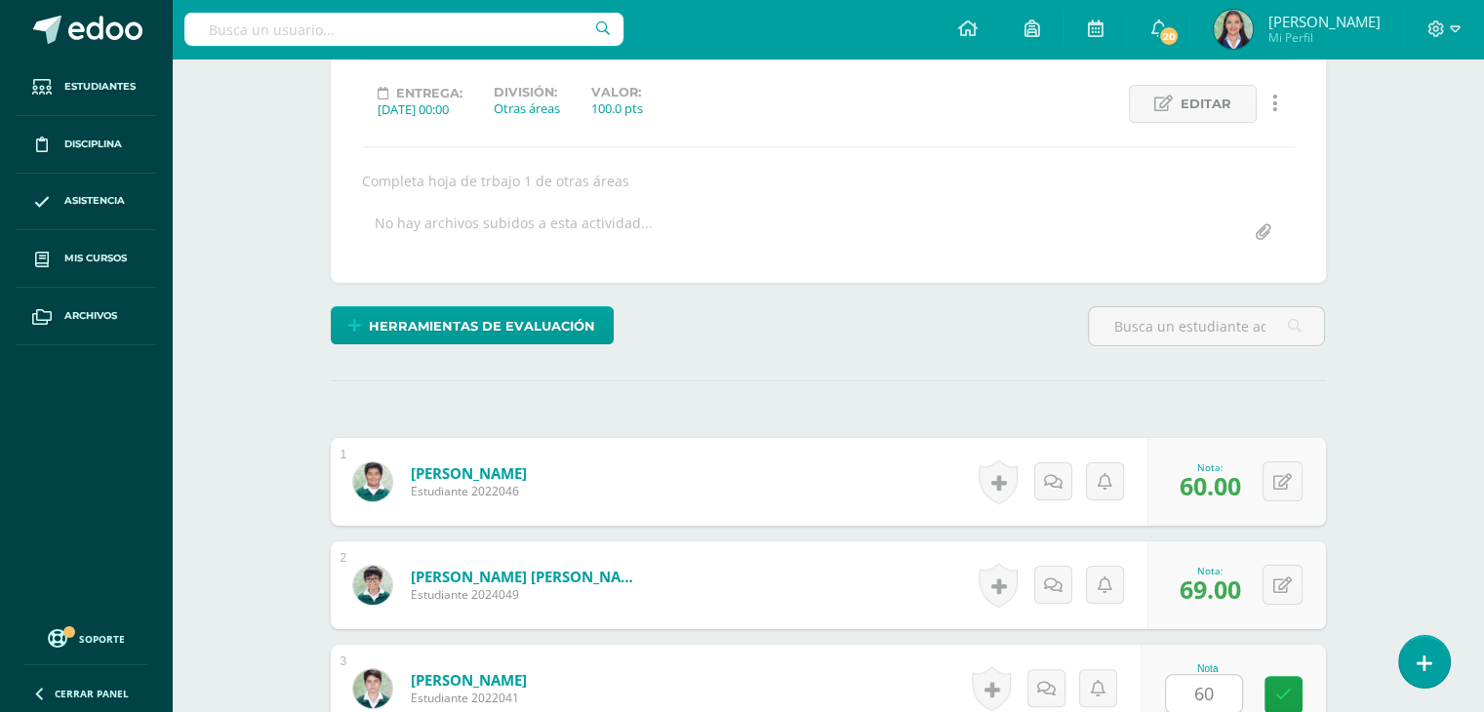
scroll to position [699, 0]
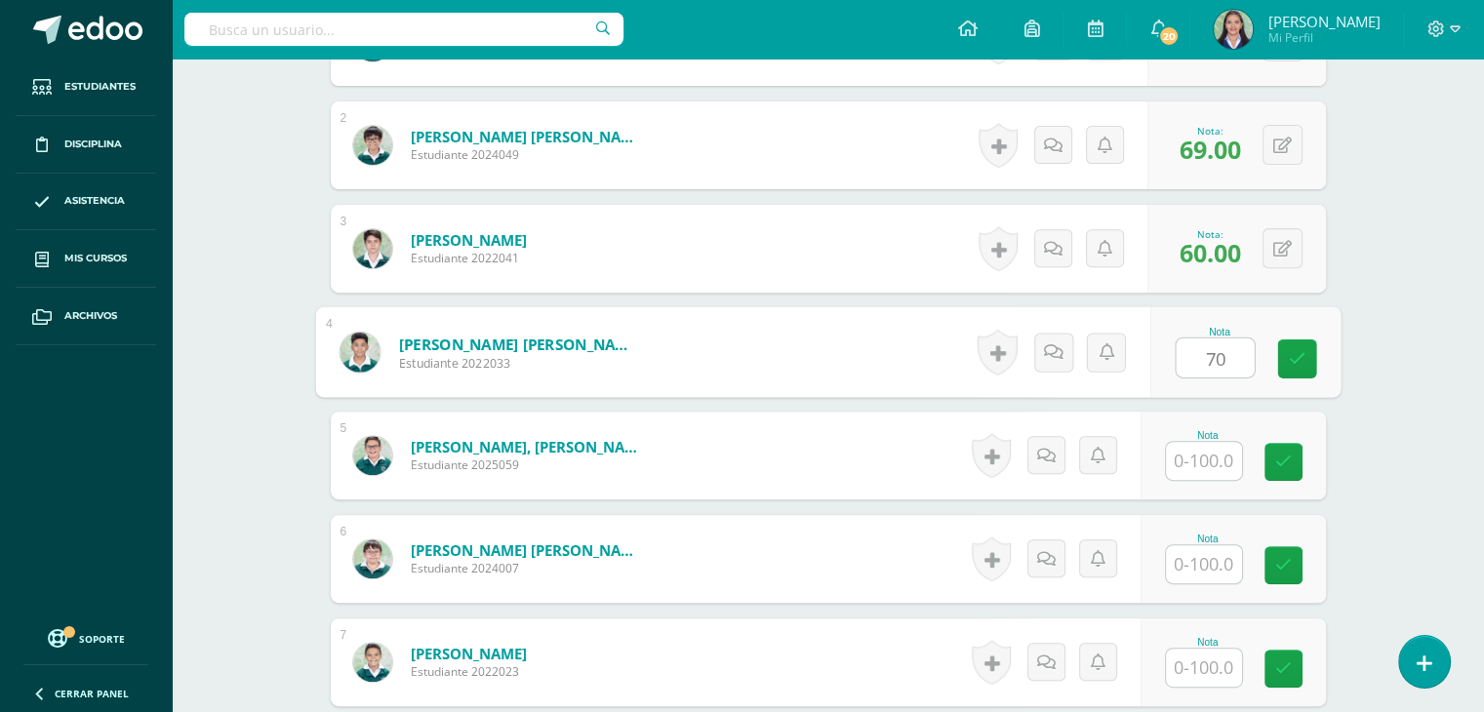
type input "70"
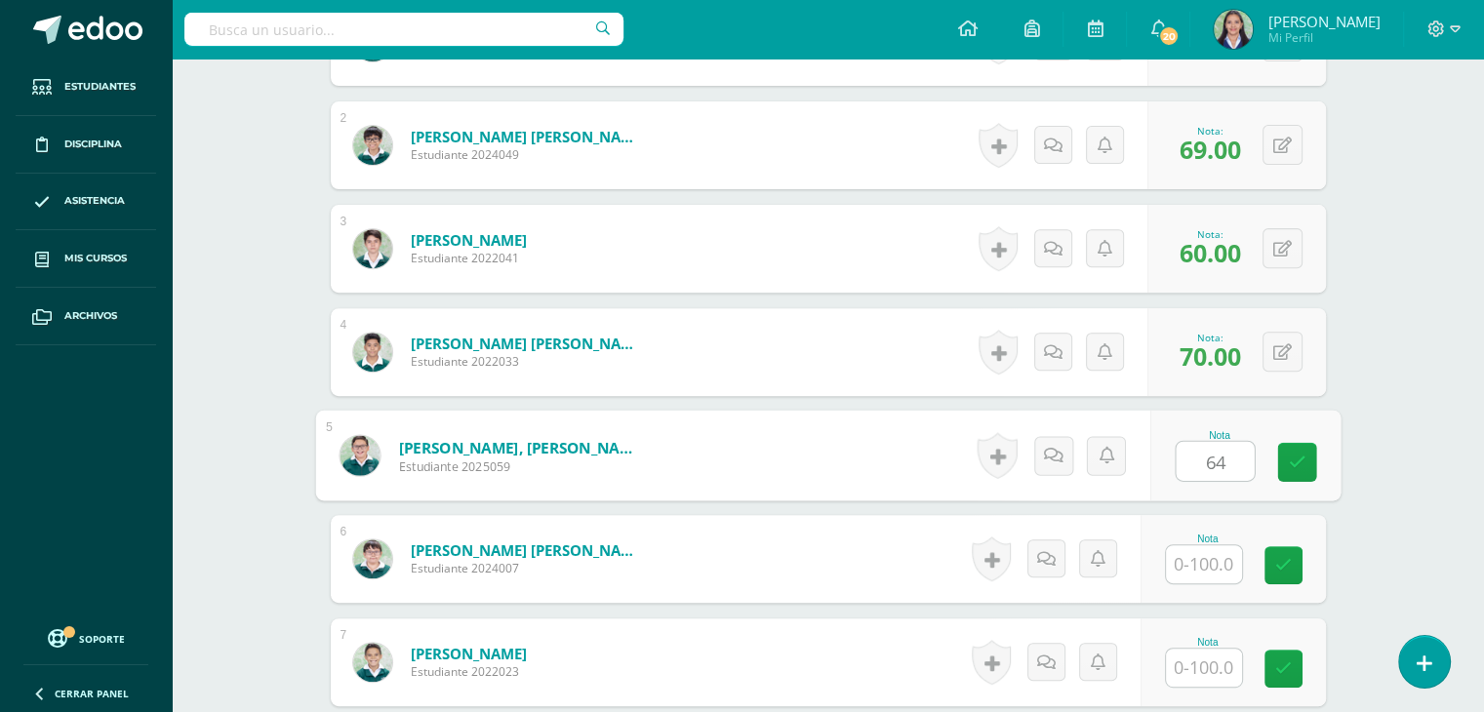
type input "64"
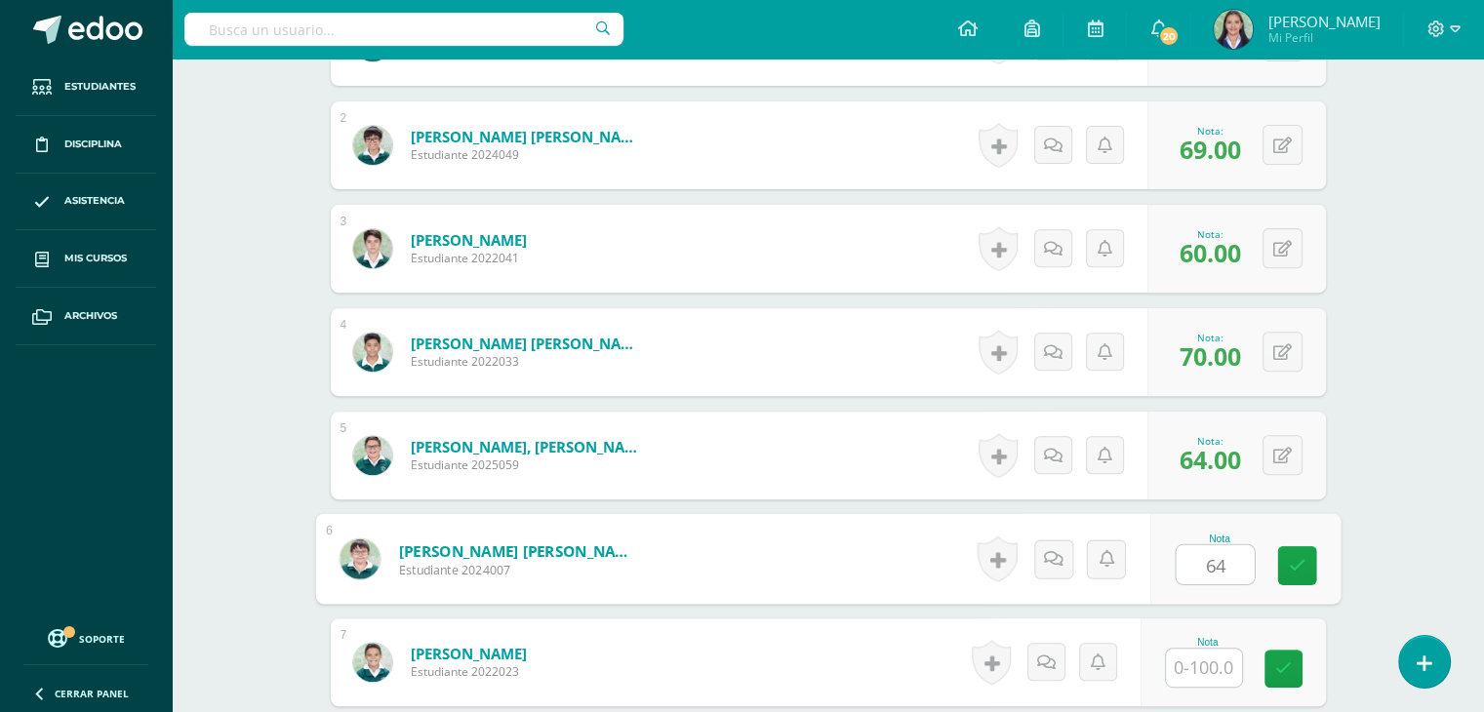
type input "64"
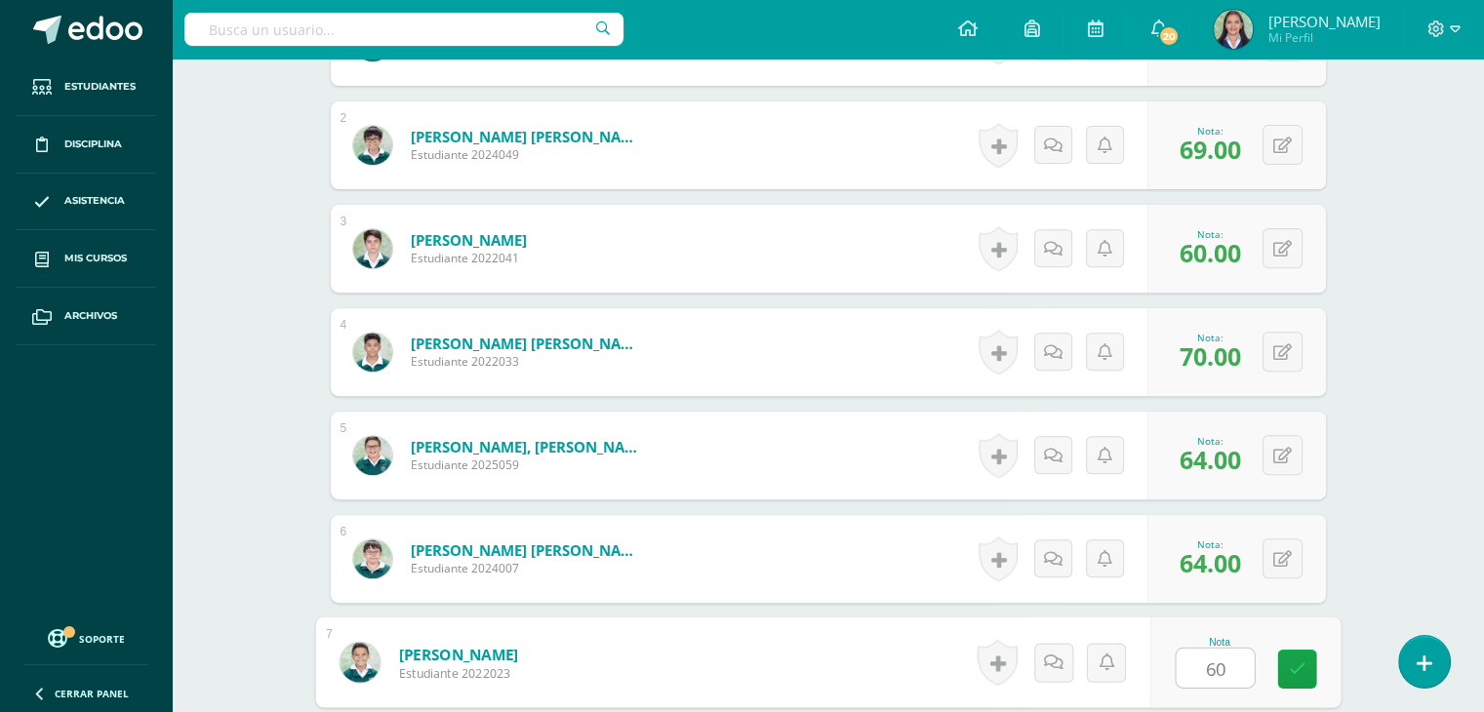
type input "60"
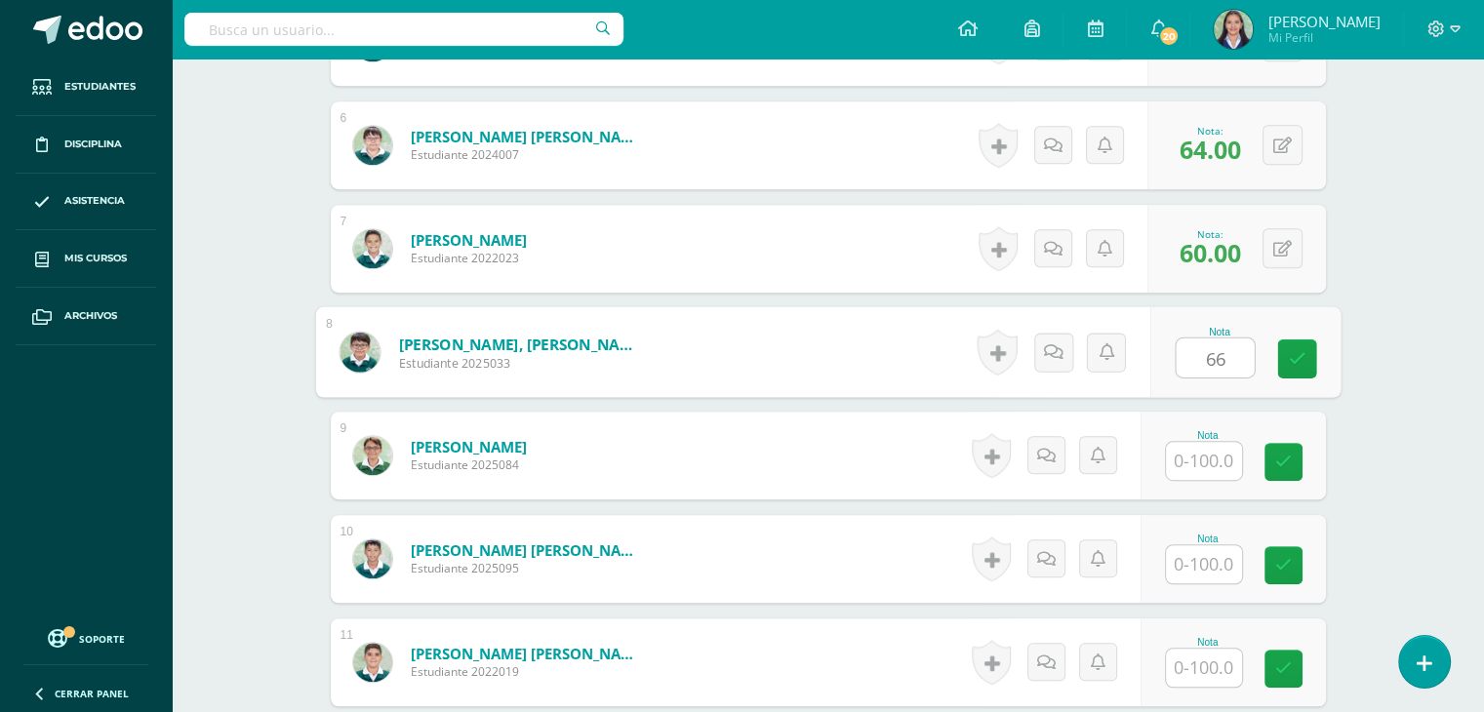
type input "66"
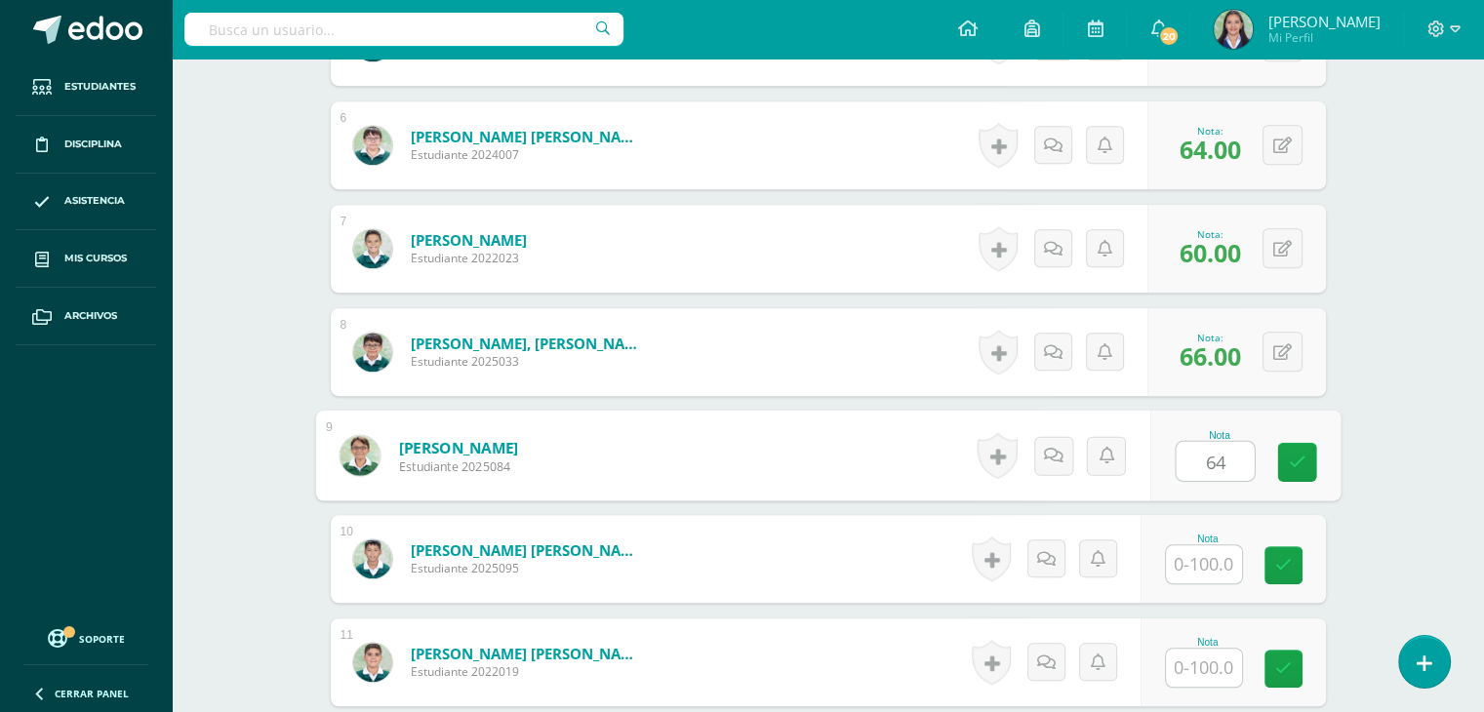
type input "64"
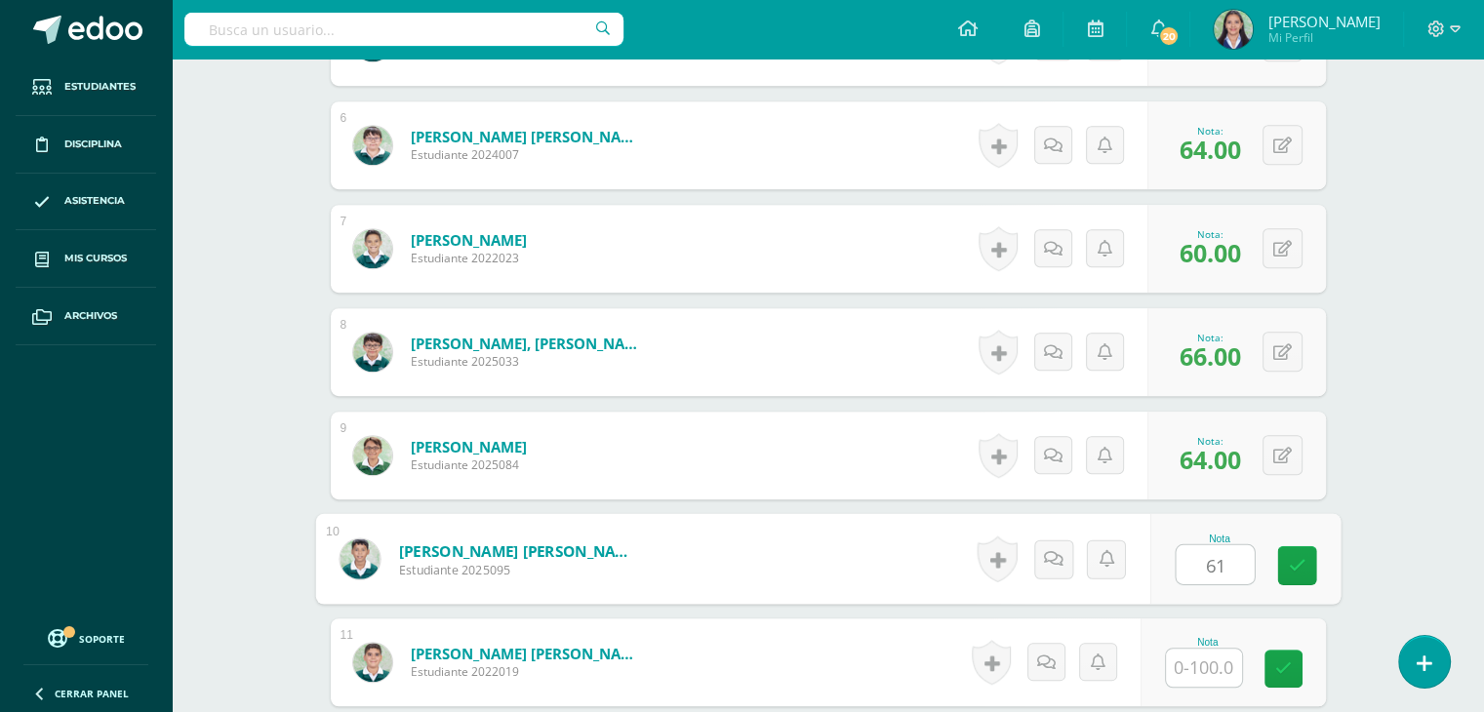
type input "61"
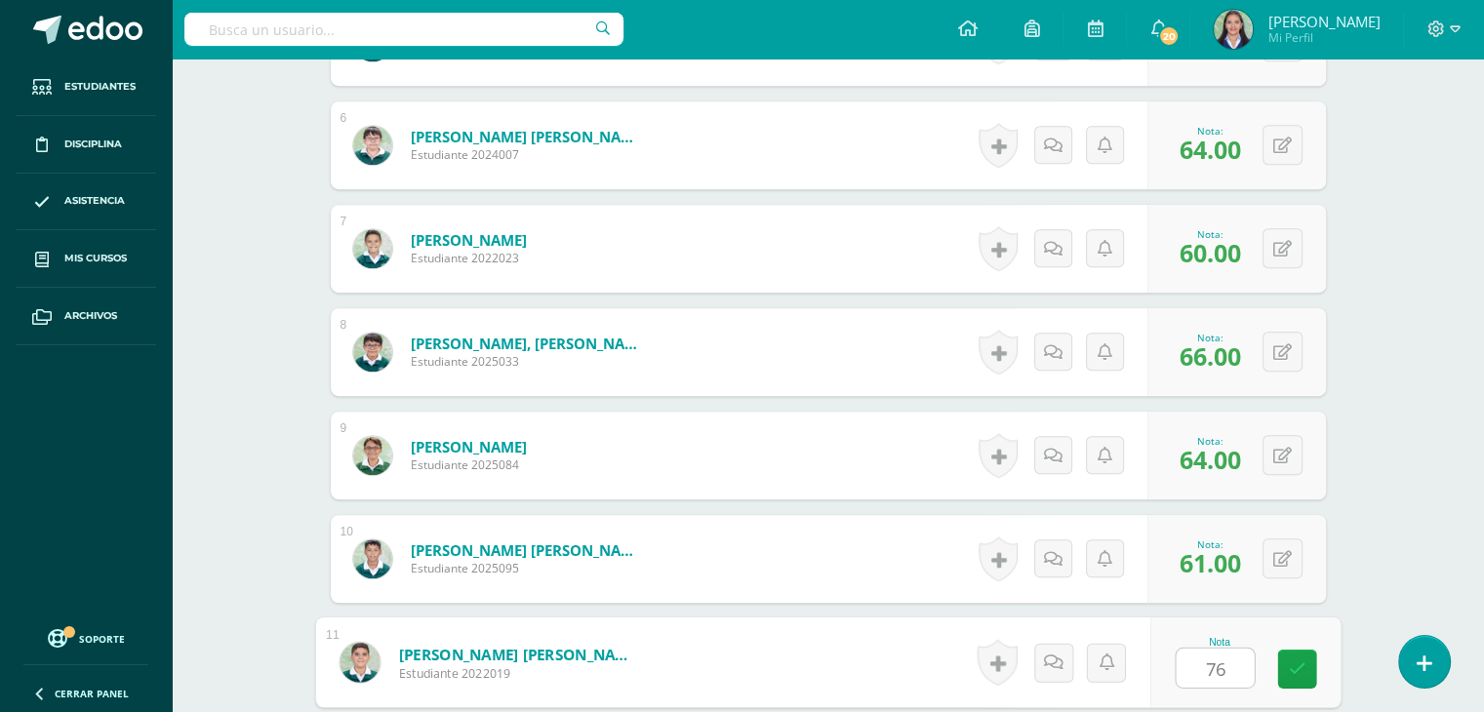
type input "76"
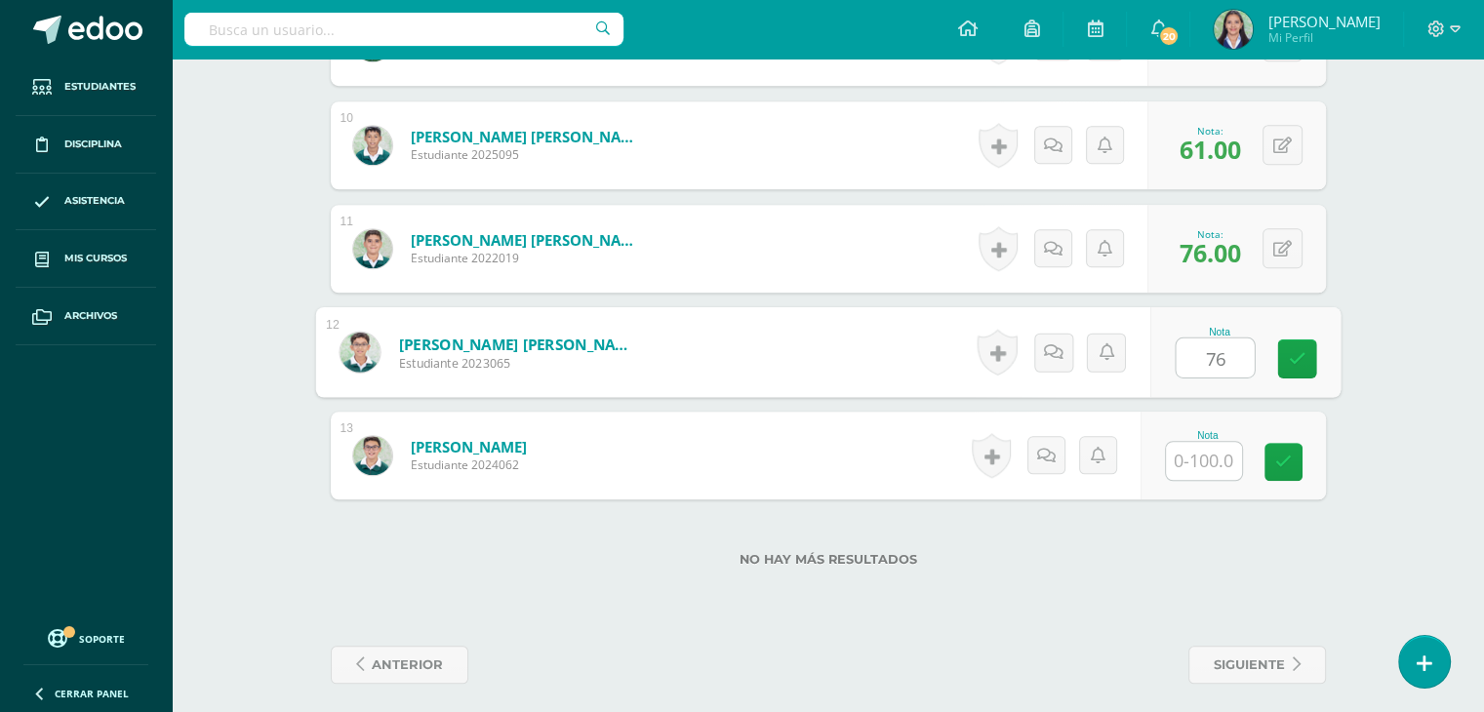
type input "76"
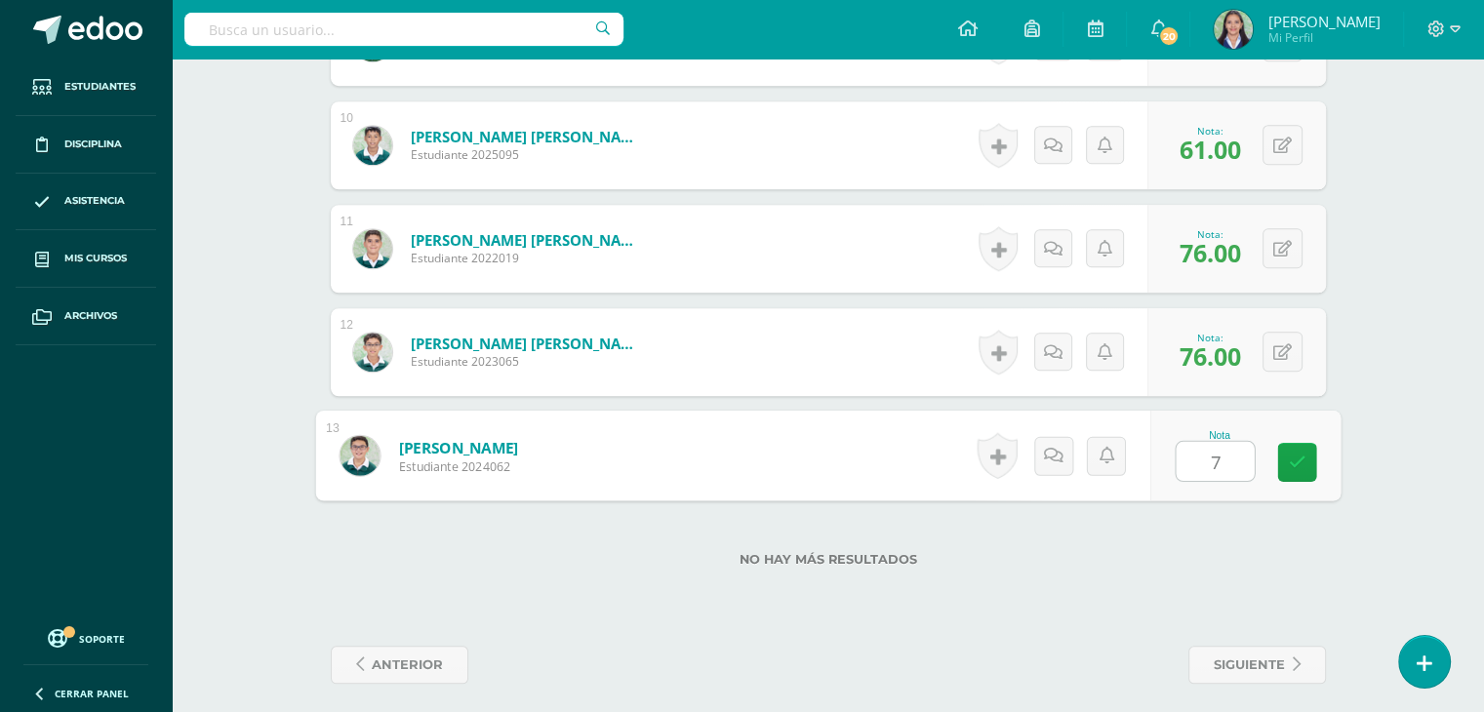
type input "79"
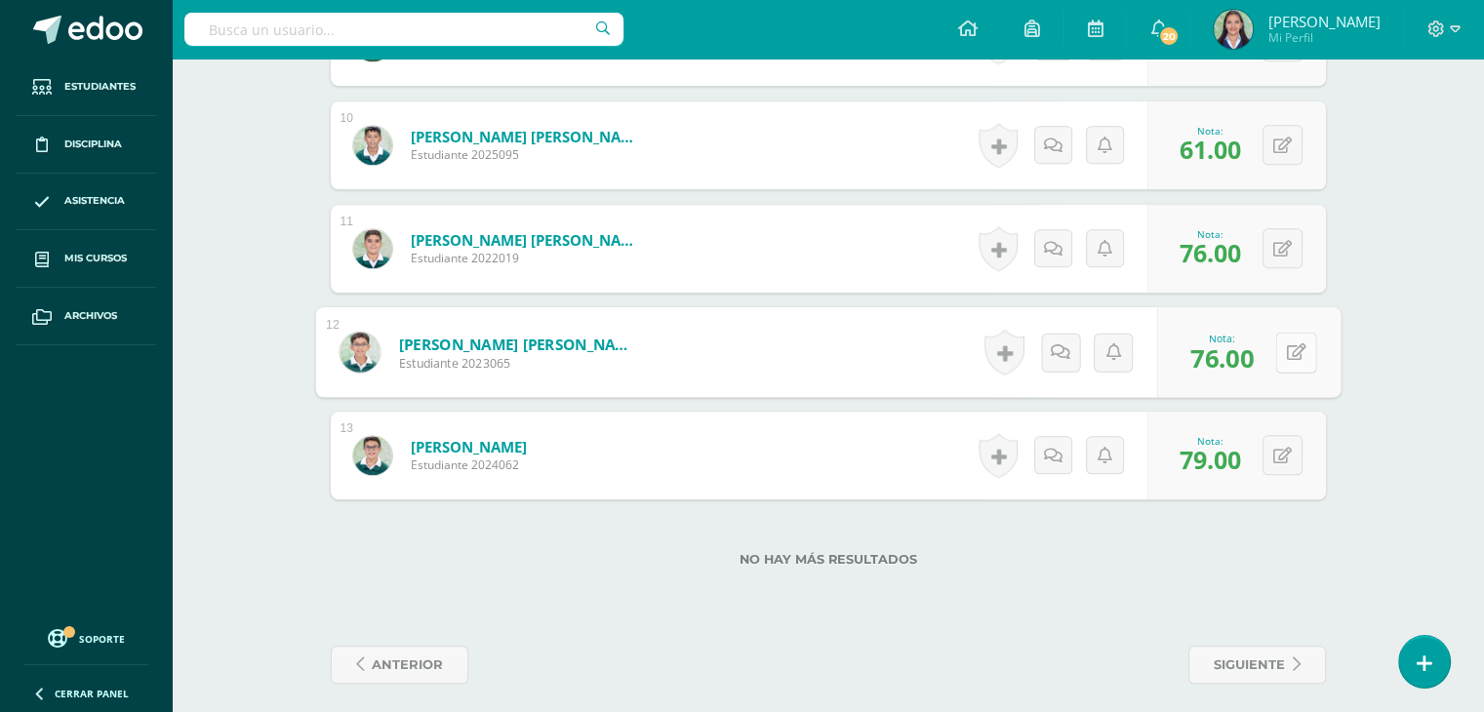
click at [1284, 342] on button at bounding box center [1295, 352] width 41 height 41
type input "79"
click at [1290, 454] on icon at bounding box center [1282, 456] width 19 height 17
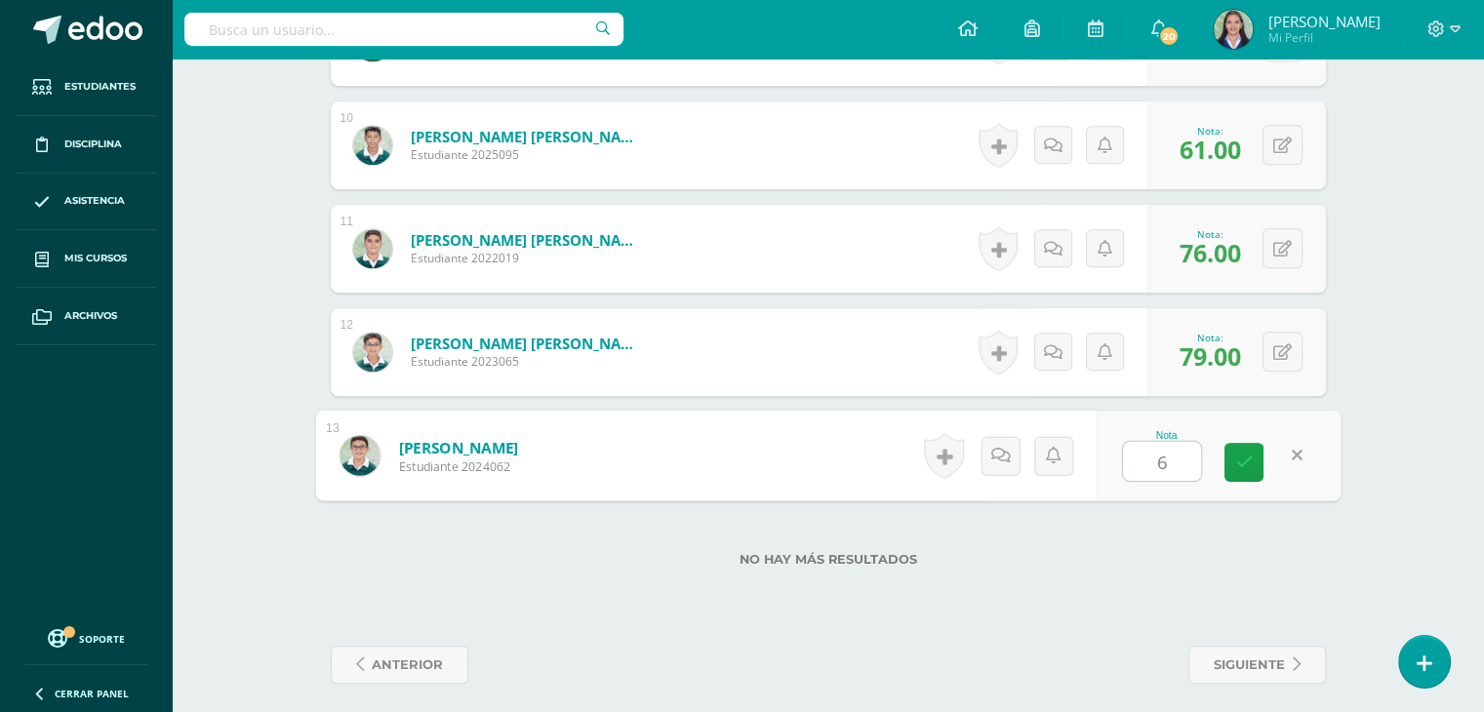
type input "61"
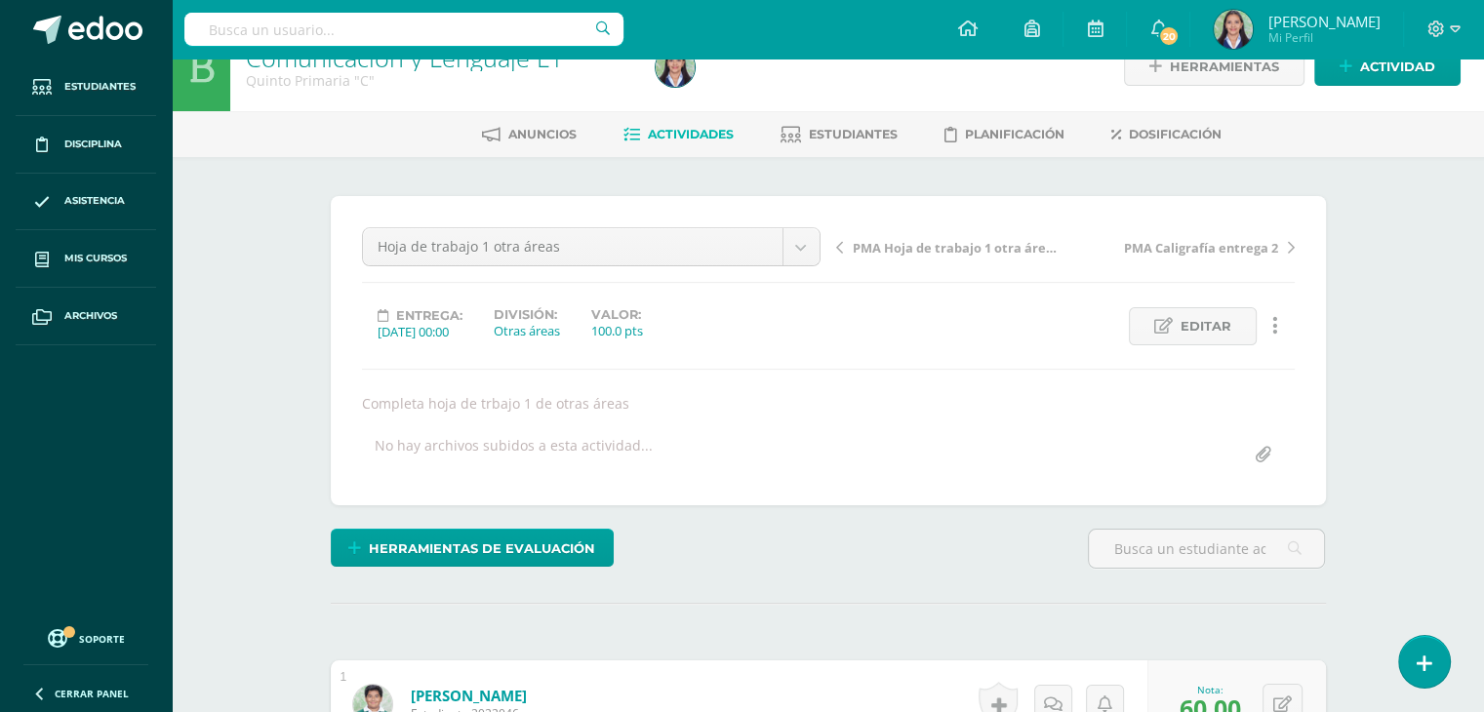
scroll to position [20, 0]
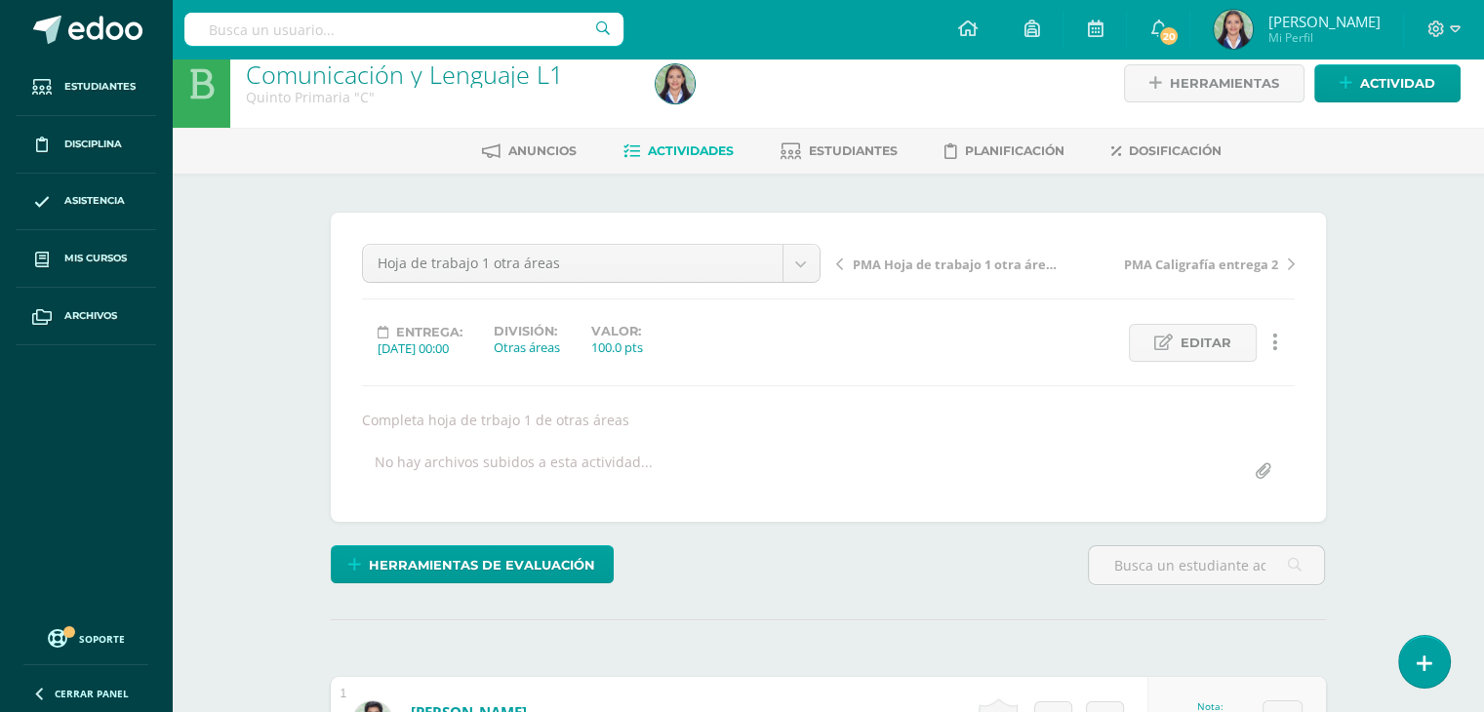
click at [684, 144] on span "Actividades" at bounding box center [691, 150] width 86 height 15
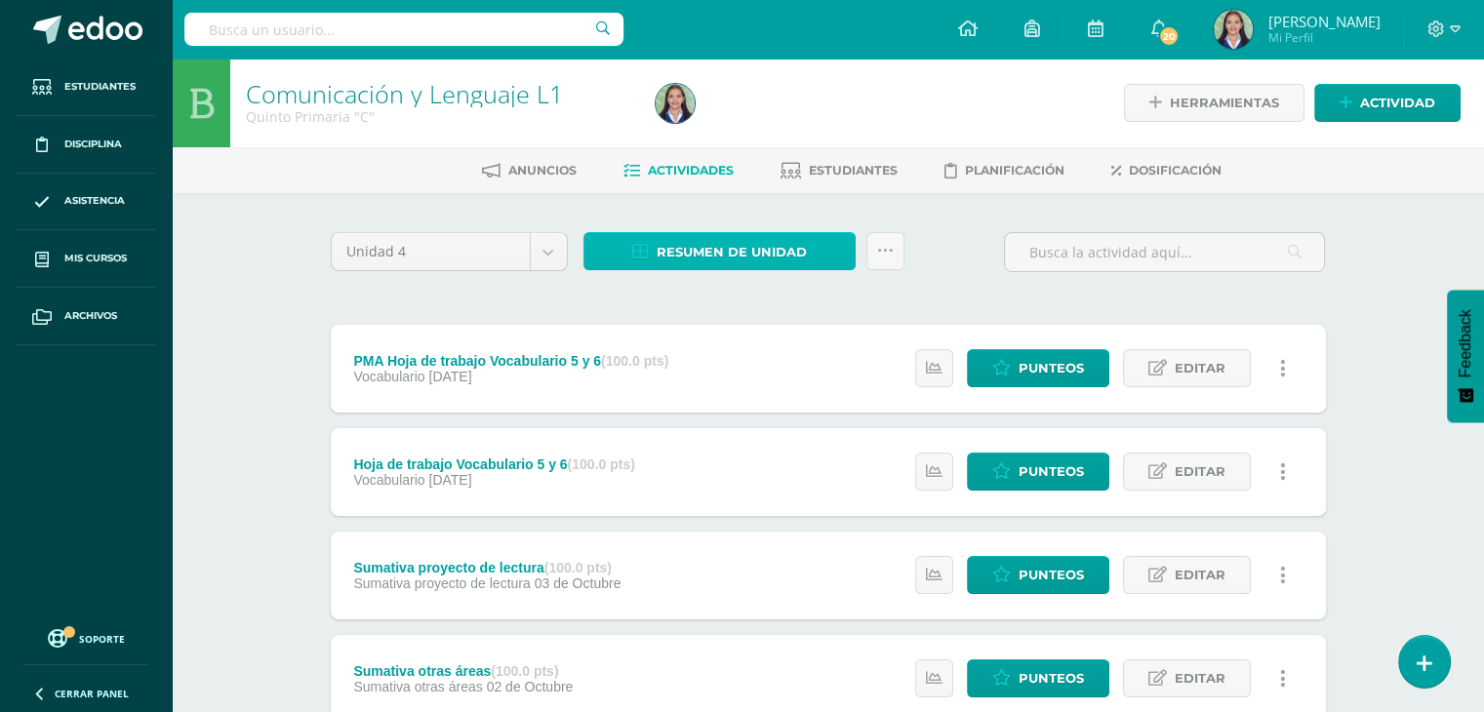
click at [736, 242] on span "Resumen de unidad" at bounding box center [732, 252] width 150 height 36
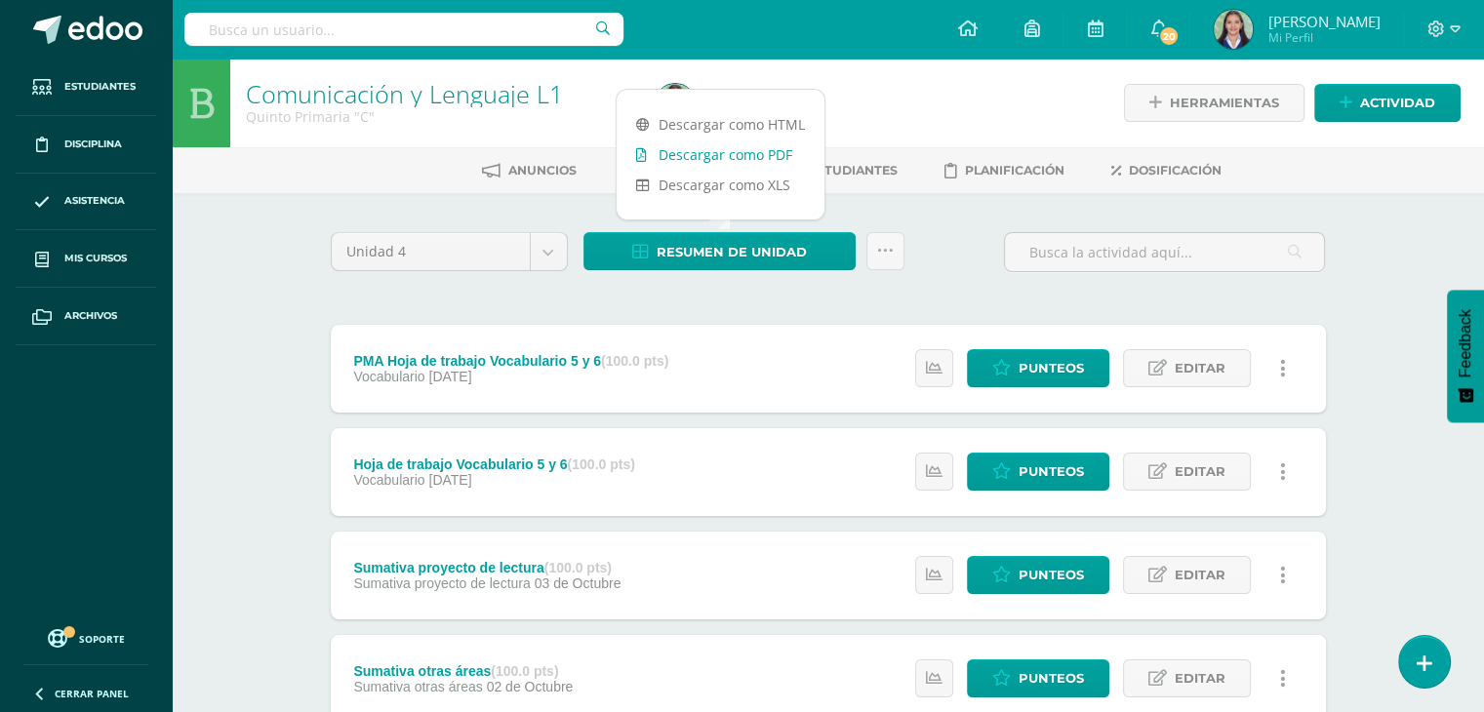
click at [761, 162] on link "Descargar como PDF" at bounding box center [721, 155] width 208 height 30
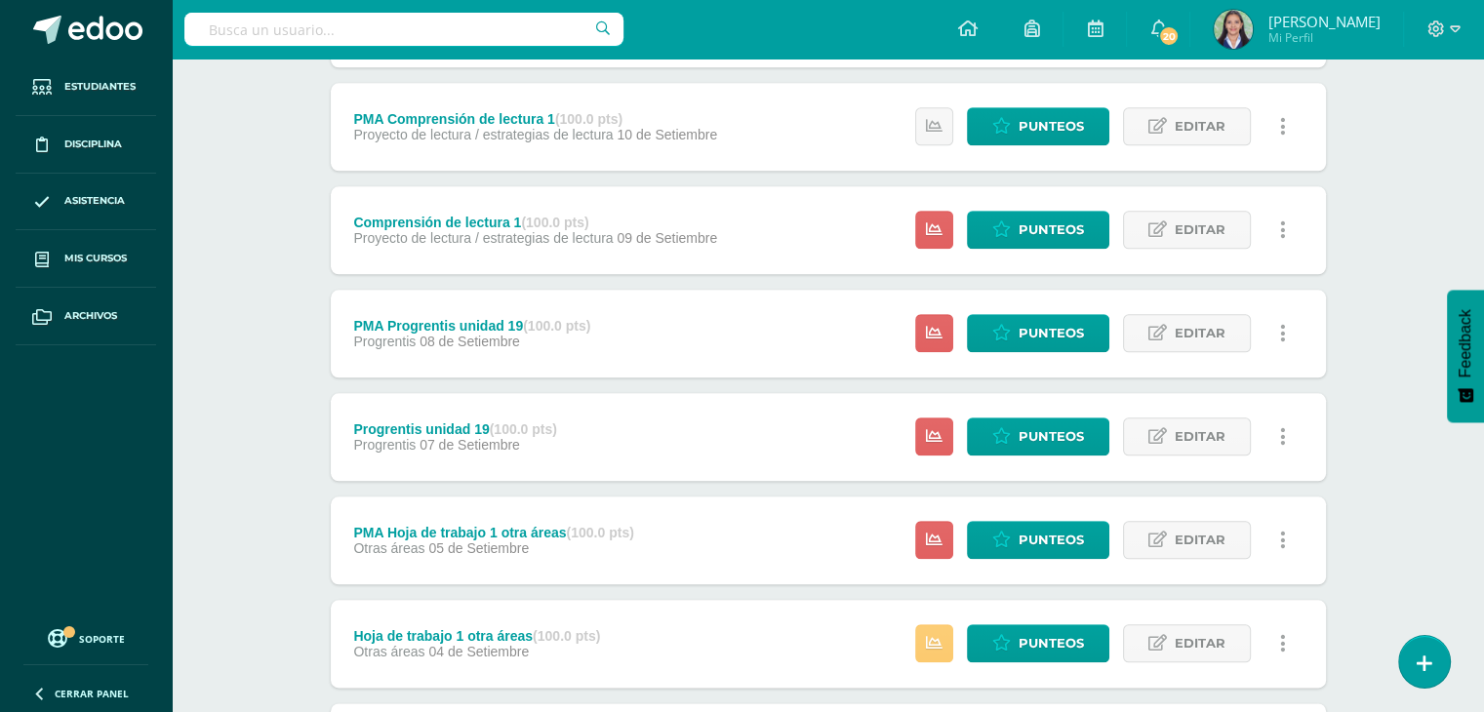
scroll to position [2105, 0]
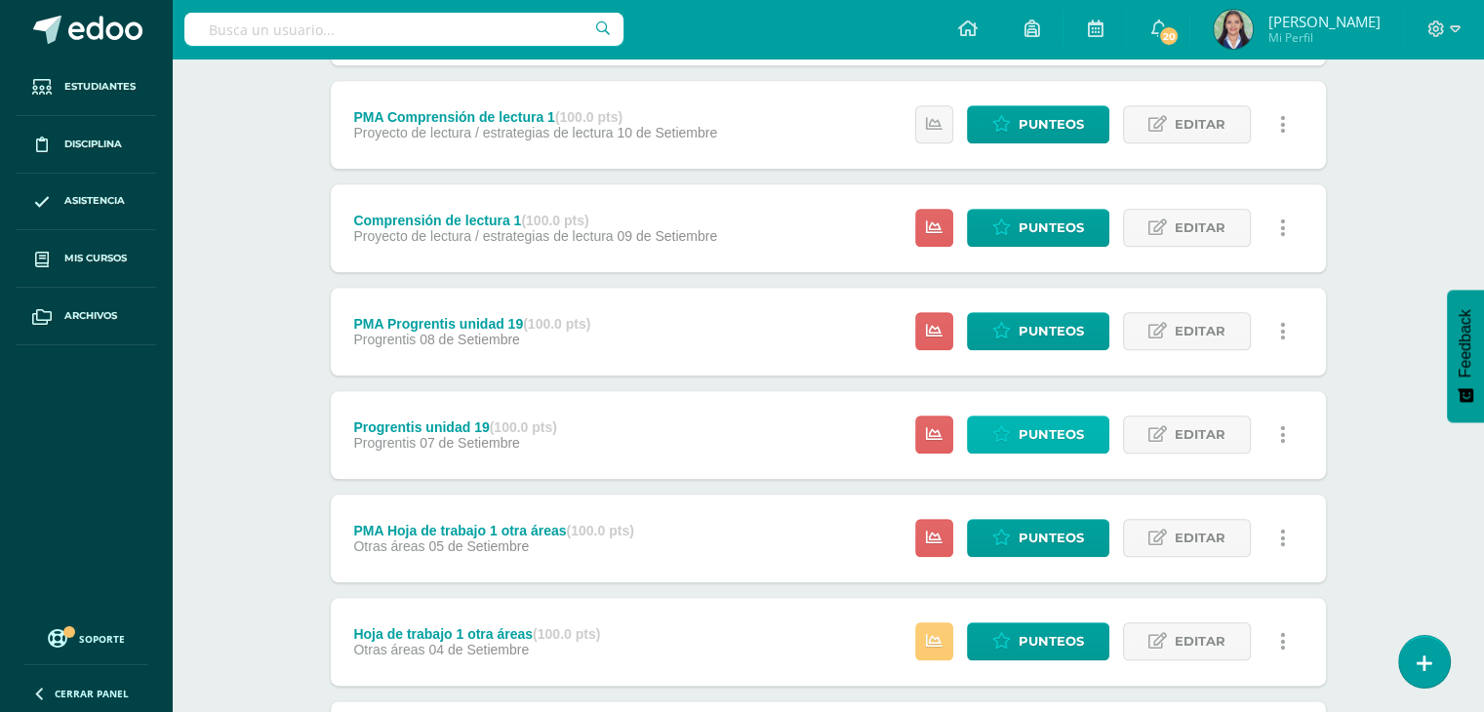
click at [1038, 427] on span "Punteos" at bounding box center [1051, 435] width 65 height 36
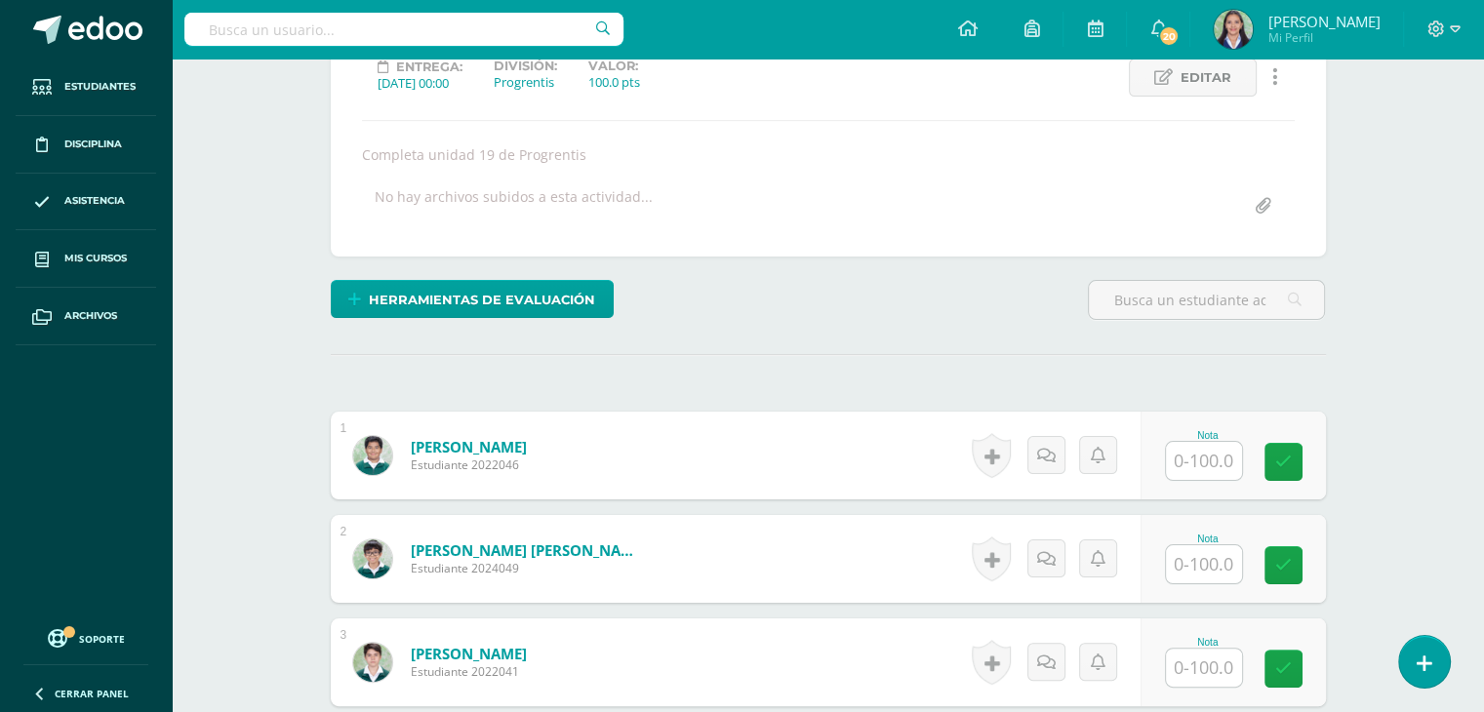
scroll to position [394, 0]
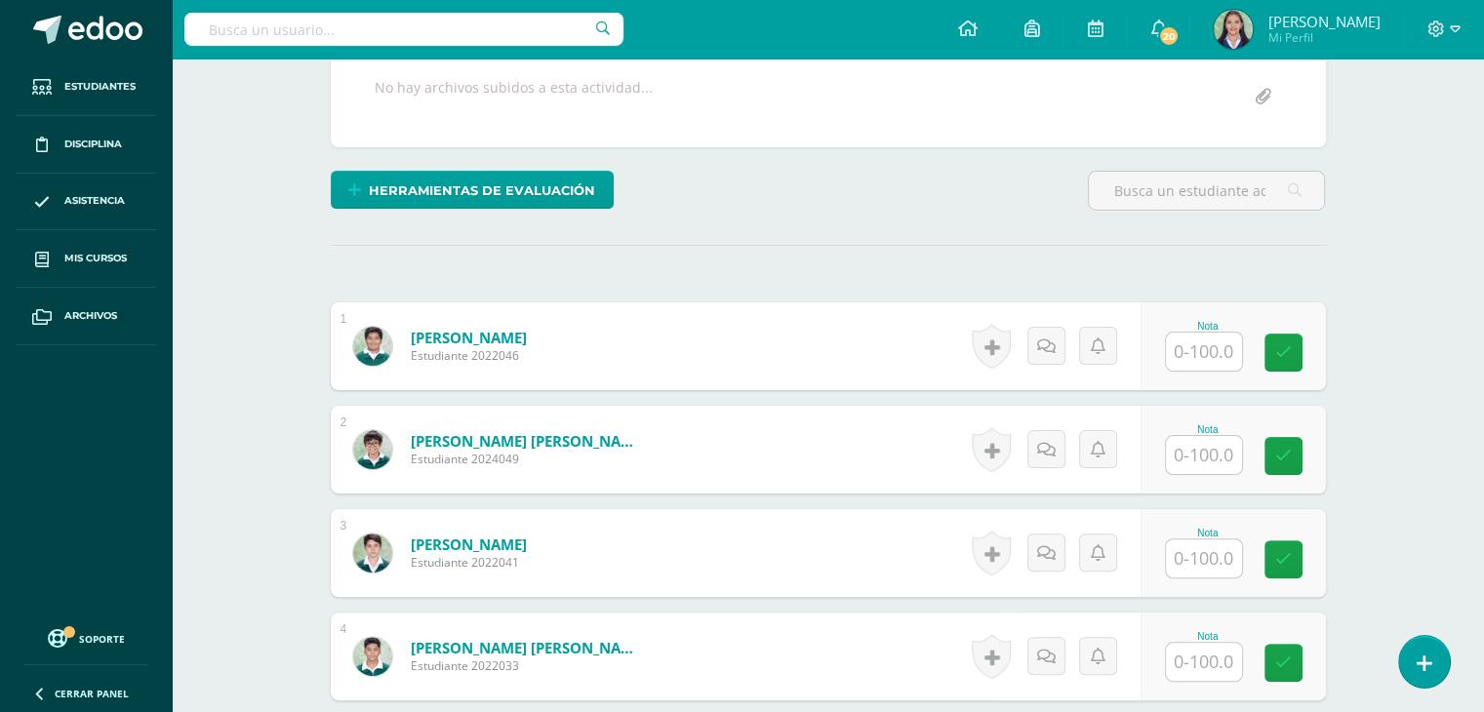
click at [1221, 362] on input "text" at bounding box center [1204, 352] width 76 height 38
type input "97"
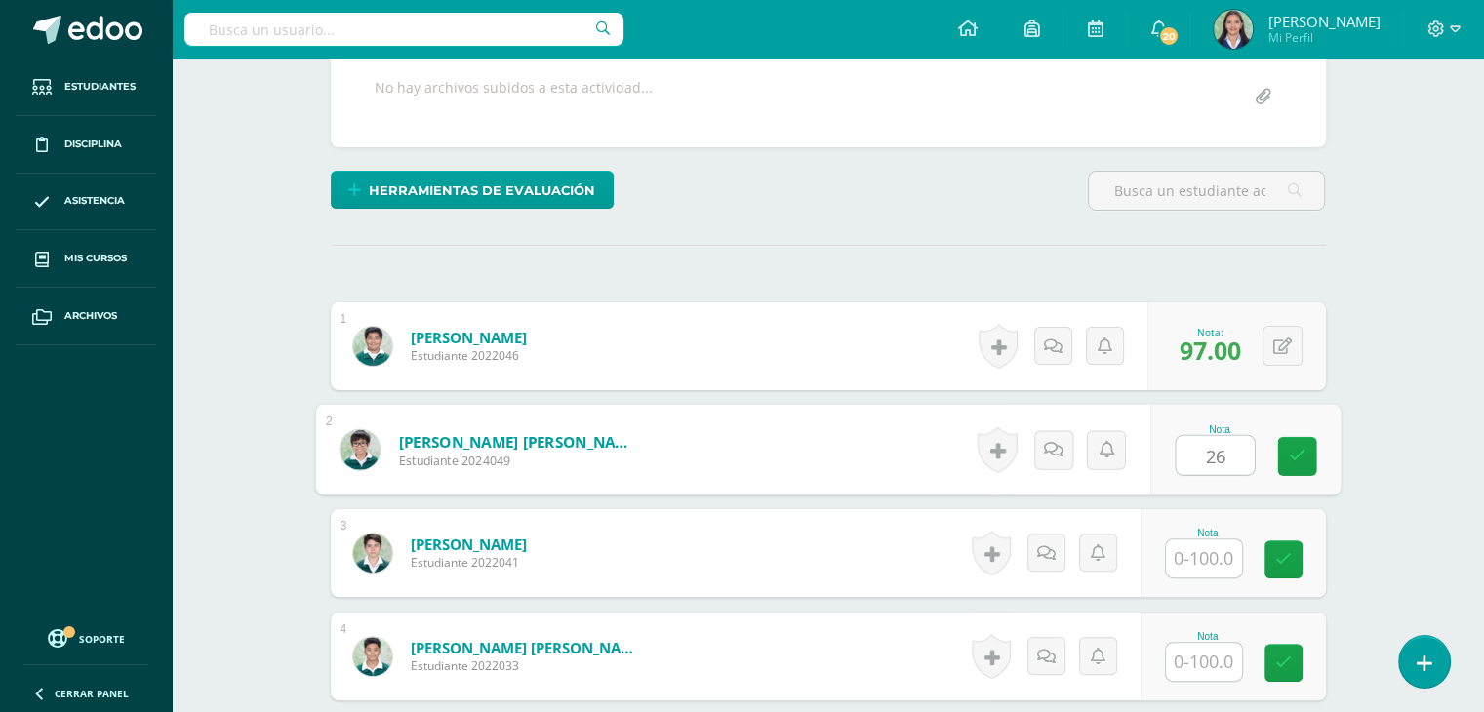
type input "26"
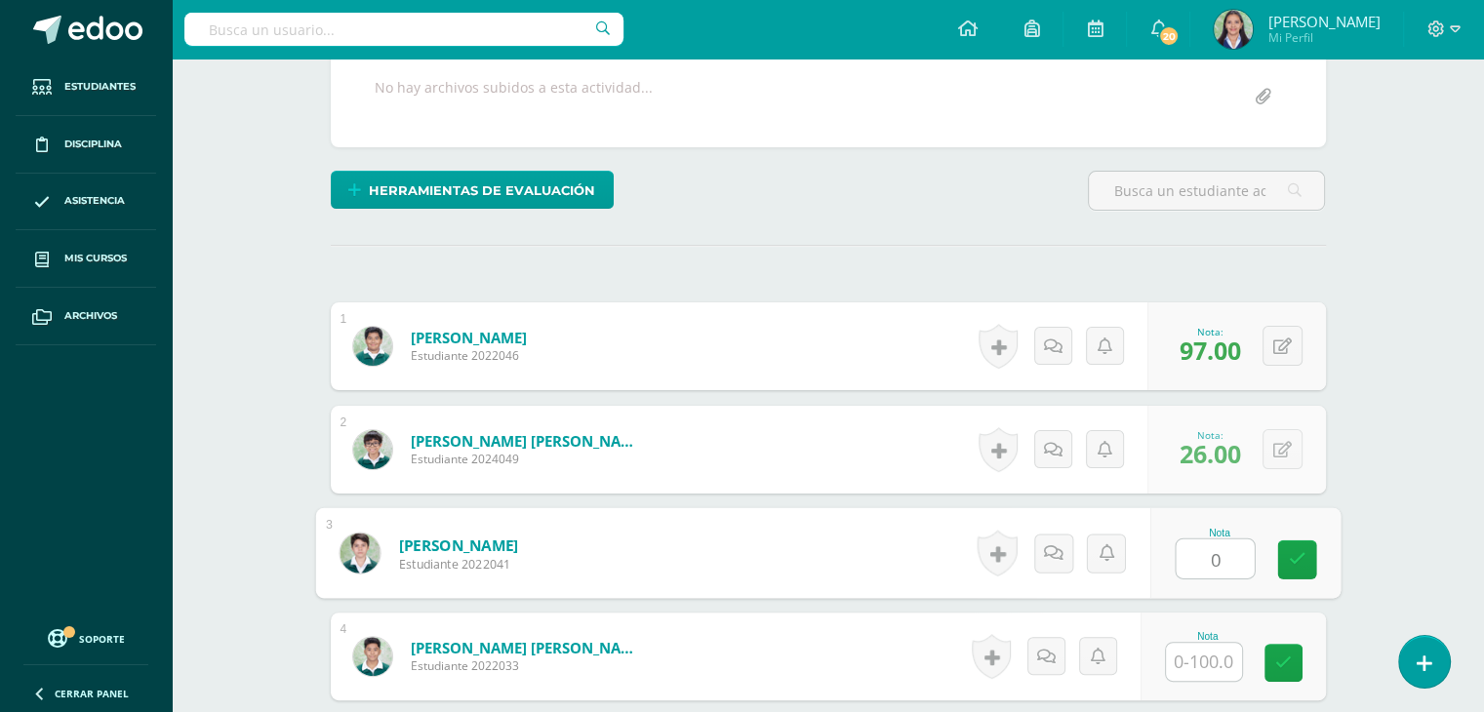
type input "0"
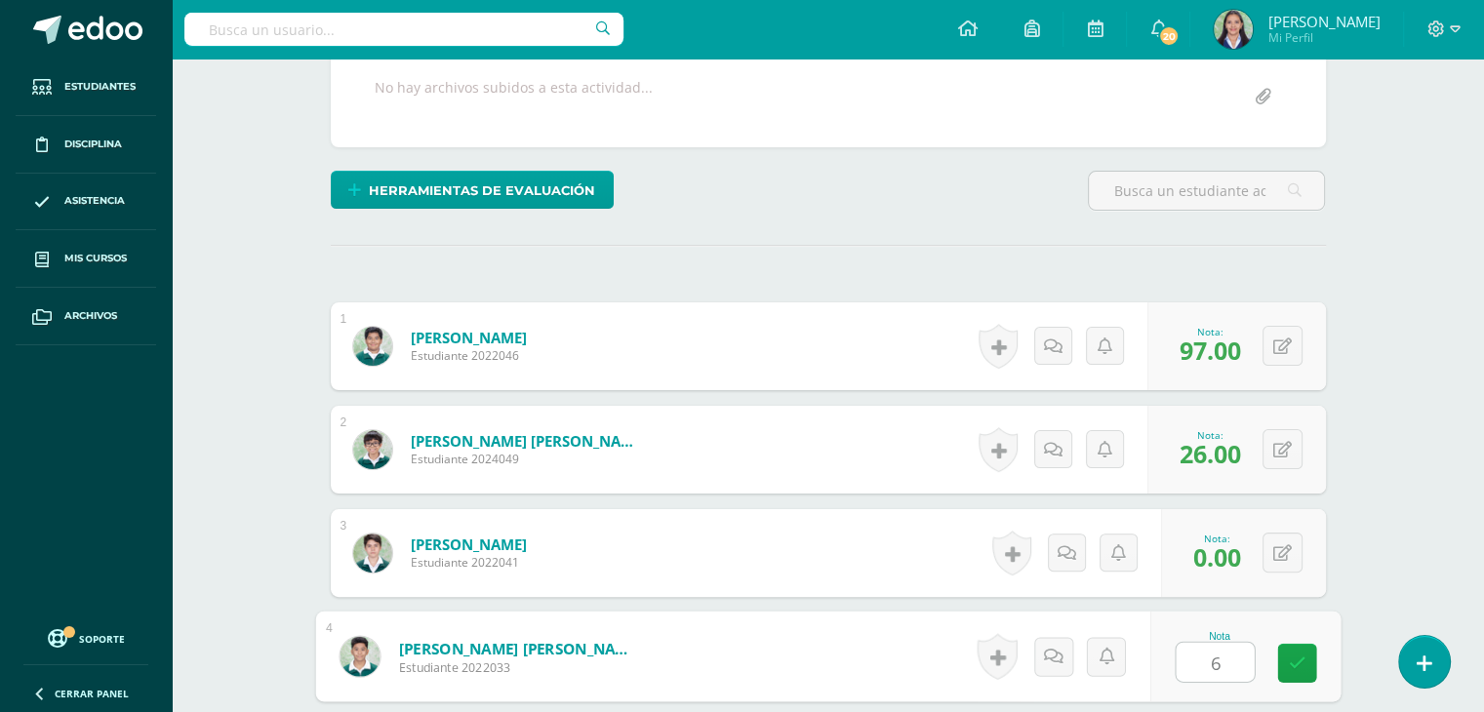
type input "6"
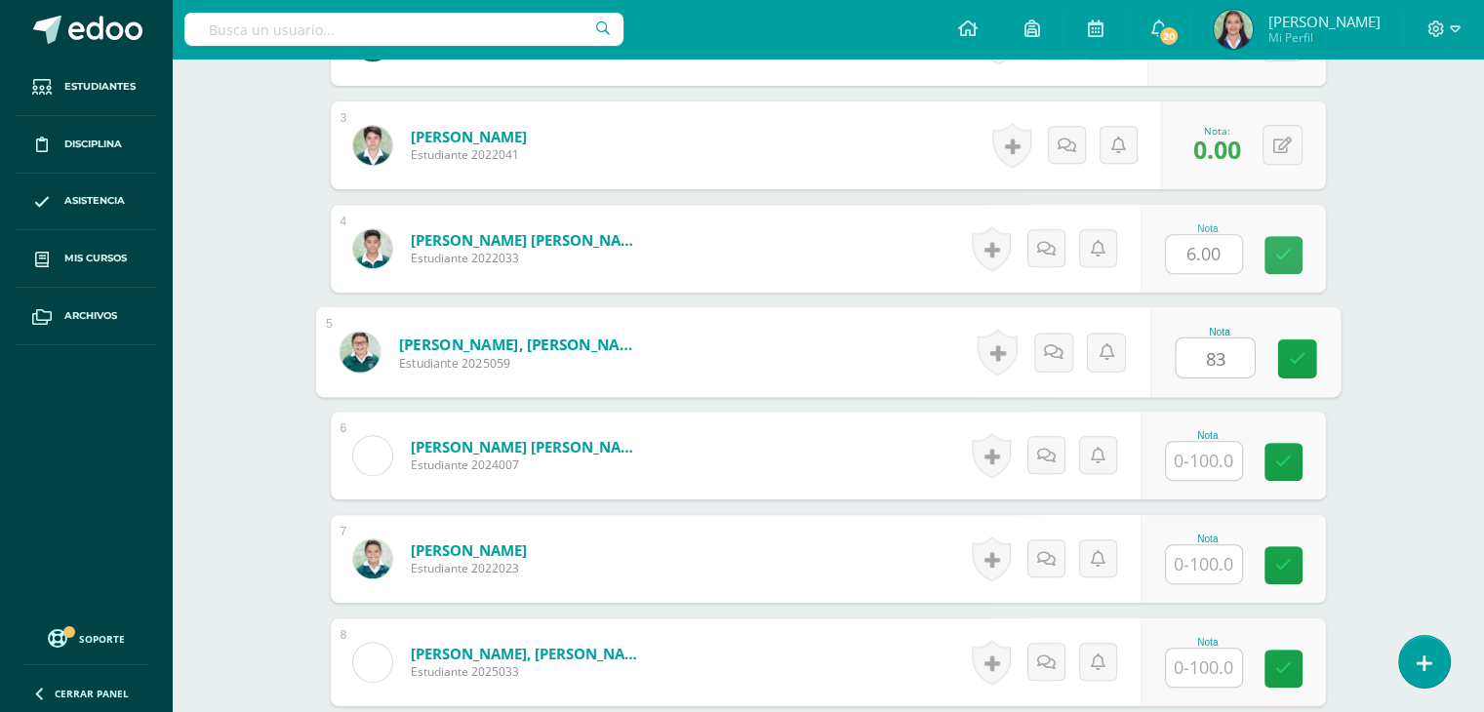
type input "83"
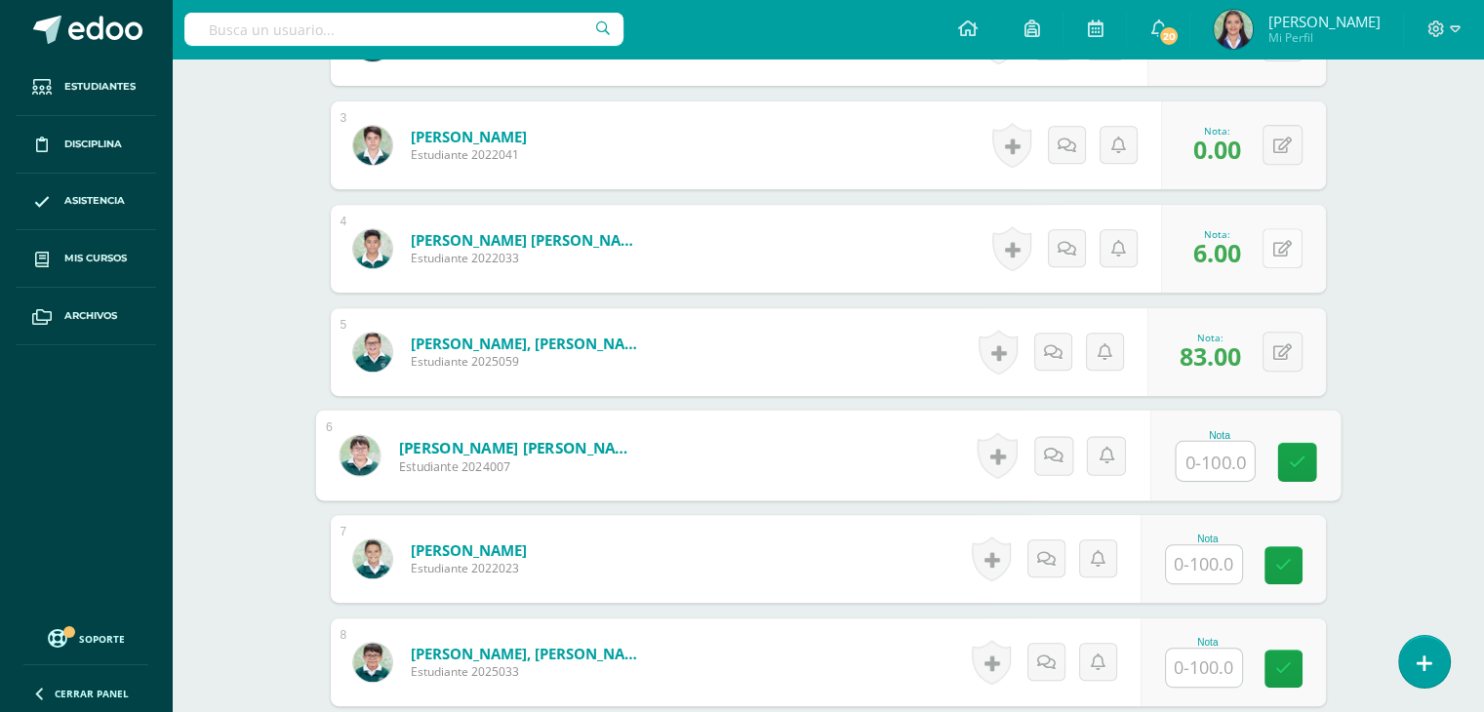
click at [1284, 251] on button at bounding box center [1282, 248] width 40 height 40
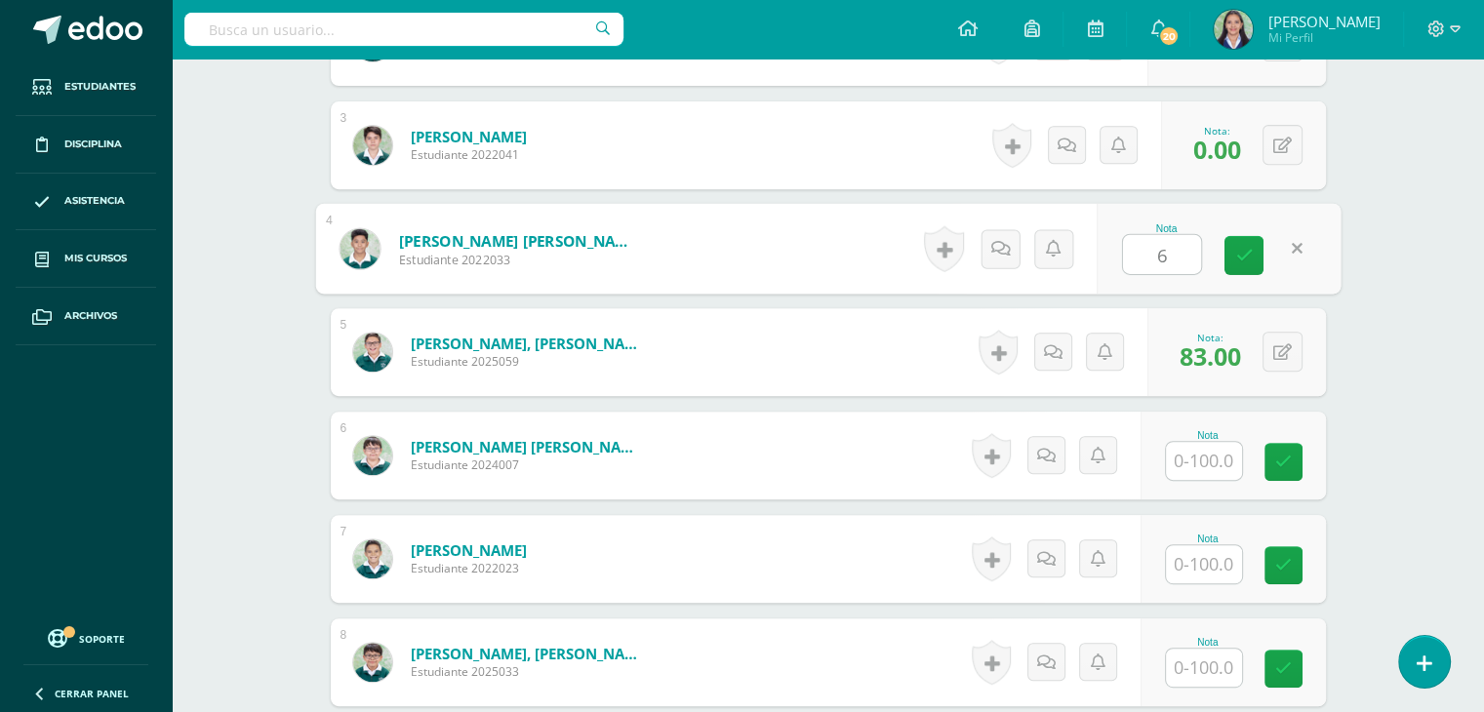
type input "60"
click at [1283, 454] on icon at bounding box center [1283, 462] width 17 height 17
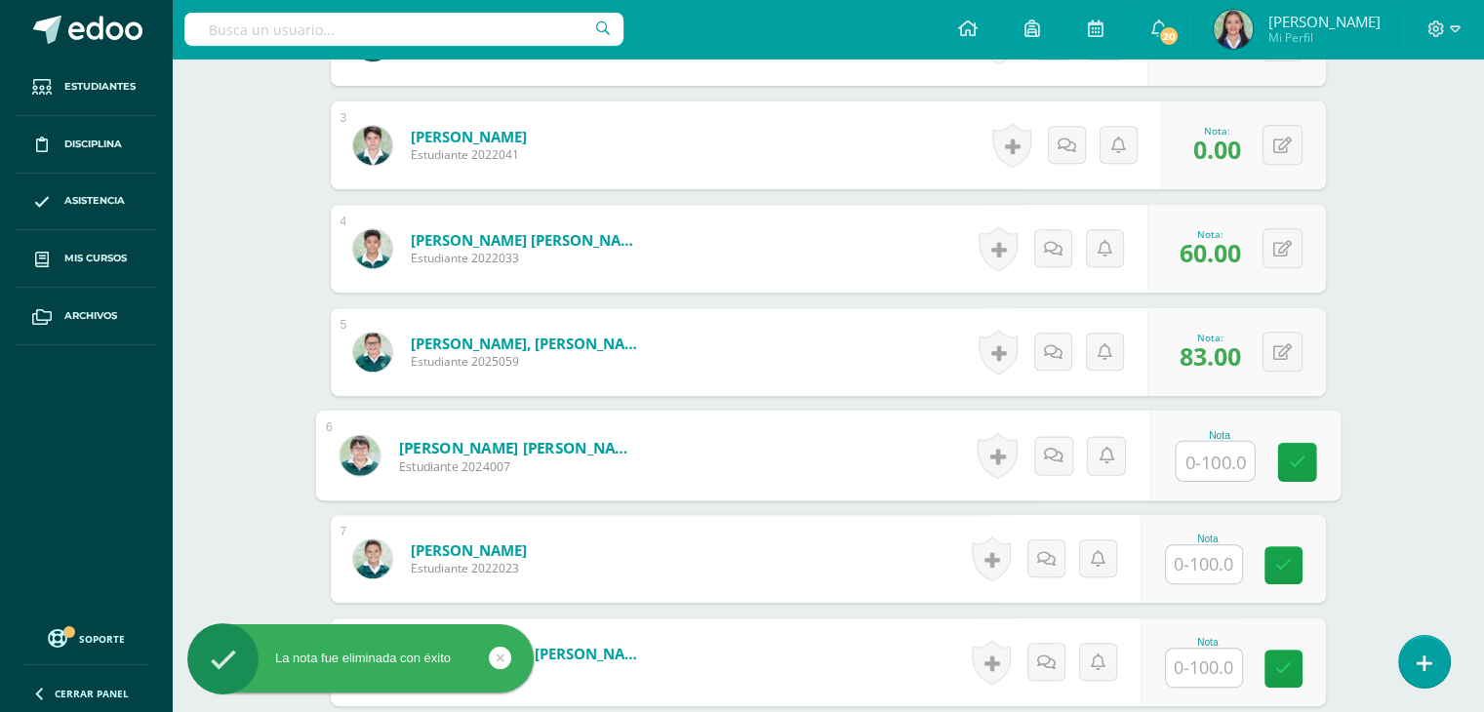
click at [1214, 446] on input "text" at bounding box center [1215, 461] width 78 height 39
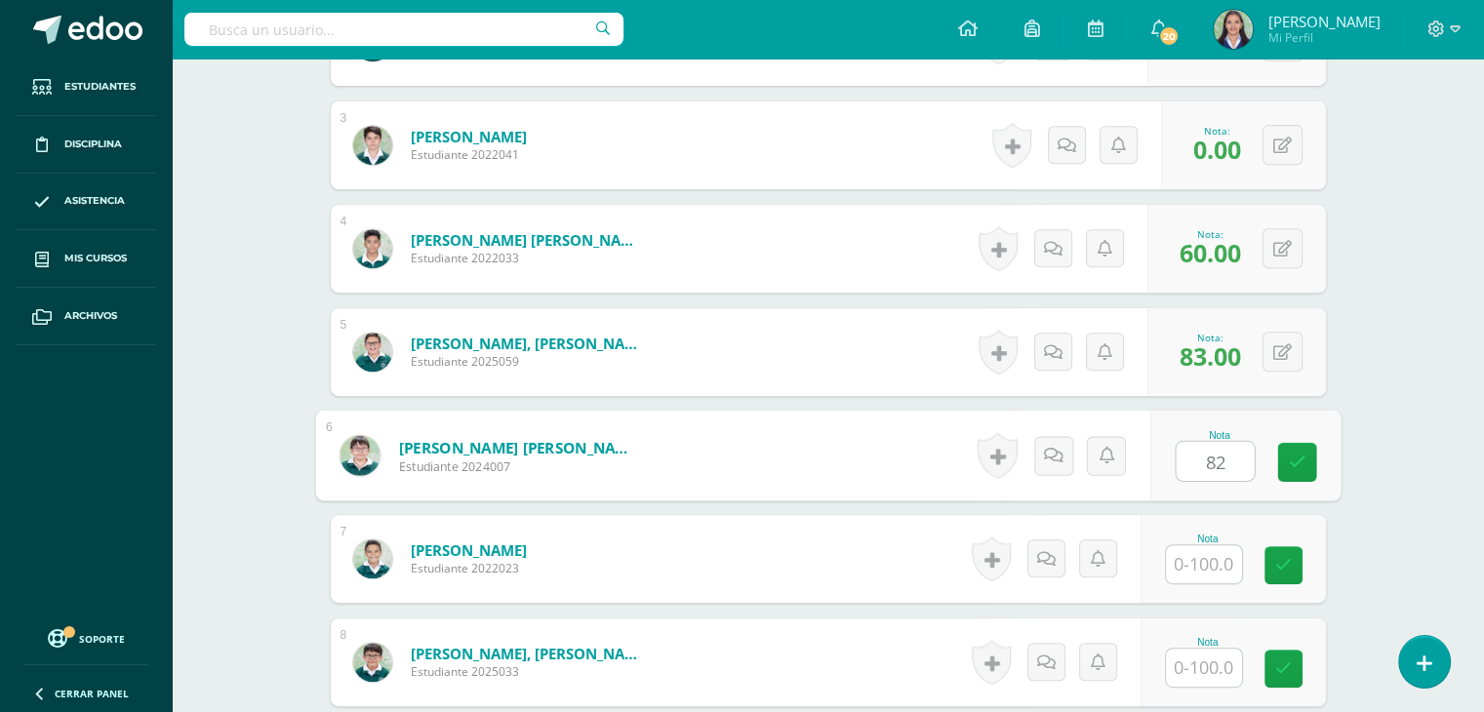
type input "82"
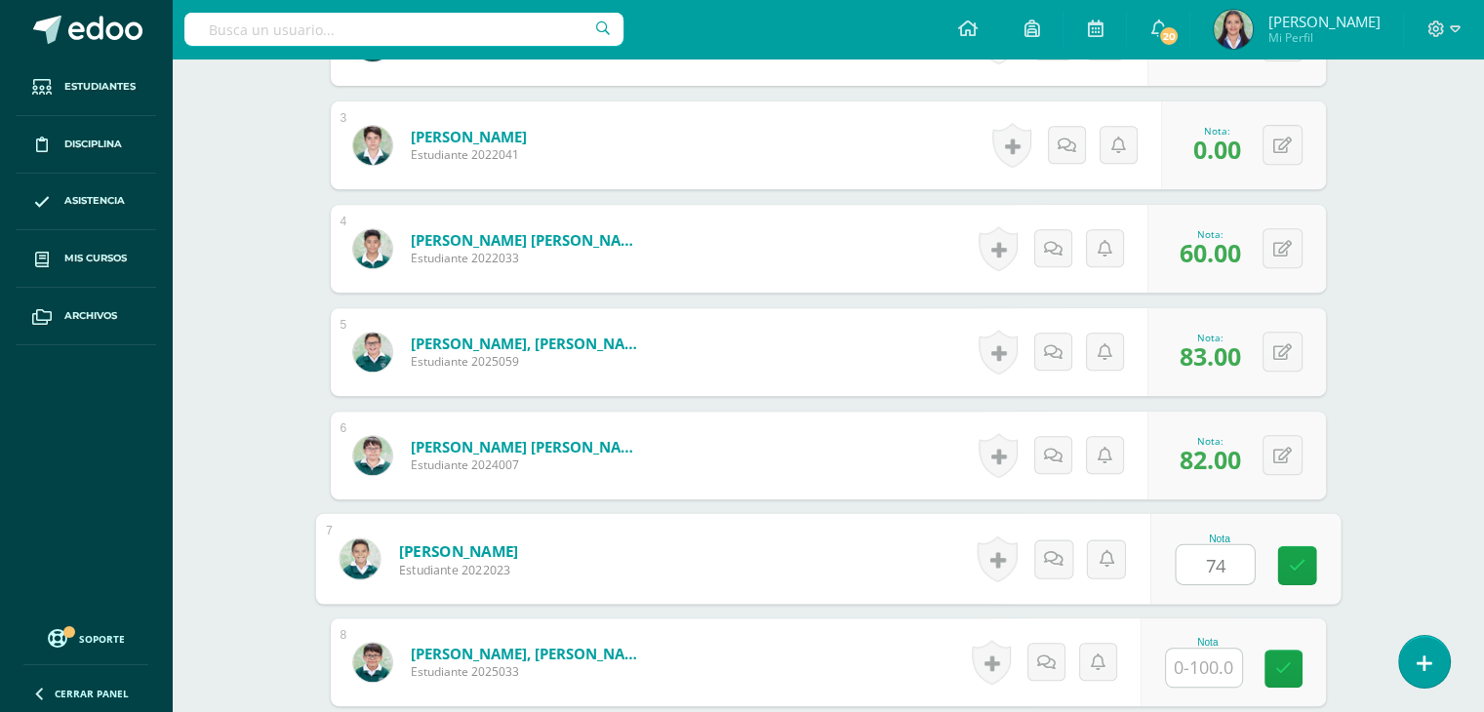
type input "74"
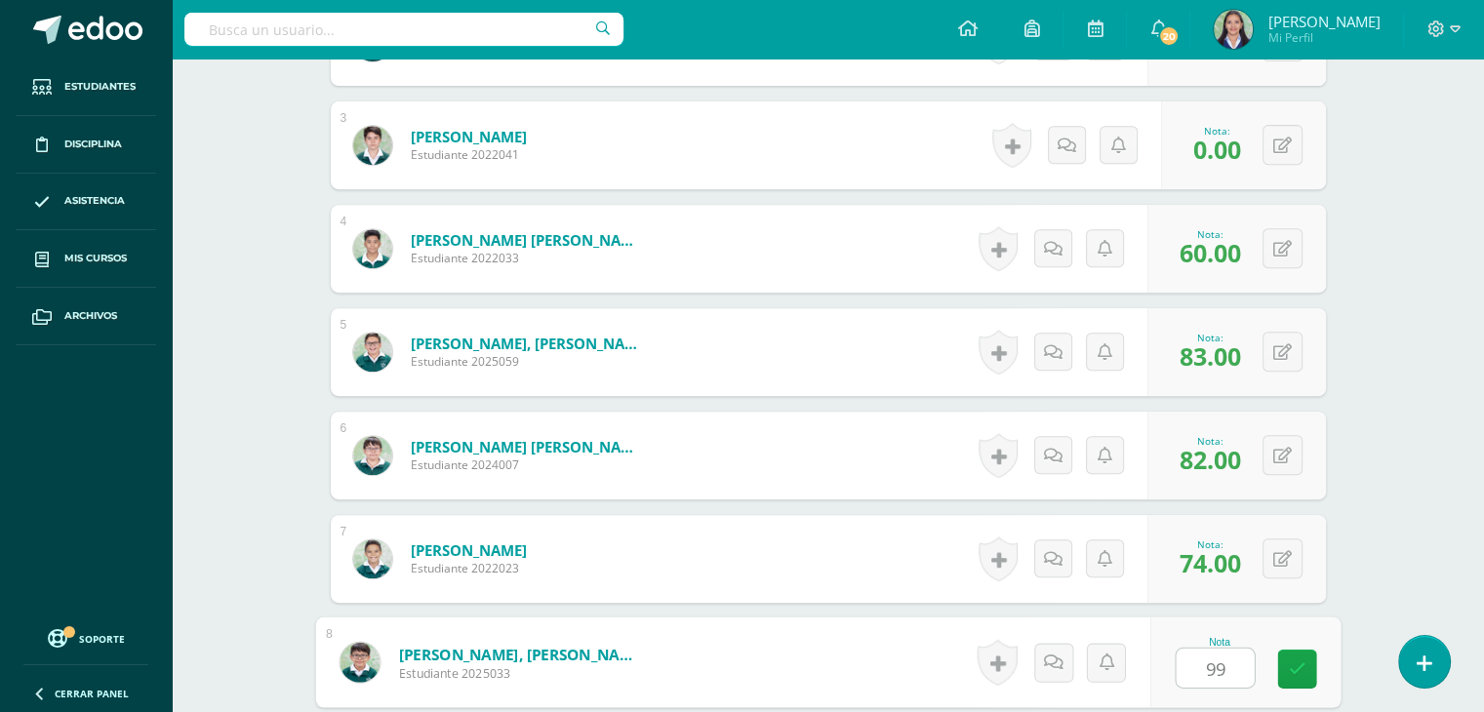
type input "99"
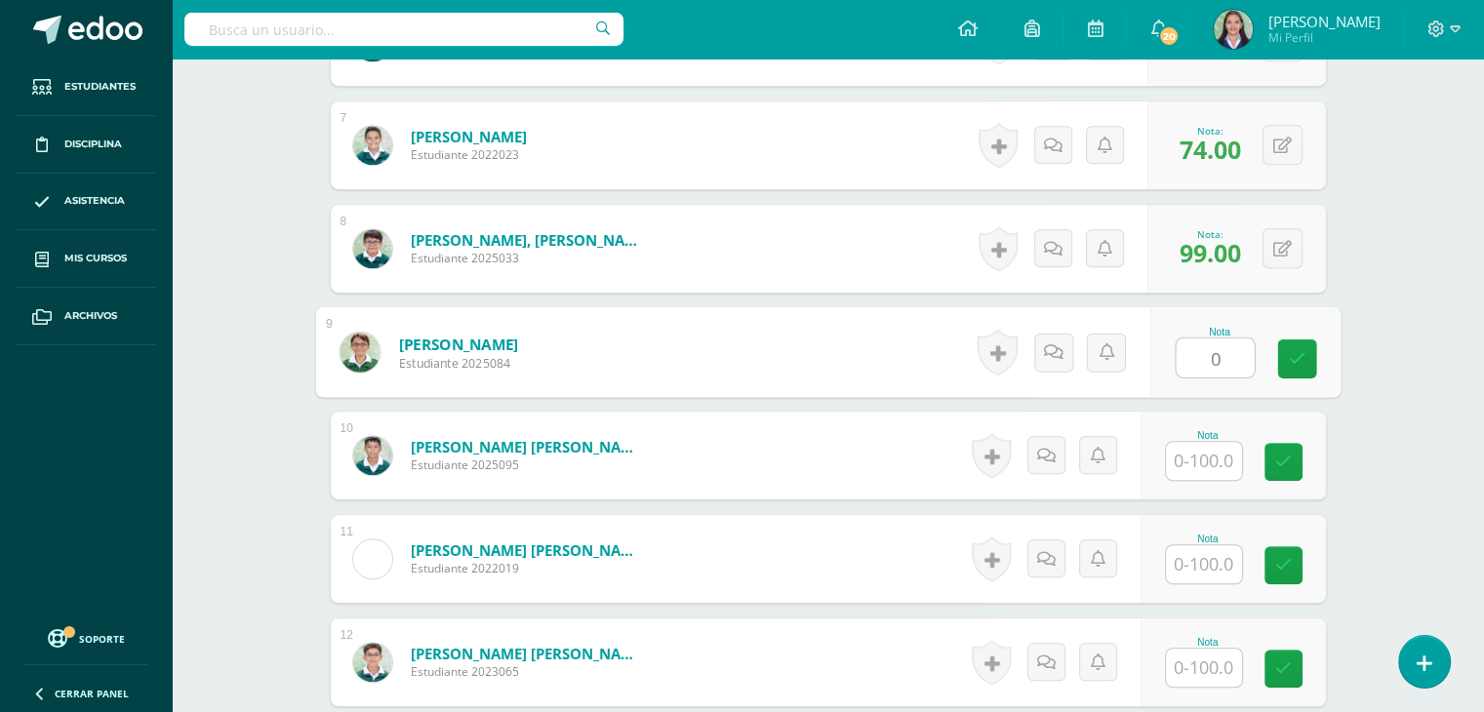
type input "0"
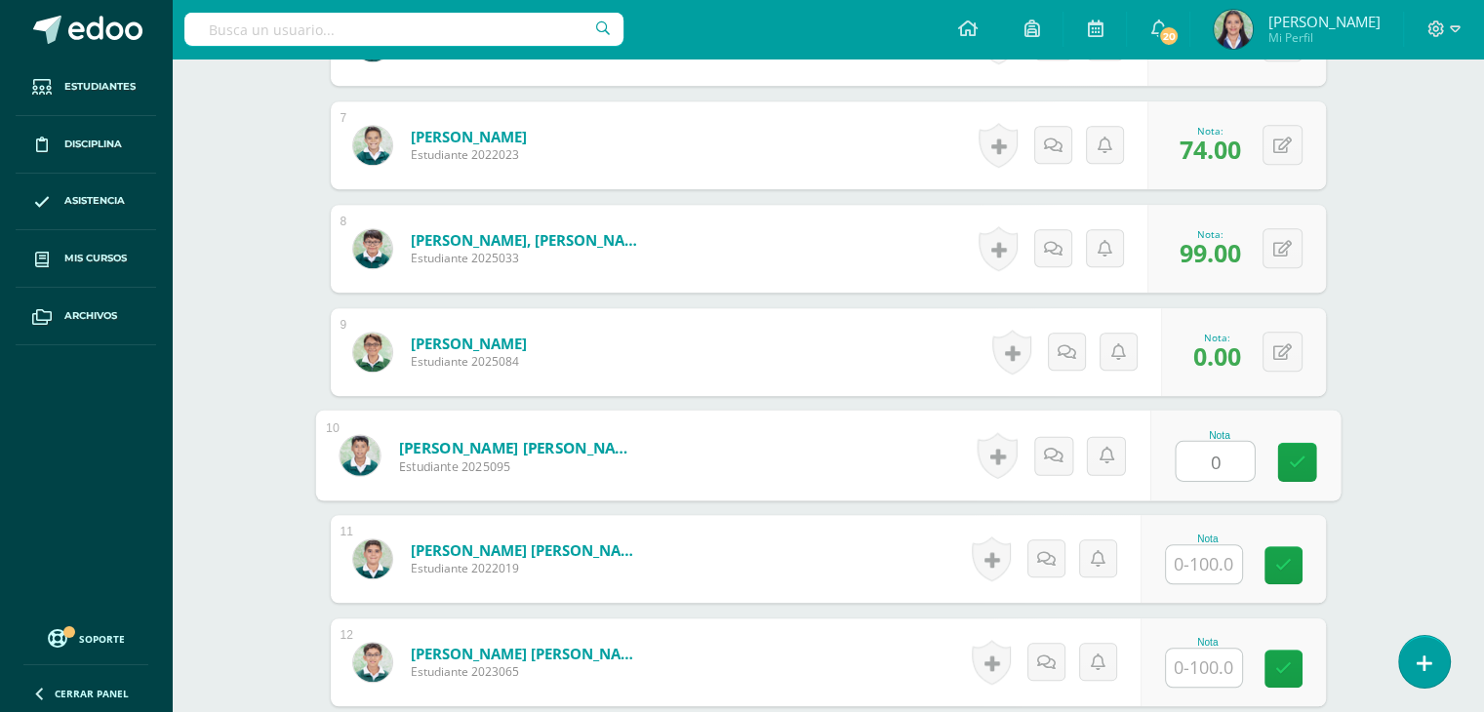
type input "0"
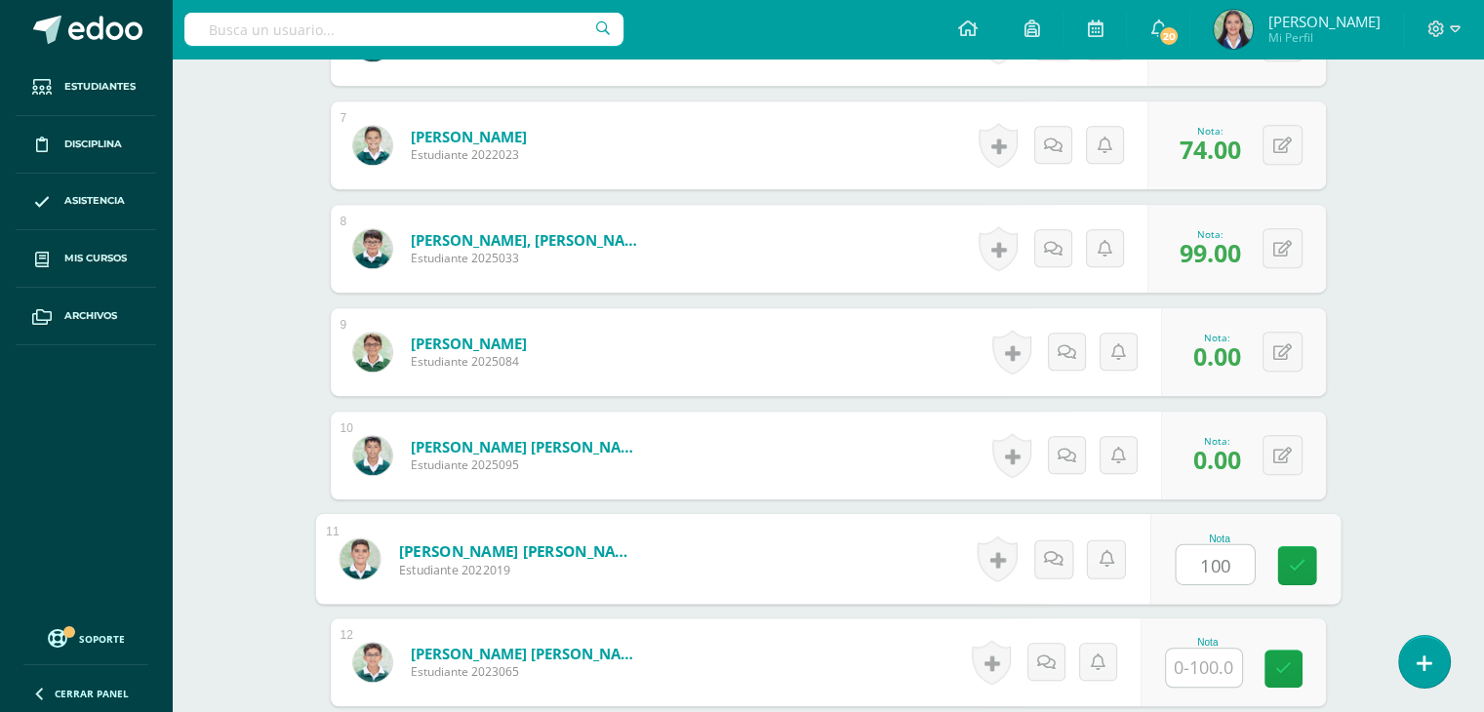
type input "100"
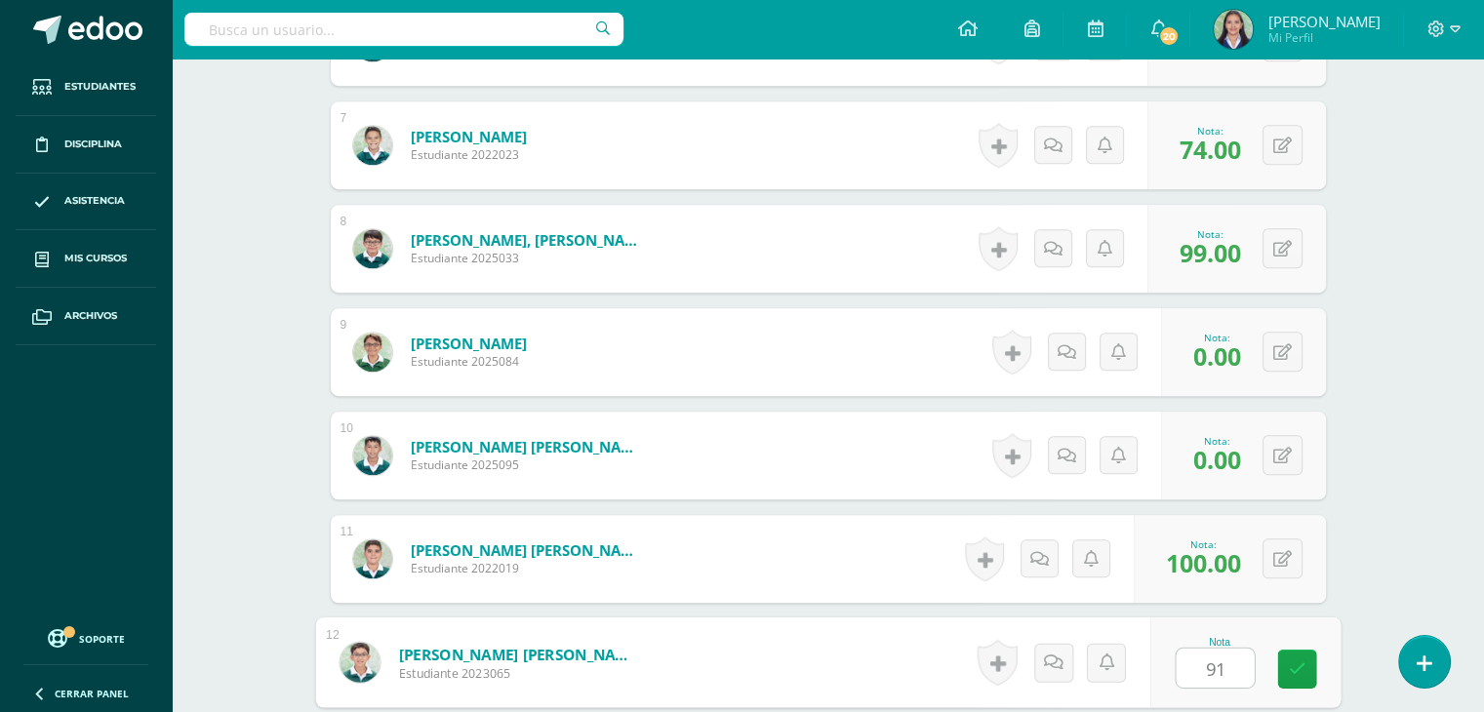
type input "91"
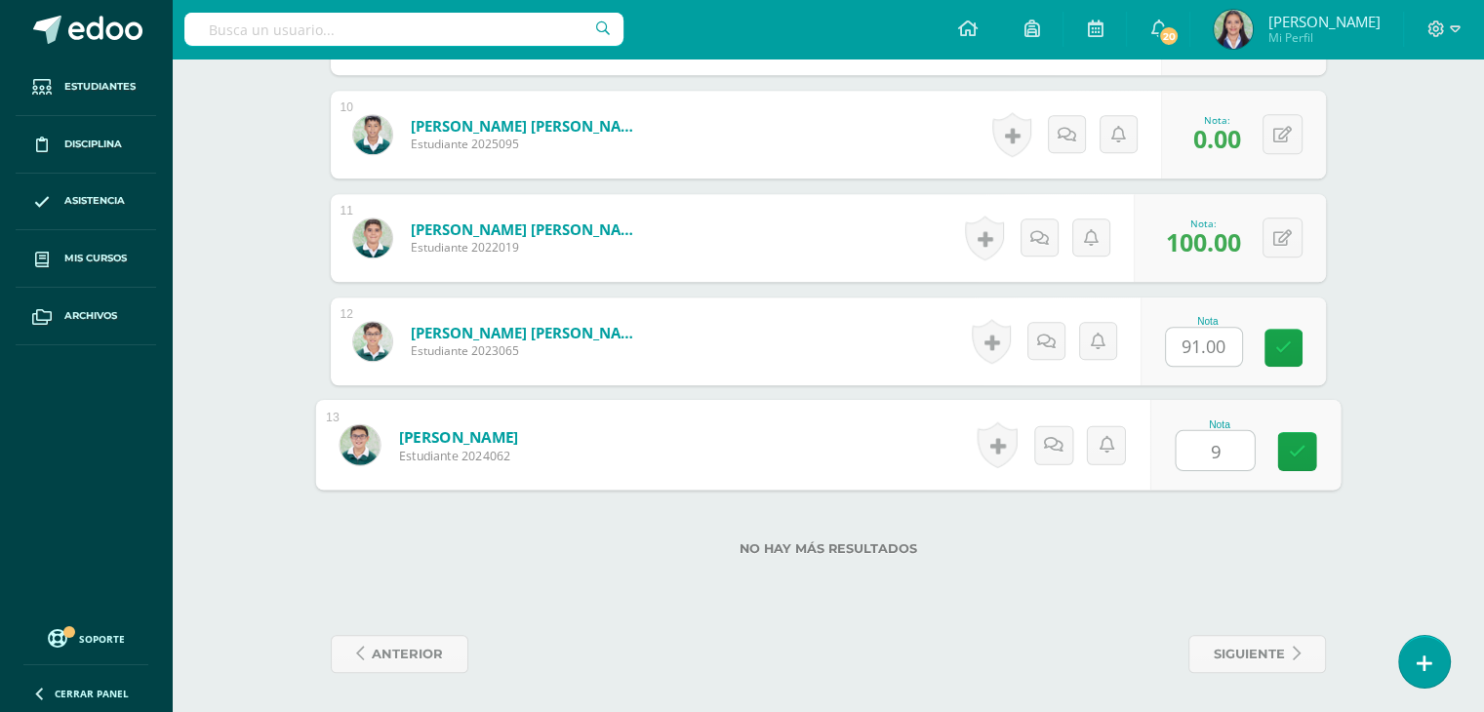
type input "92"
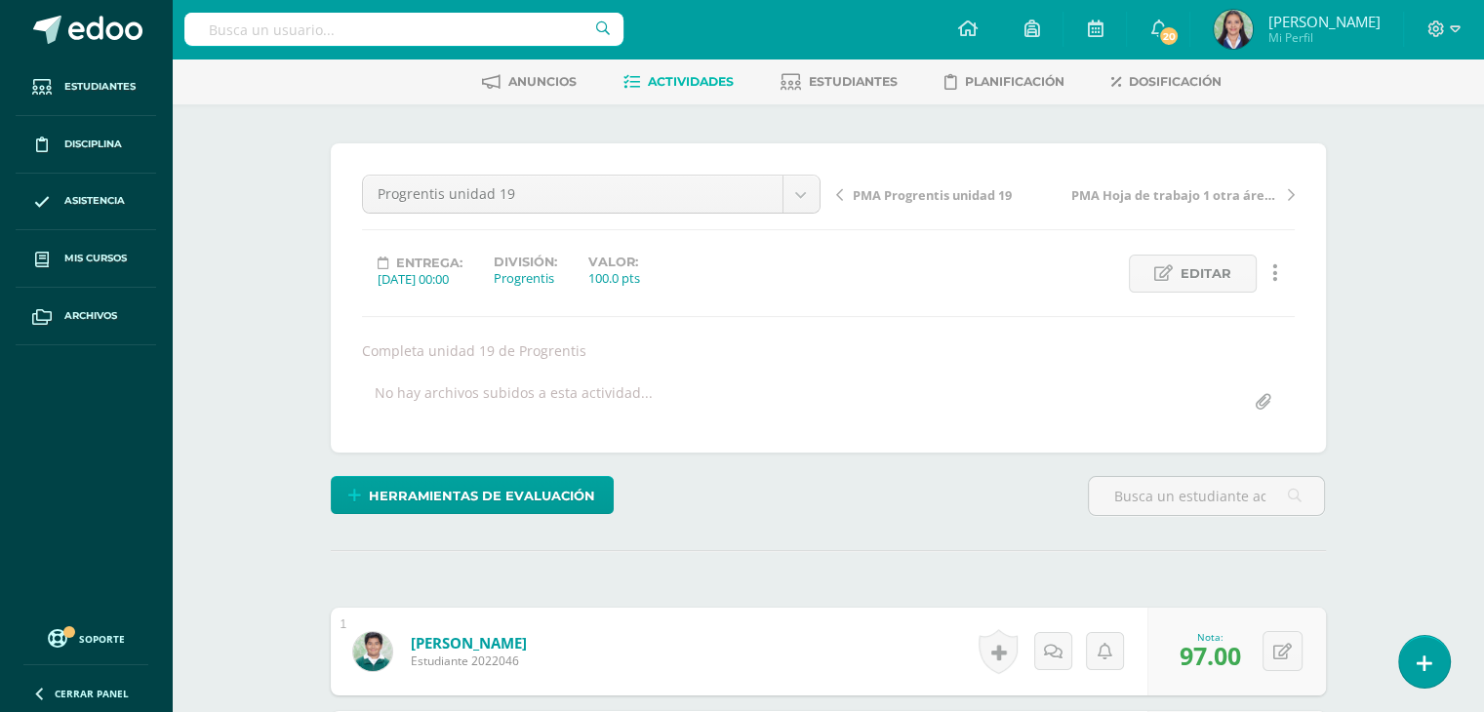
scroll to position [0, 0]
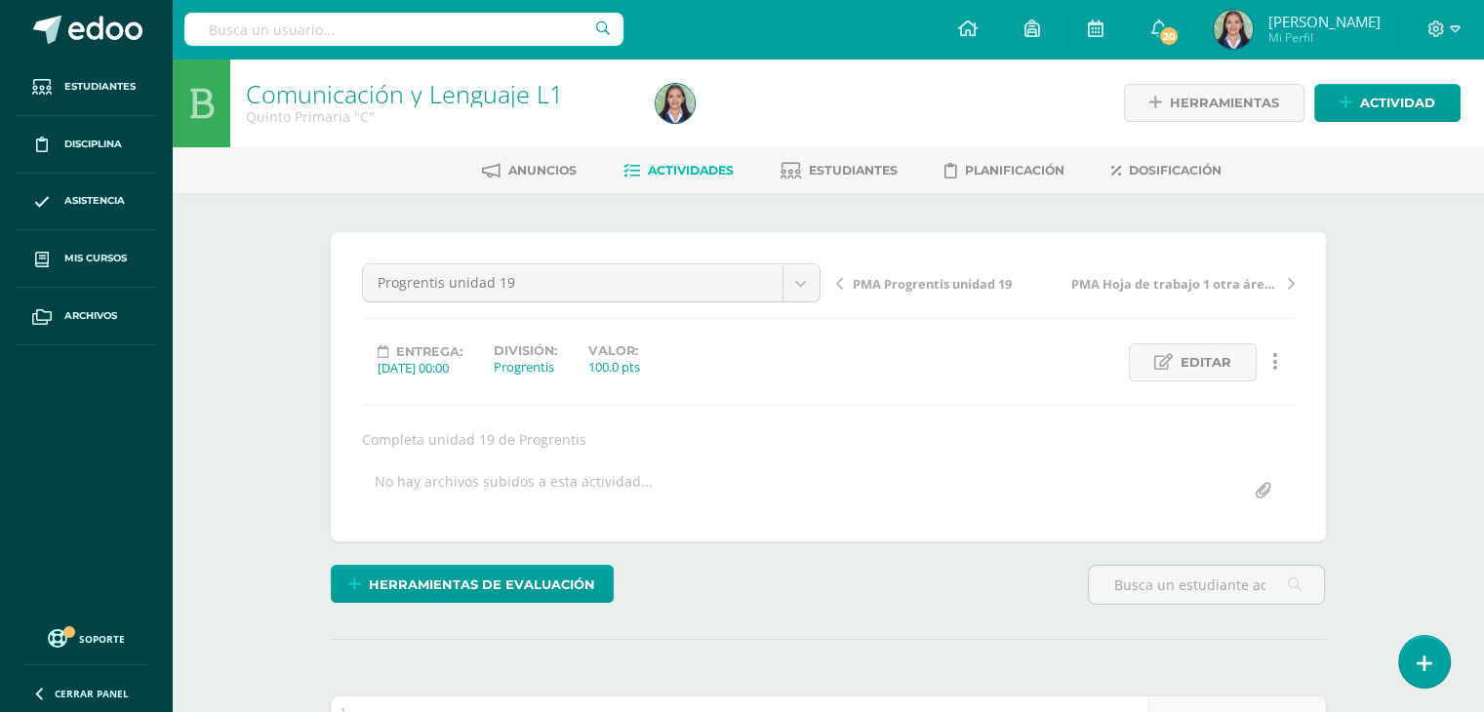
click at [714, 177] on span "Actividades" at bounding box center [691, 170] width 86 height 15
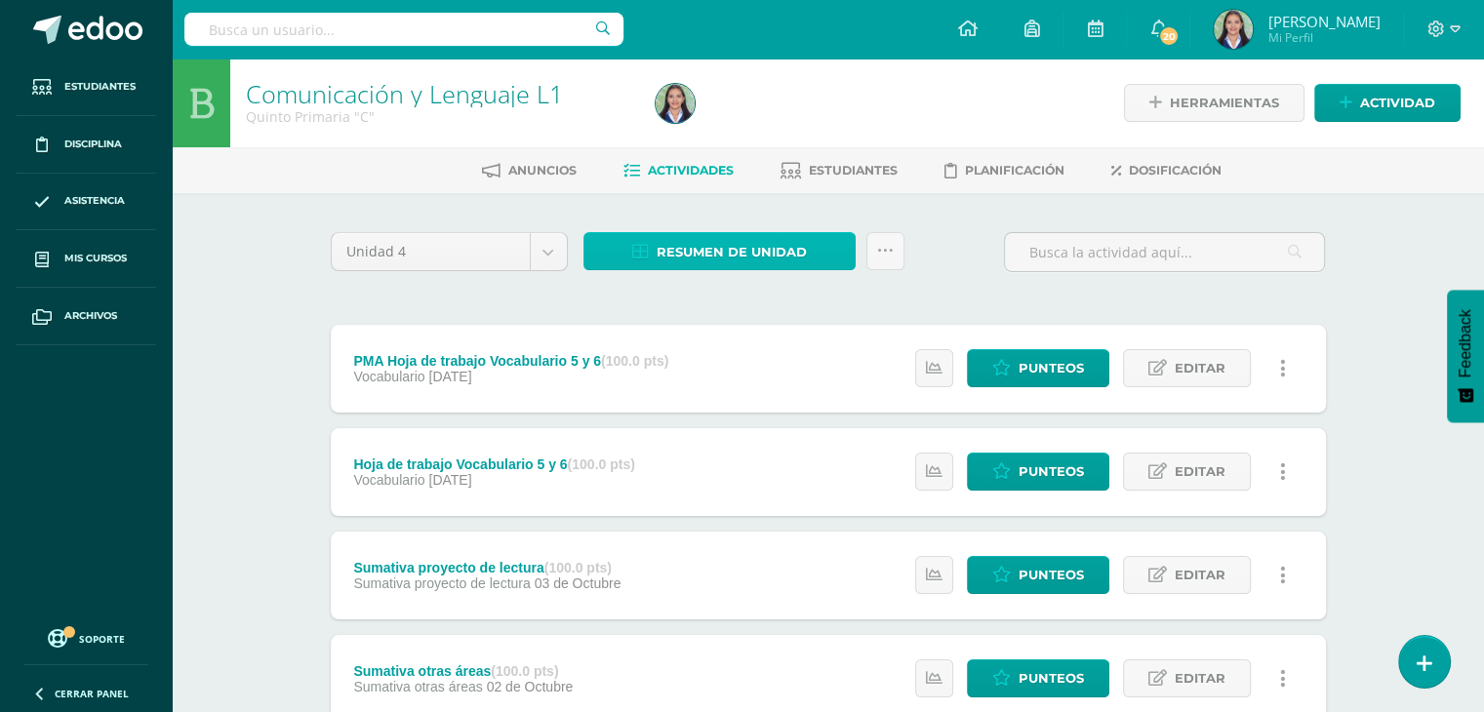
click at [719, 238] on span "Resumen de unidad" at bounding box center [732, 252] width 150 height 36
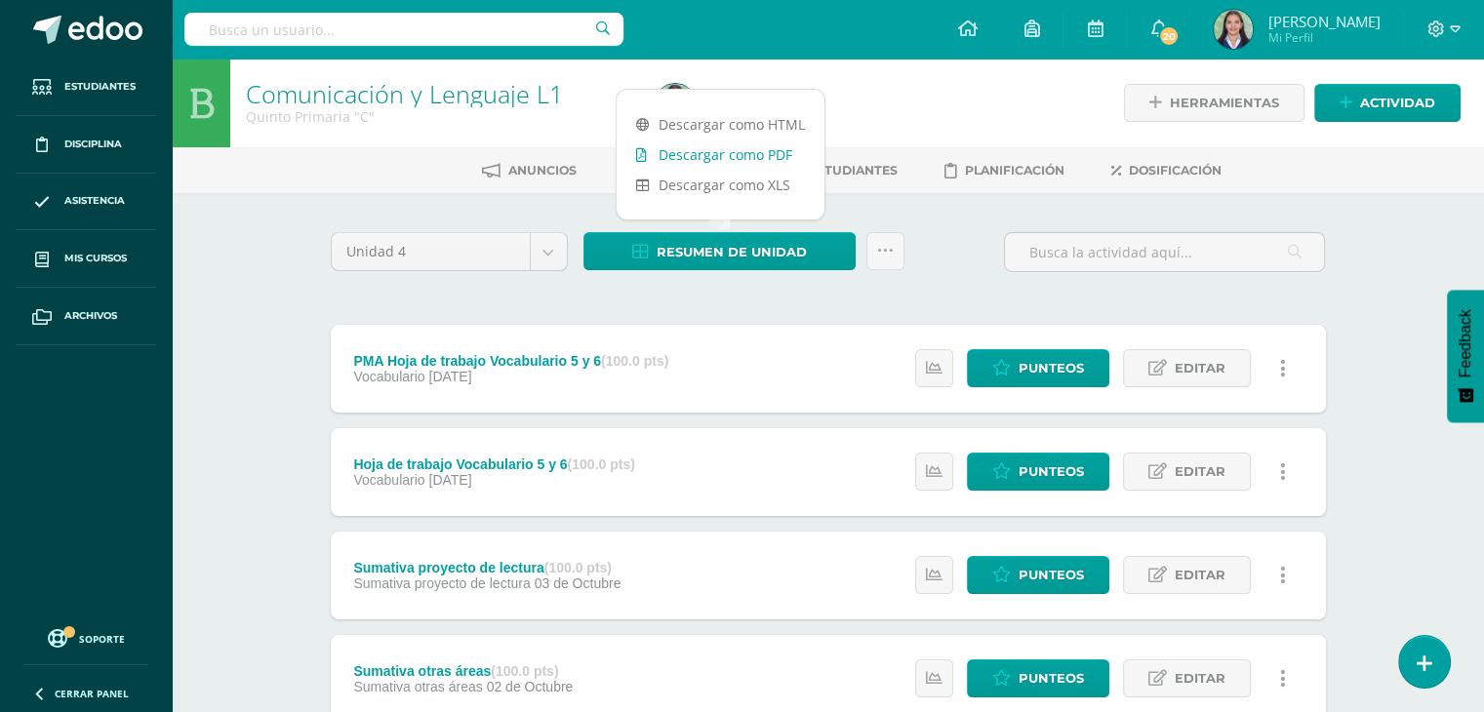
click at [724, 153] on link "Descargar como PDF" at bounding box center [721, 155] width 208 height 30
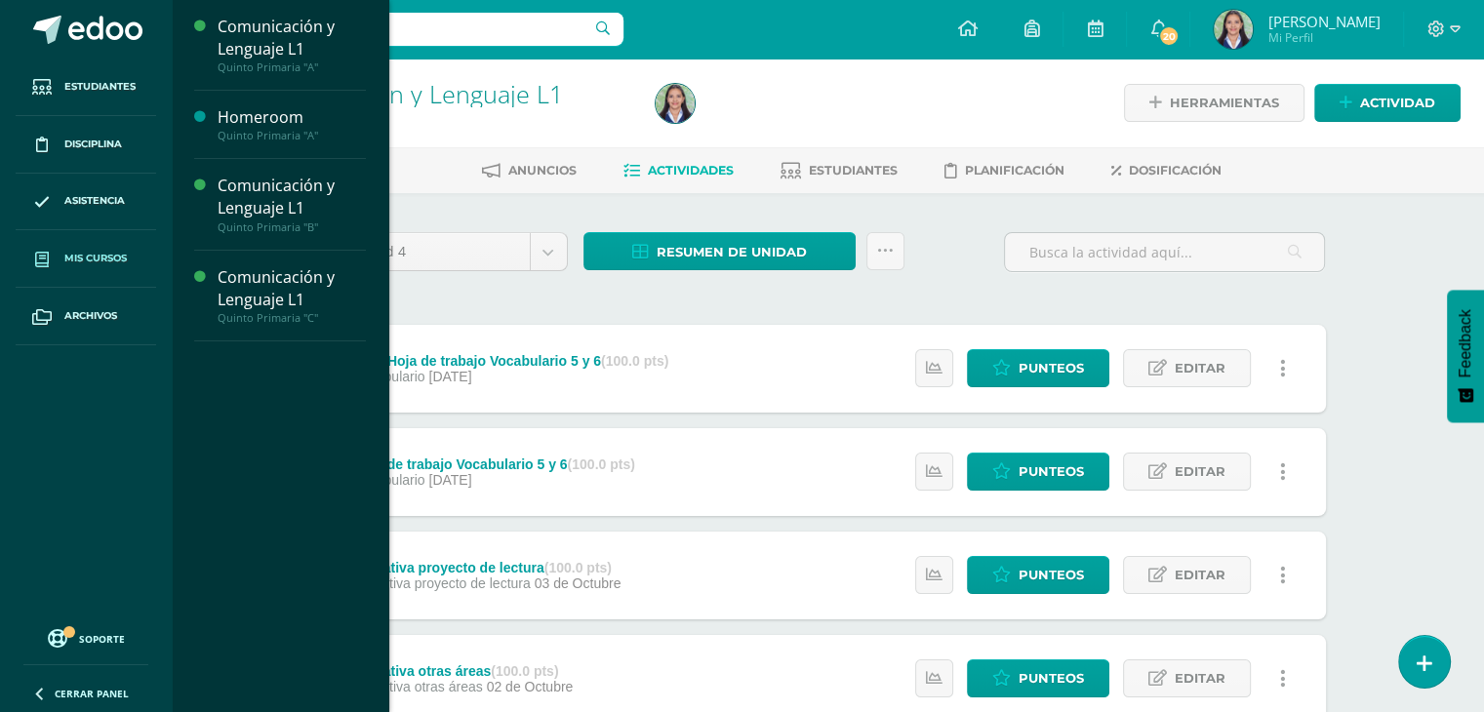
click at [115, 262] on span "Mis cursos" at bounding box center [95, 259] width 62 height 16
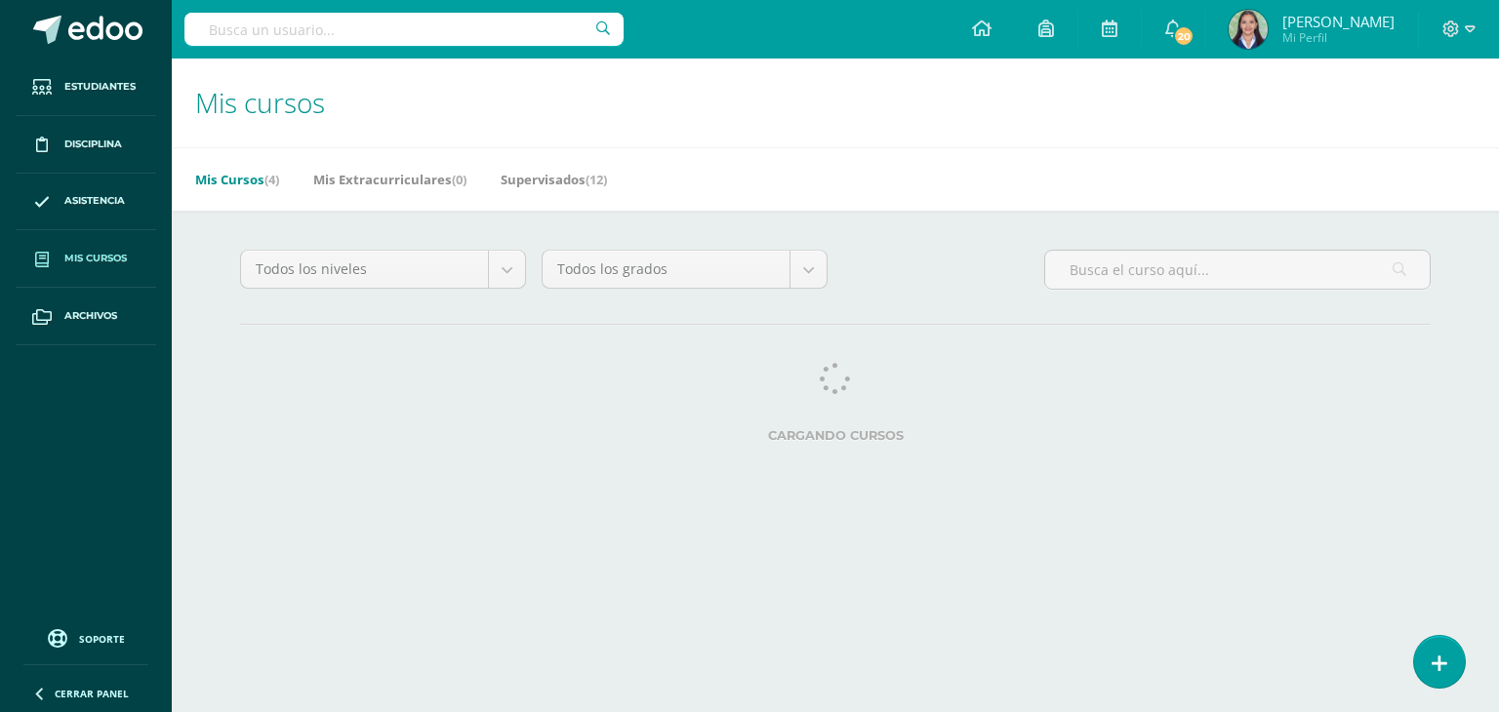
drag, startPoint x: 0, startPoint y: 0, endPoint x: 115, endPoint y: 262, distance: 286.6
click at [115, 262] on span "Mis cursos" at bounding box center [95, 259] width 62 height 16
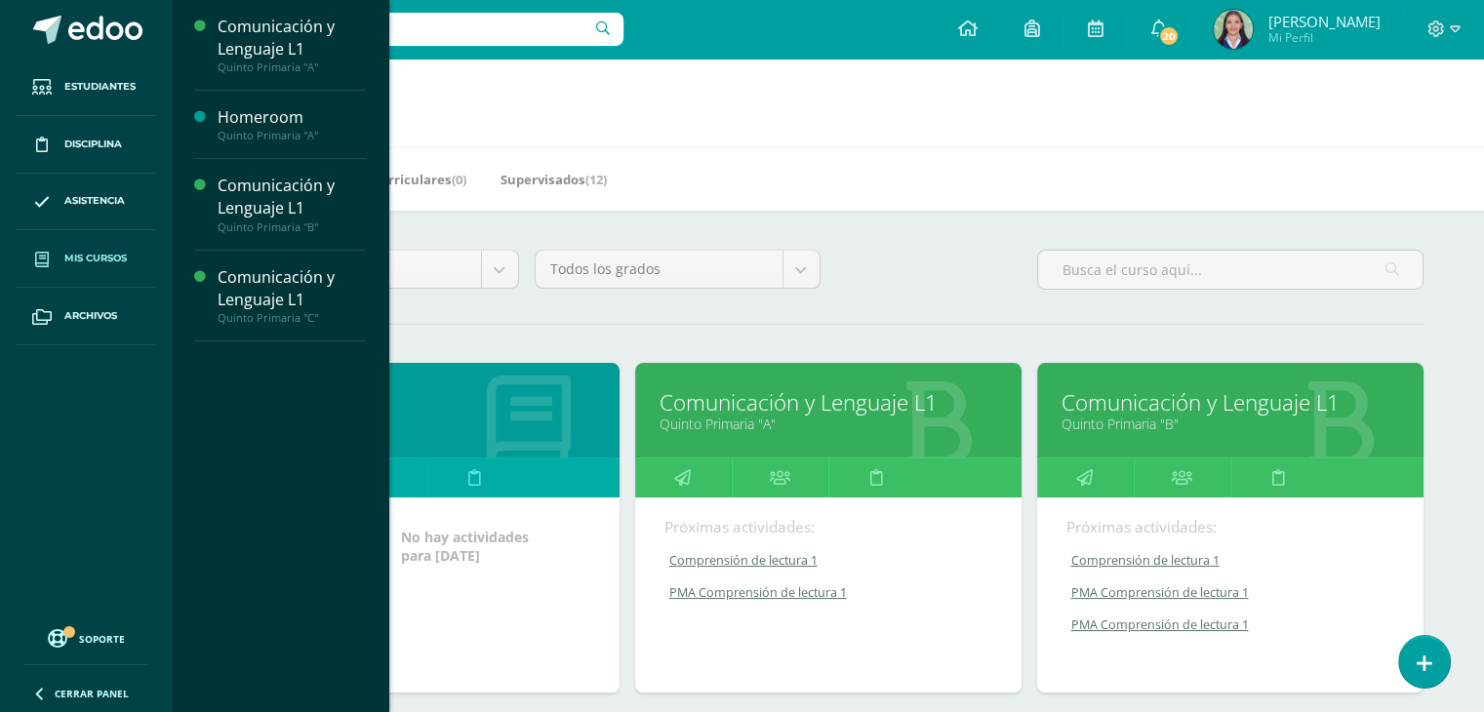
click at [793, 415] on link "Comunicación y Lenguaje L1" at bounding box center [829, 402] width 338 height 30
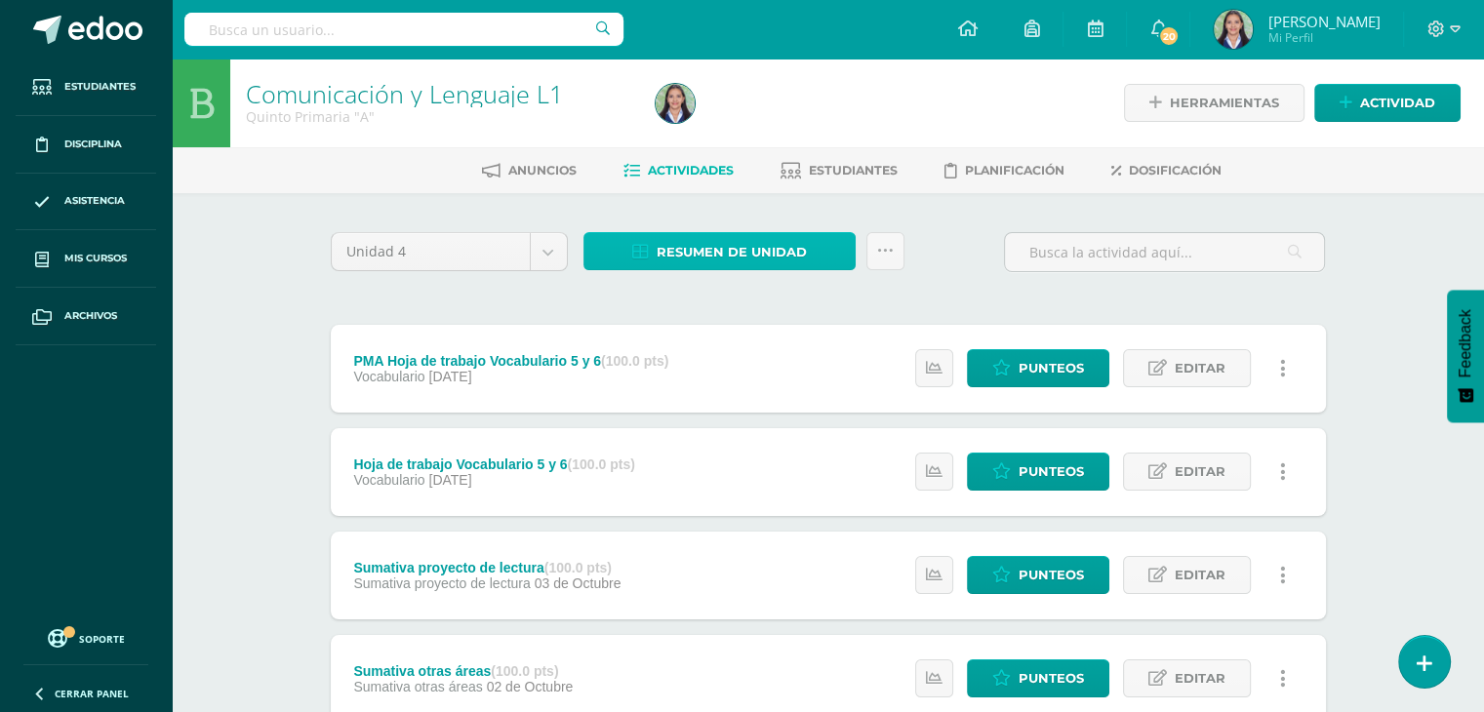
click at [722, 247] on span "Resumen de unidad" at bounding box center [732, 252] width 150 height 36
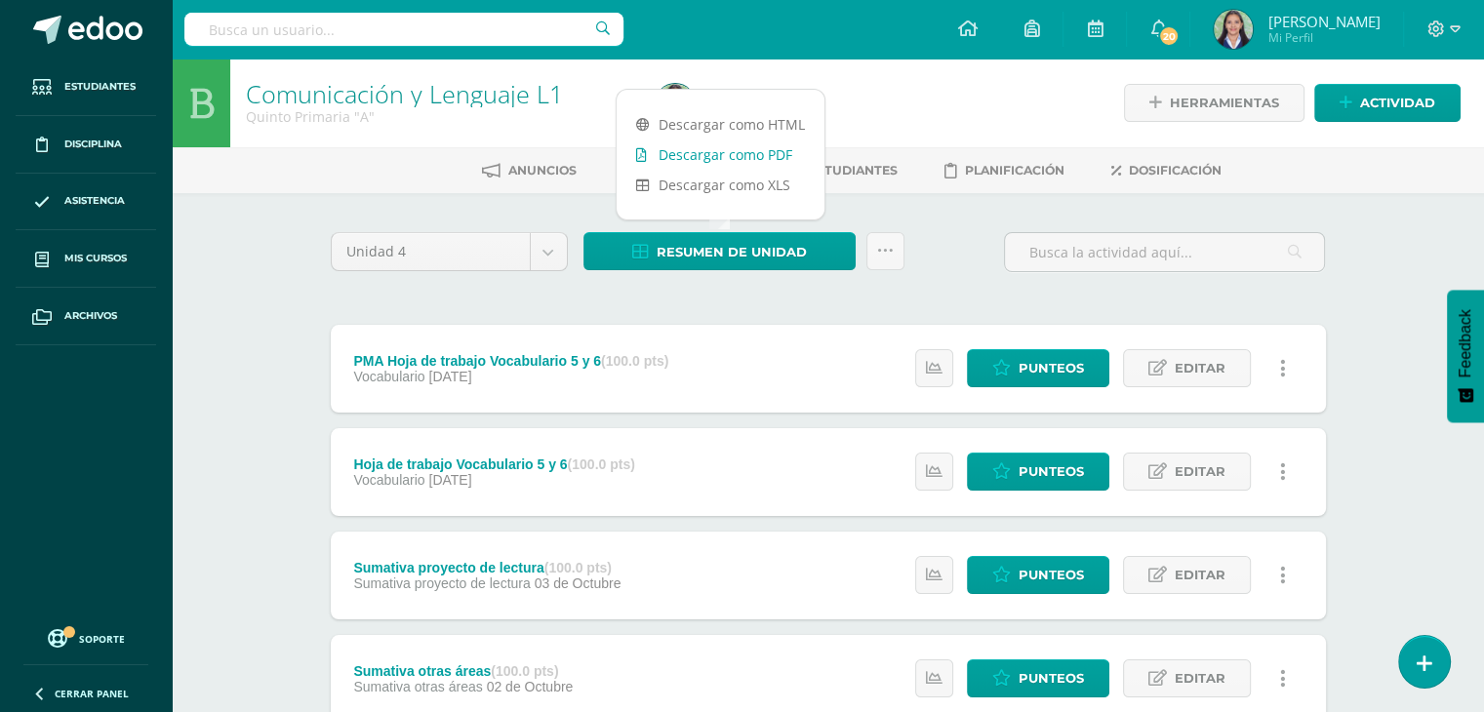
click at [722, 153] on link "Descargar como PDF" at bounding box center [721, 155] width 208 height 30
